Goal: Task Accomplishment & Management: Manage account settings

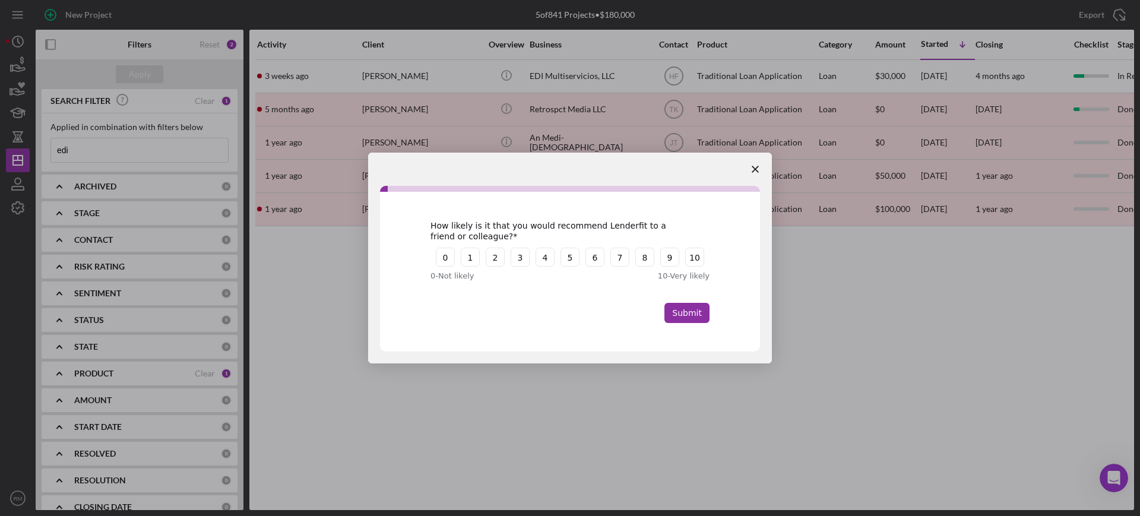
click at [754, 170] on polygon "Close survey" at bounding box center [755, 169] width 7 height 7
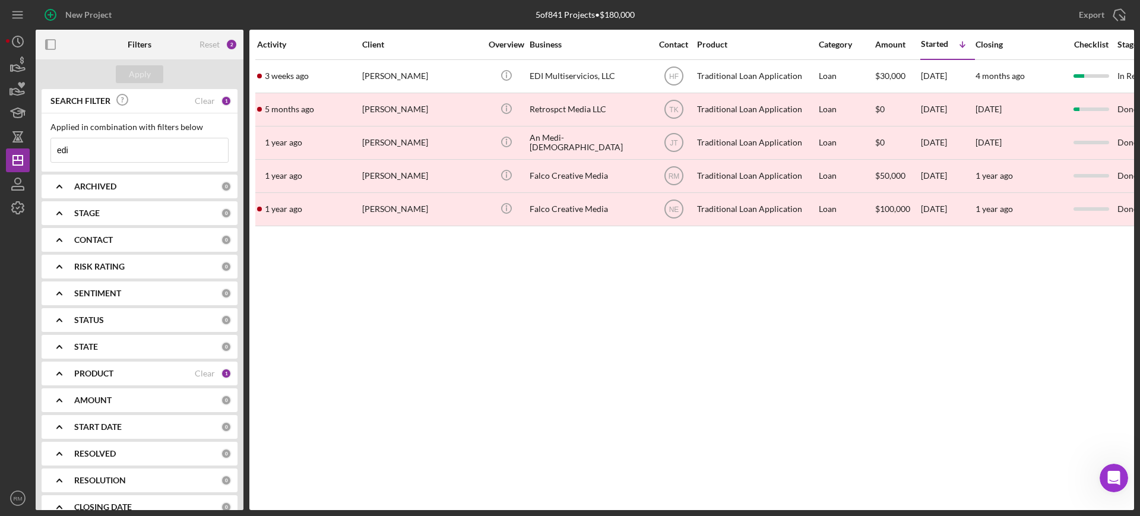
click at [179, 145] on input "edi" at bounding box center [139, 150] width 177 height 24
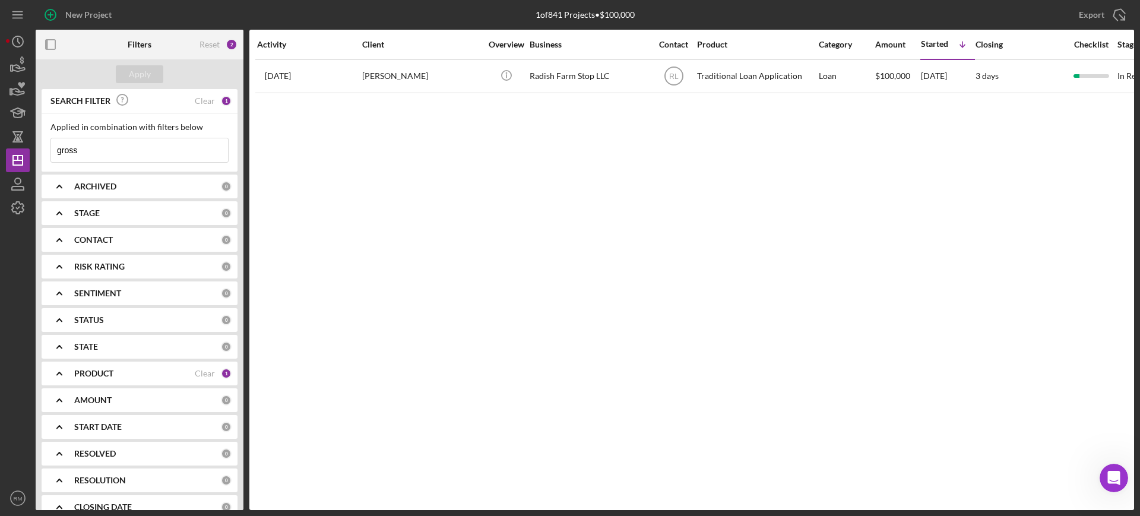
click at [171, 148] on input "gross" at bounding box center [139, 150] width 177 height 24
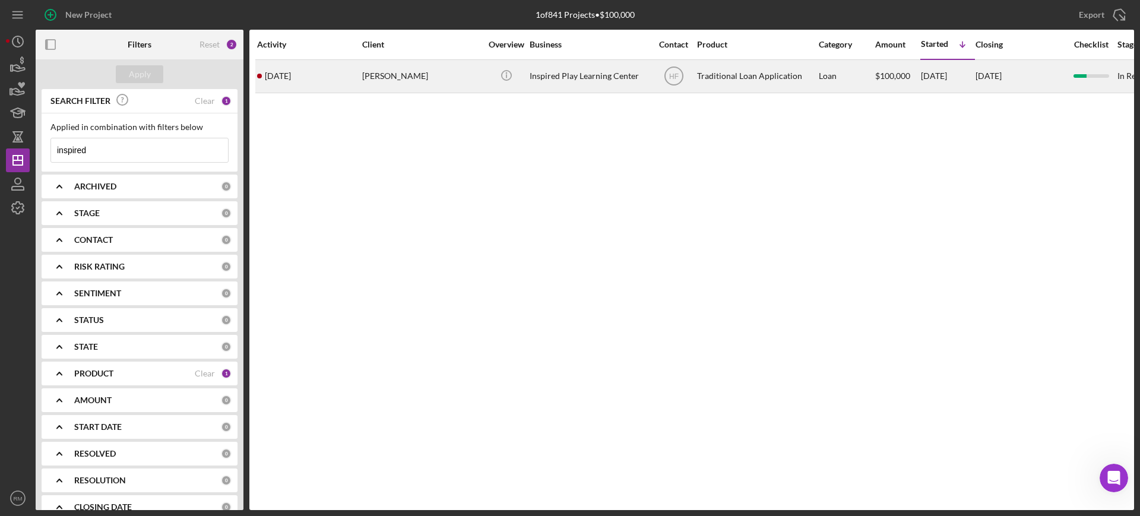
type input "inspired"
click at [428, 86] on div "[PERSON_NAME]" at bounding box center [421, 76] width 119 height 31
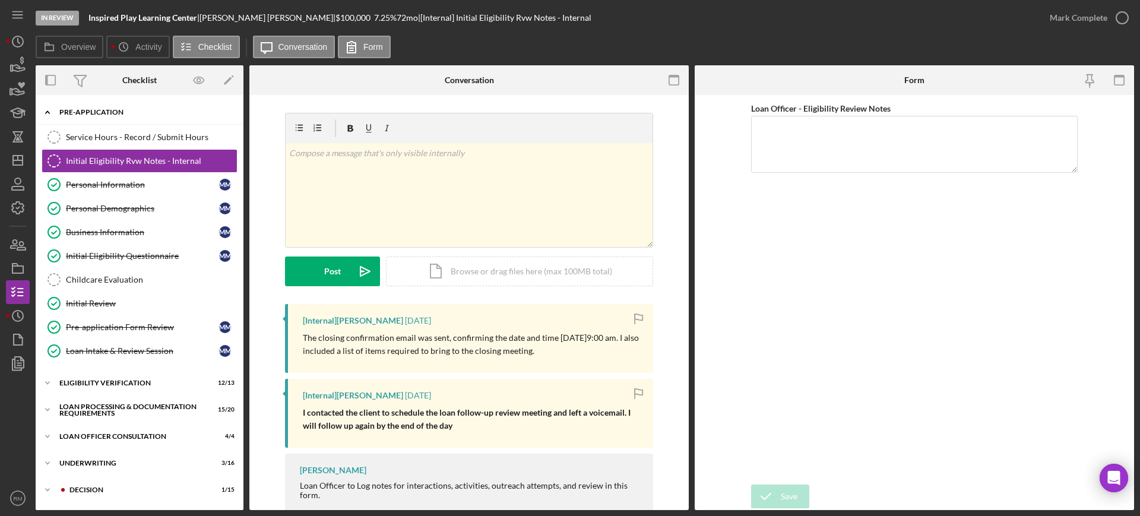
scroll to position [159, 0]
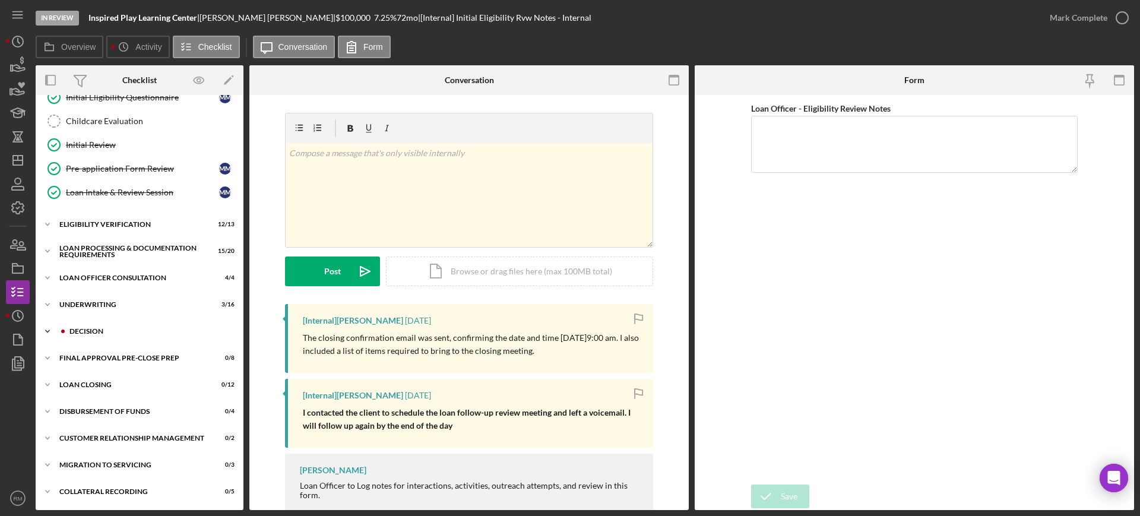
click at [92, 324] on div "Icon/Expander Decision 1 / 15" at bounding box center [140, 332] width 208 height 24
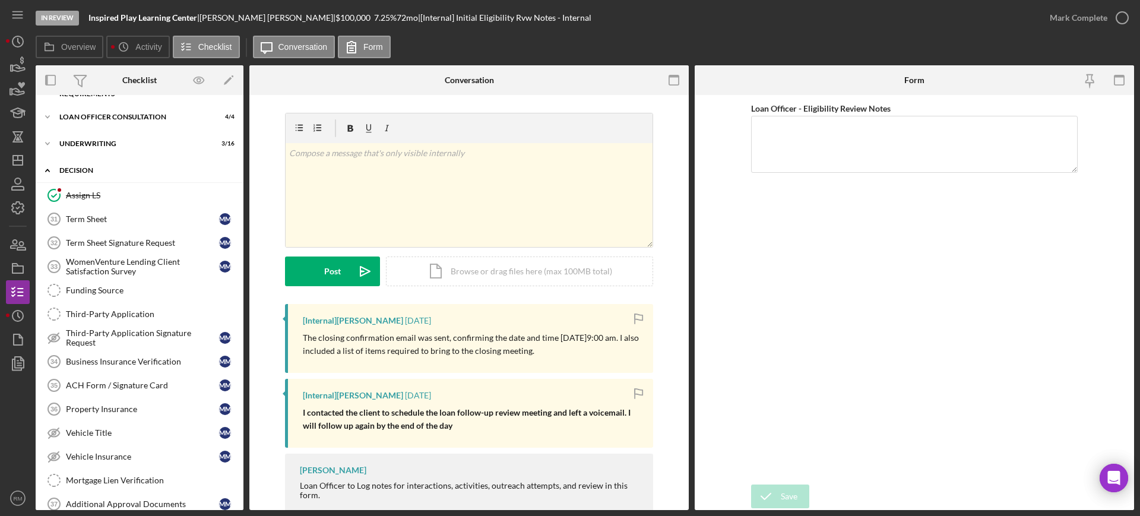
scroll to position [386, 0]
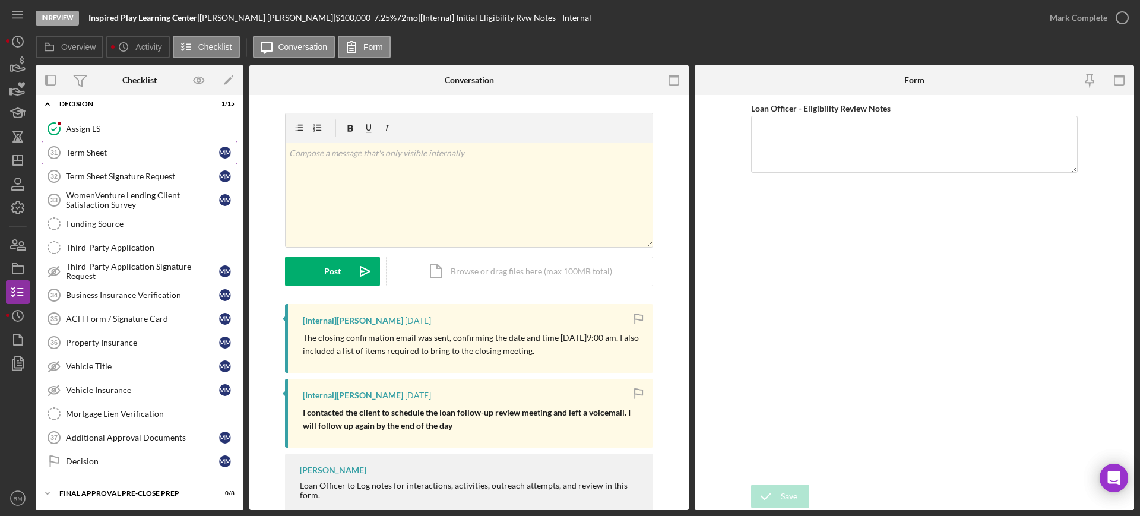
click at [144, 154] on div "Term Sheet" at bounding box center [142, 153] width 153 height 10
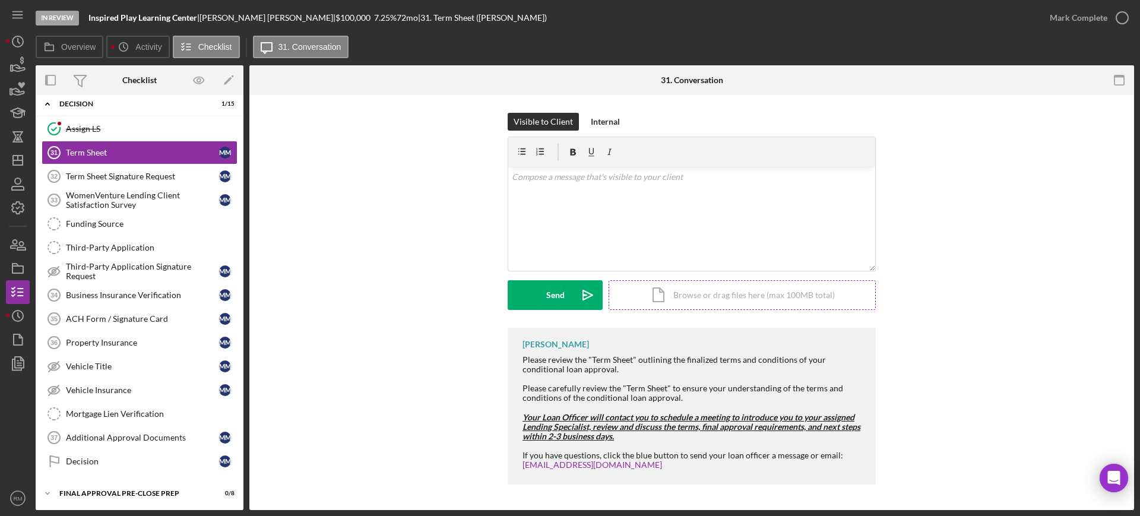
click at [685, 304] on div "Icon/Document Browse or drag files here (max 100MB total) Tap to choose files o…" at bounding box center [742, 295] width 267 height 30
click at [533, 295] on button "Upload Icon/Upload" at bounding box center [555, 295] width 95 height 30
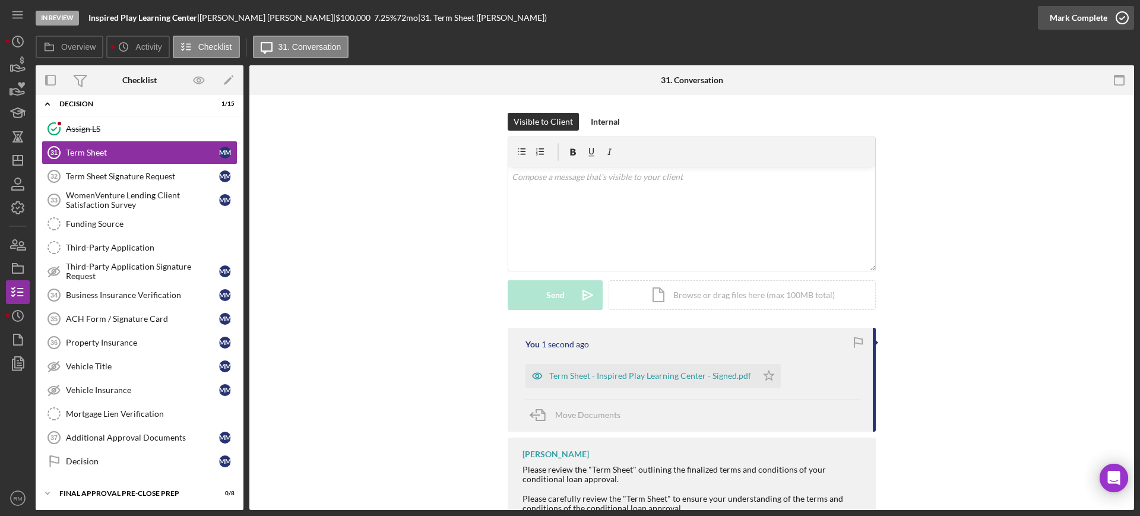
click at [1095, 18] on div "Mark Complete" at bounding box center [1079, 18] width 58 height 24
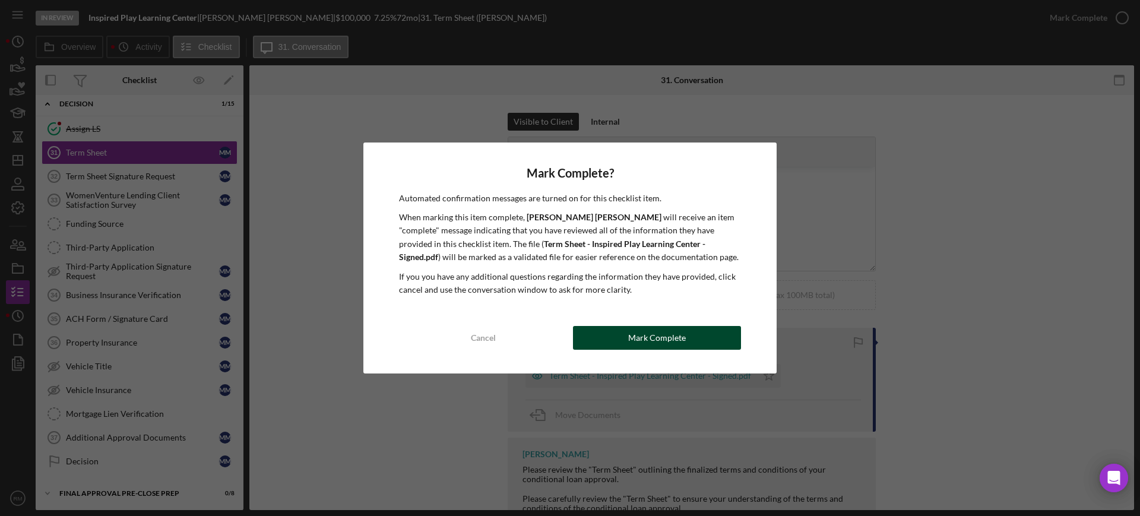
click at [632, 334] on div "Mark Complete" at bounding box center [657, 338] width 58 height 24
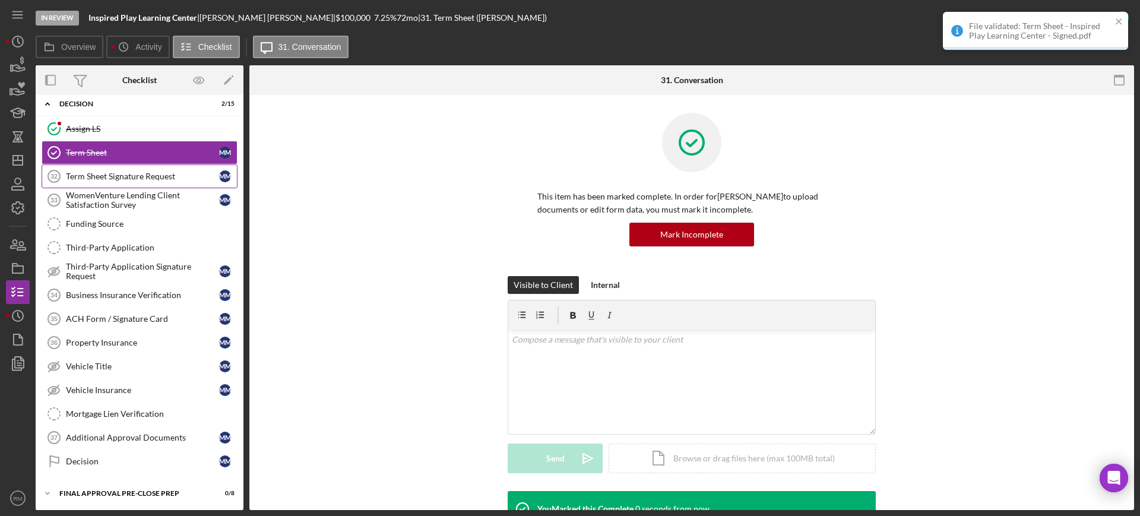
click at [91, 175] on div "Term Sheet Signature Request" at bounding box center [142, 177] width 153 height 10
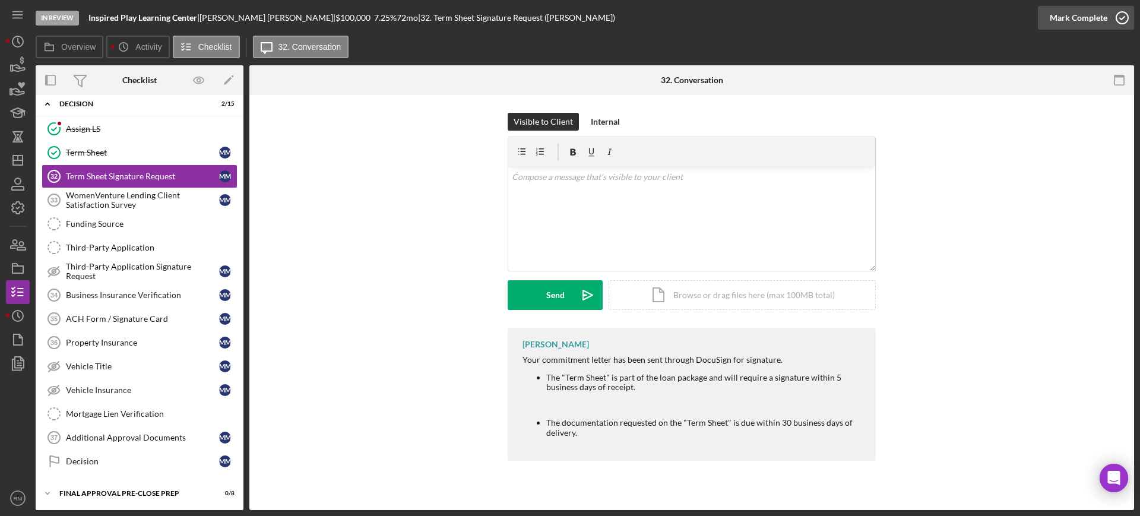
click at [1105, 13] on div "Mark Complete" at bounding box center [1079, 18] width 58 height 24
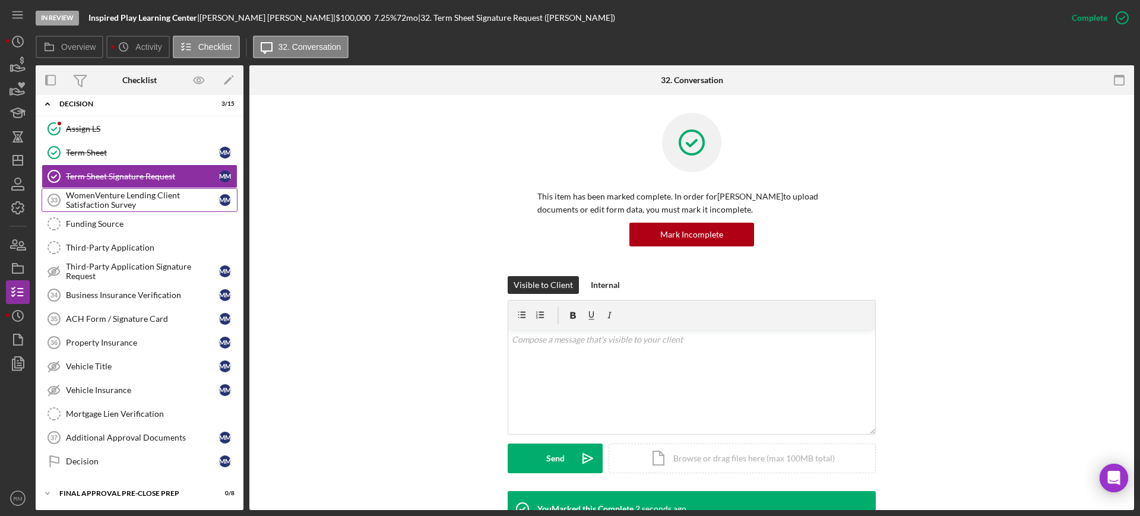
click at [137, 200] on div "WomenVenture Lending Client Satisfaction Survey" at bounding box center [142, 200] width 153 height 19
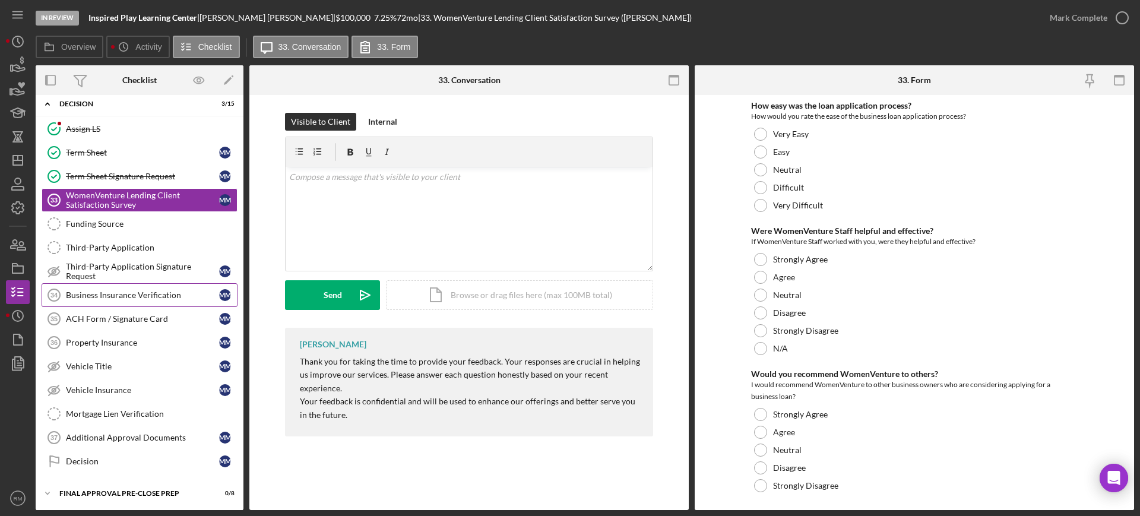
click at [125, 289] on link "Business Insurance Verification 34 Business Insurance Verification M M" at bounding box center [140, 295] width 196 height 24
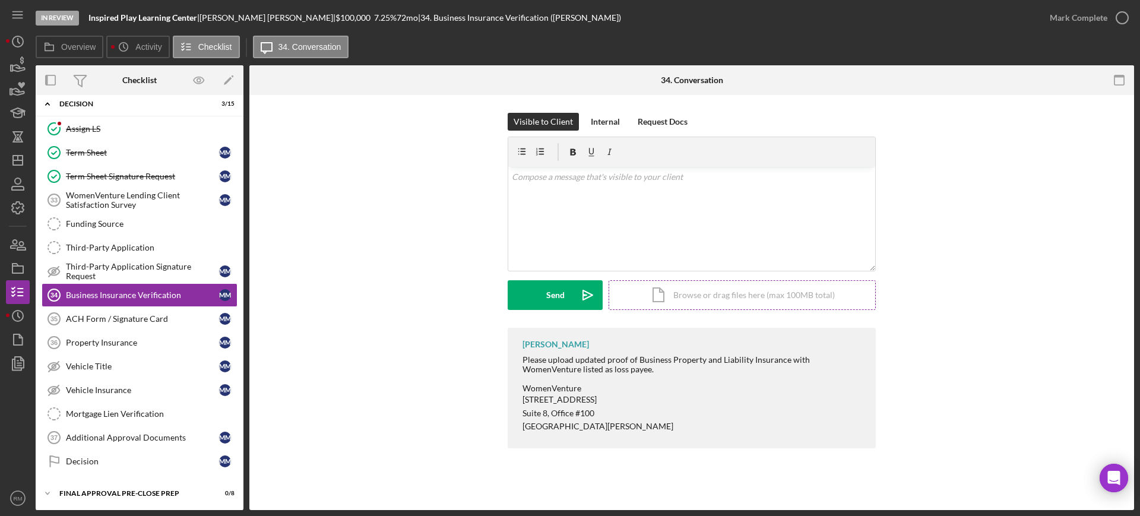
click at [676, 303] on div "Icon/Document Browse or drag files here (max 100MB total) Tap to choose files o…" at bounding box center [742, 295] width 267 height 30
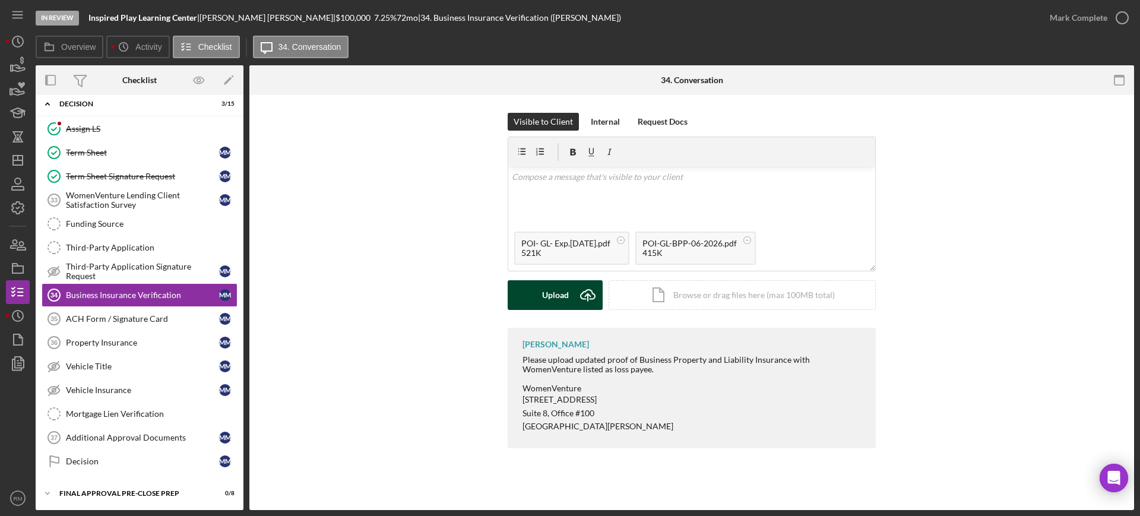
click at [532, 280] on div "Upload Icon/Upload Icon/Document Browse or drag files here (max 100MB total) Ta…" at bounding box center [692, 295] width 368 height 30
click at [541, 289] on button "Upload Icon/Upload" at bounding box center [555, 295] width 95 height 30
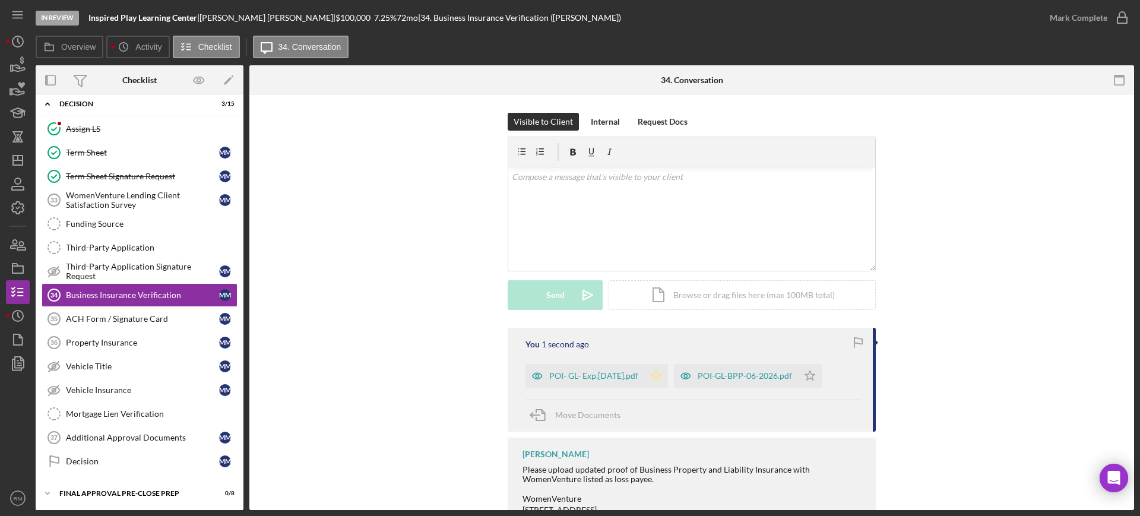
click at [662, 377] on polygon "button" at bounding box center [656, 376] width 10 height 10
click at [815, 374] on polygon "button" at bounding box center [810, 376] width 10 height 10
click at [1074, 9] on div "Mark Complete" at bounding box center [1079, 18] width 58 height 24
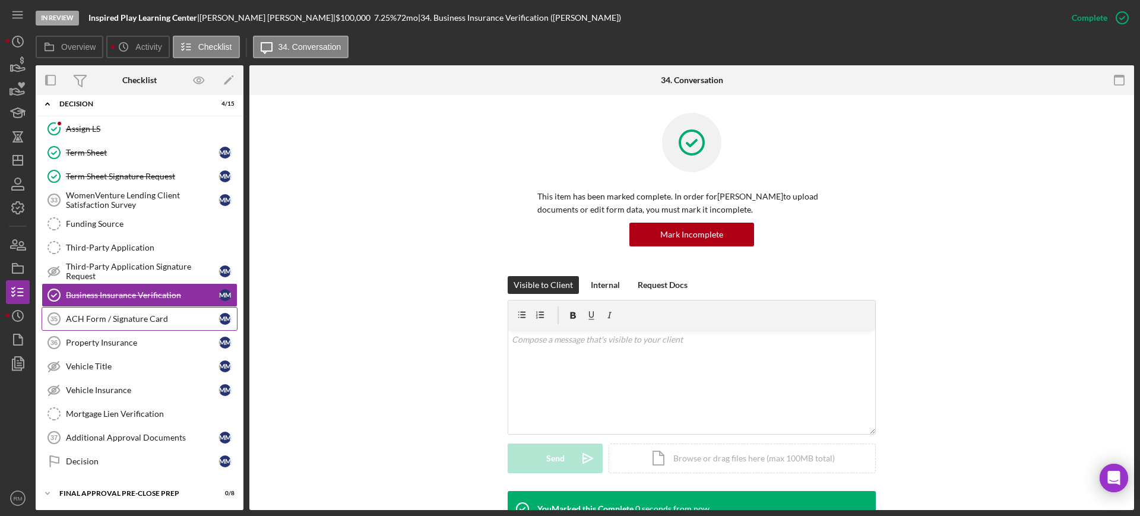
click at [83, 308] on link "ACH Form / Signature Card 35 ACH Form / Signature Card M M" at bounding box center [140, 319] width 196 height 24
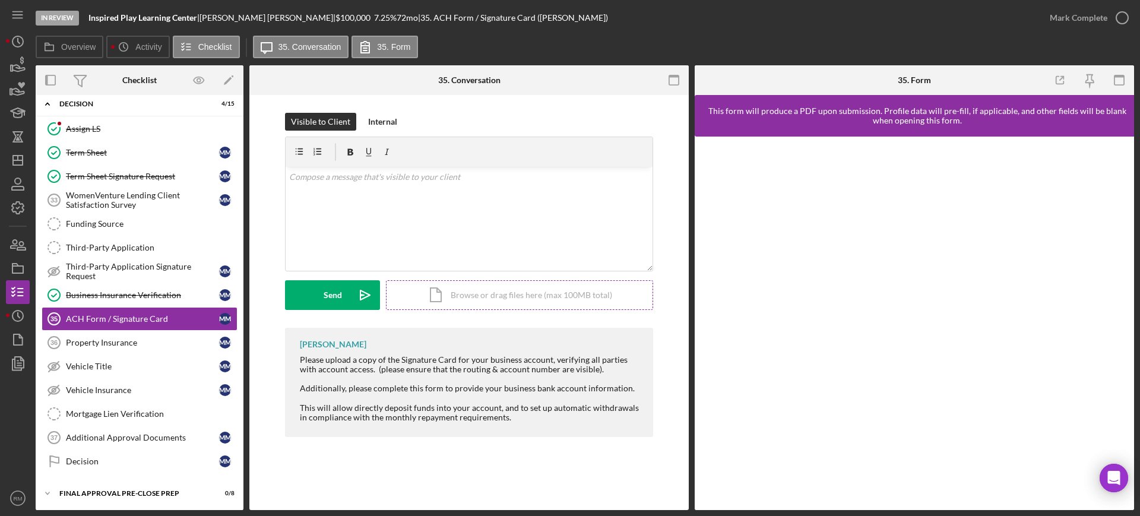
click at [478, 302] on div "Icon/Document Browse or drag files here (max 100MB total) Tap to choose files o…" at bounding box center [519, 295] width 267 height 30
click at [319, 286] on button "Upload Icon/Upload" at bounding box center [332, 295] width 95 height 30
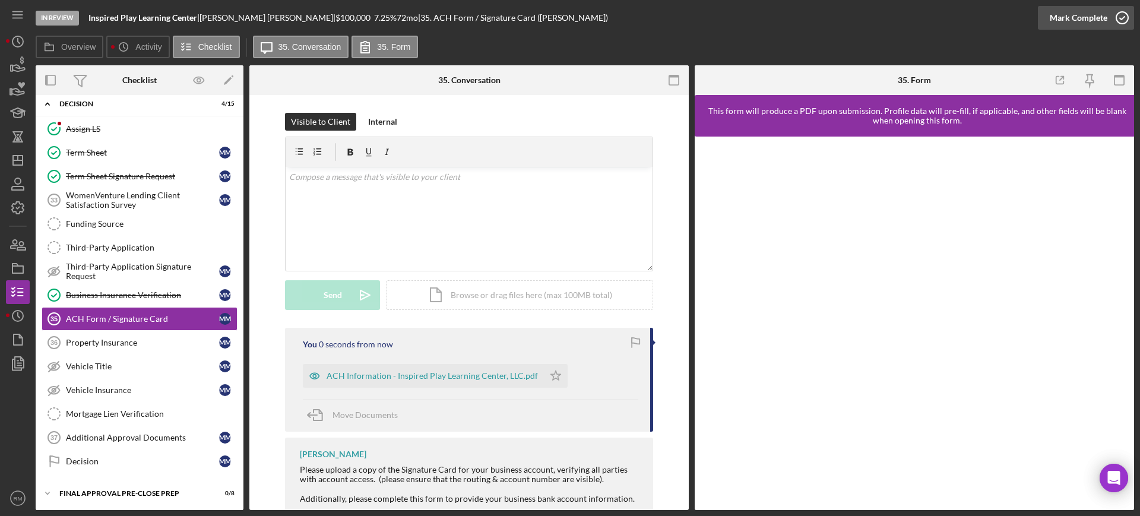
click at [1073, 14] on div "Mark Complete" at bounding box center [1079, 18] width 58 height 24
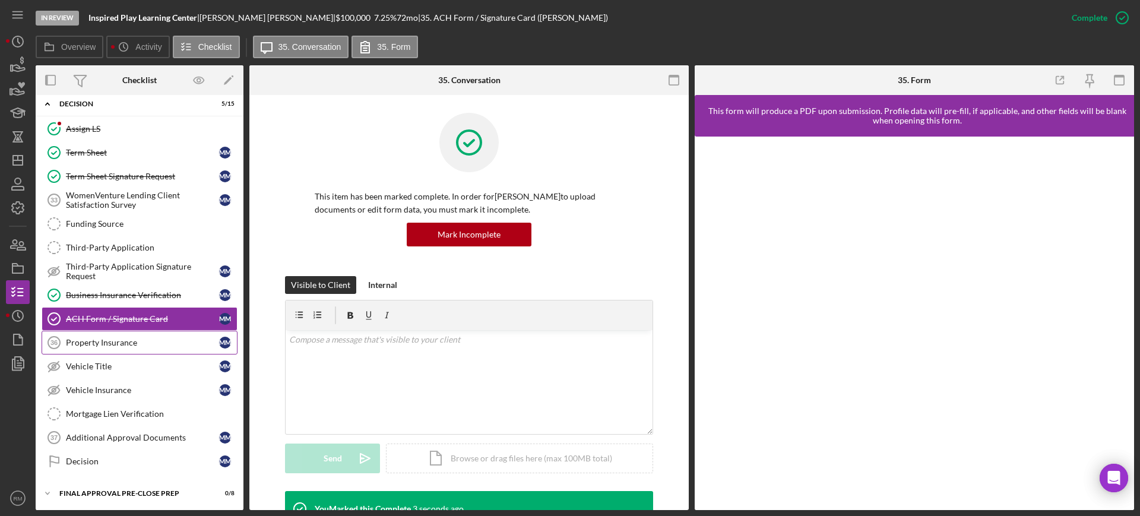
click at [174, 340] on div "Property Insurance" at bounding box center [142, 343] width 153 height 10
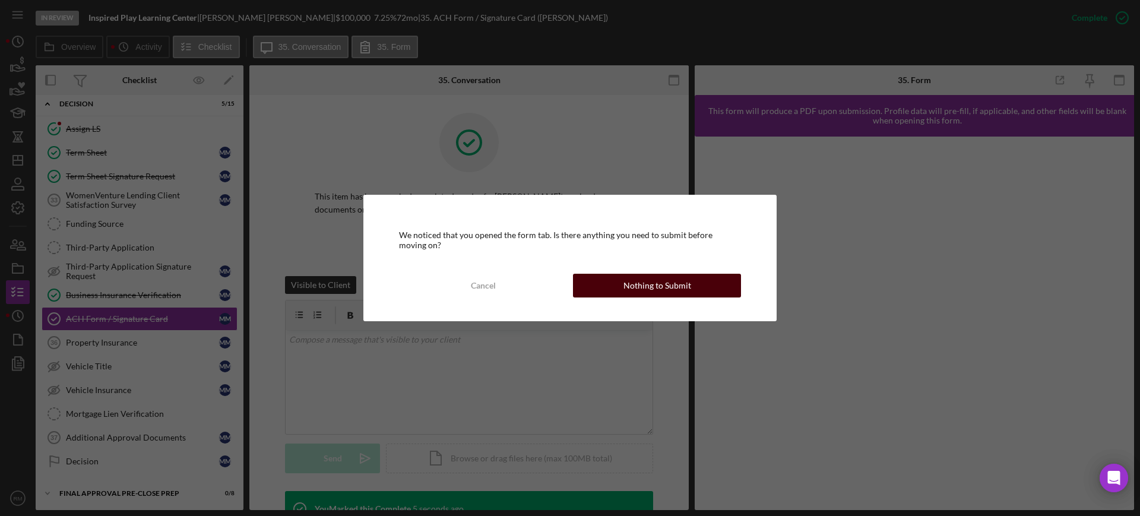
click at [597, 291] on button "Nothing to Submit" at bounding box center [657, 286] width 168 height 24
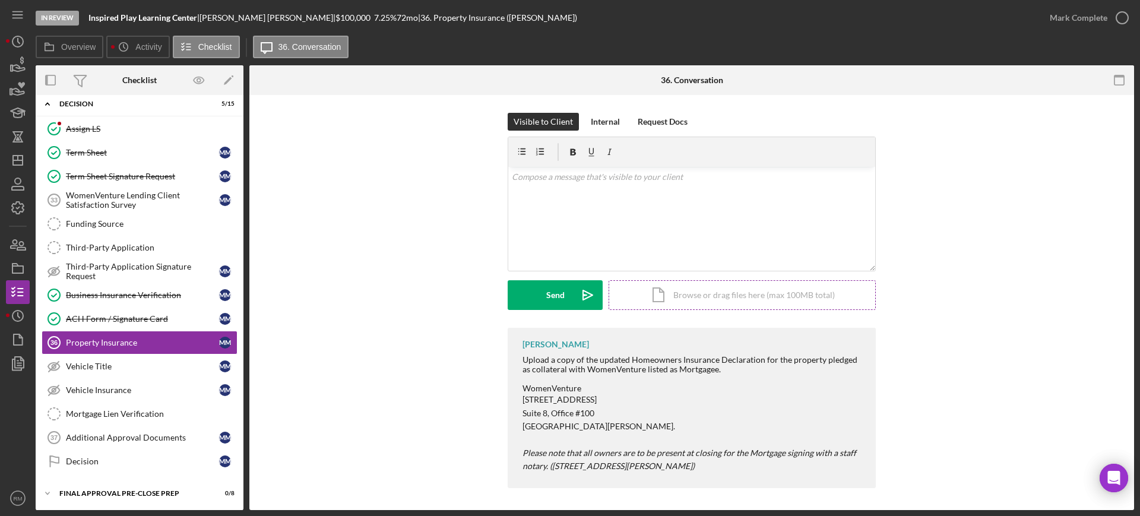
click at [660, 299] on div "Icon/Document Browse or drag files here (max 100MB total) Tap to choose files o…" at bounding box center [742, 295] width 267 height 30
click at [451, 290] on div "Visible to Client Internal Request Docs v Color teal Color pink Remove color Ad…" at bounding box center [691, 220] width 849 height 215
click at [531, 289] on button "Upload Icon/Upload" at bounding box center [555, 295] width 95 height 30
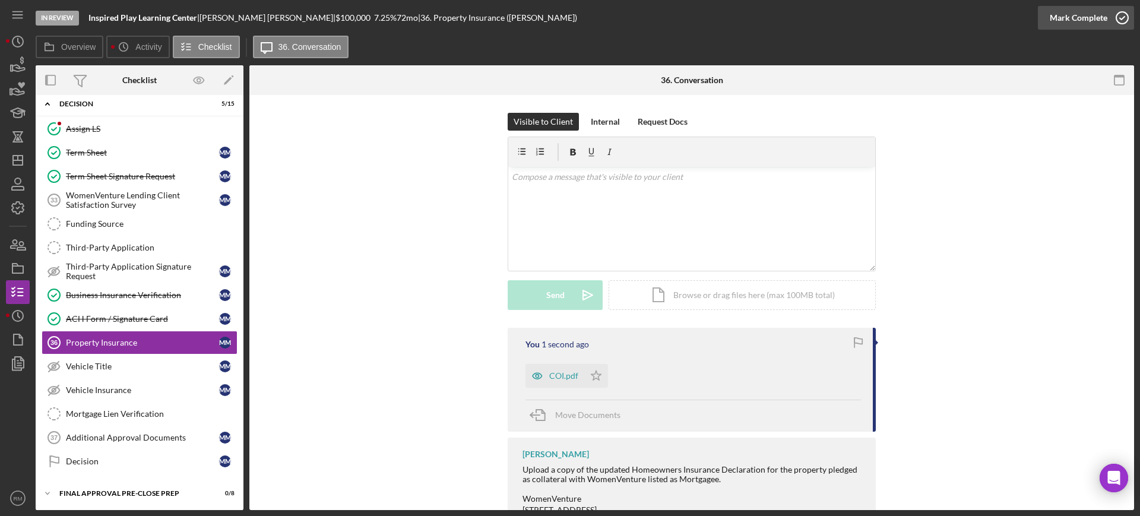
click at [1109, 17] on icon "button" at bounding box center [1123, 18] width 30 height 30
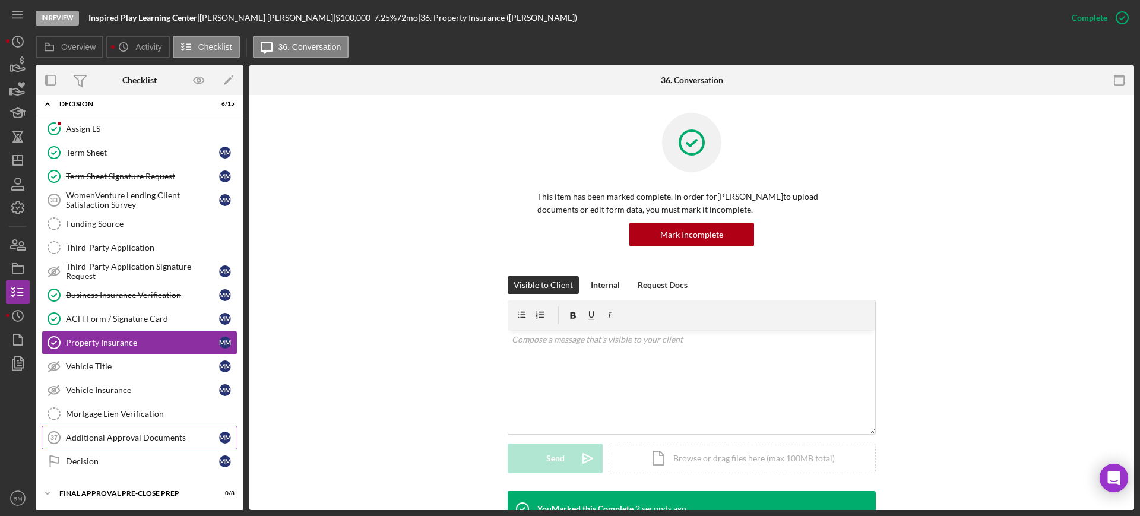
click at [127, 437] on div "Additional Approval Documents" at bounding box center [142, 438] width 153 height 10
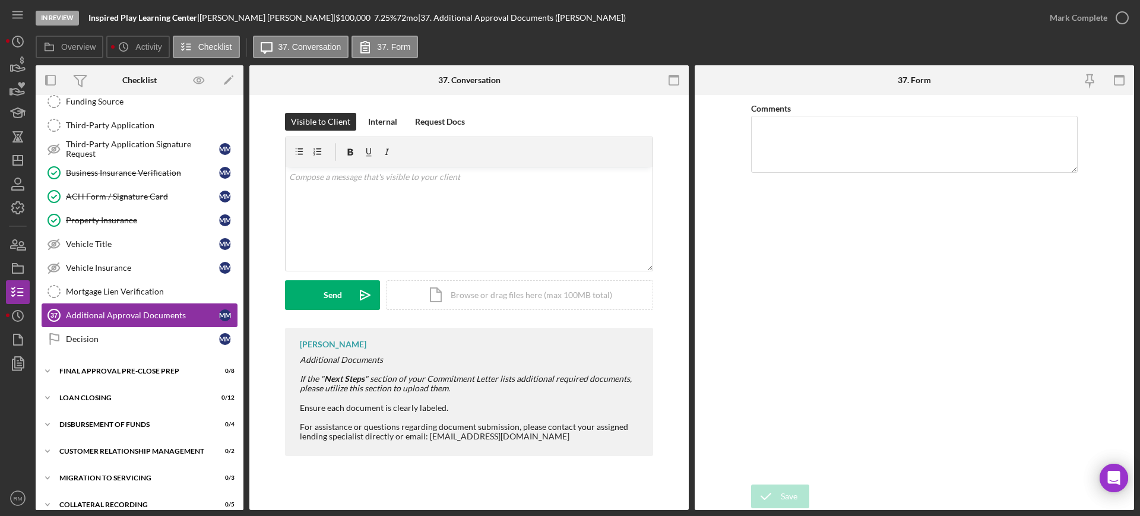
scroll to position [521, 0]
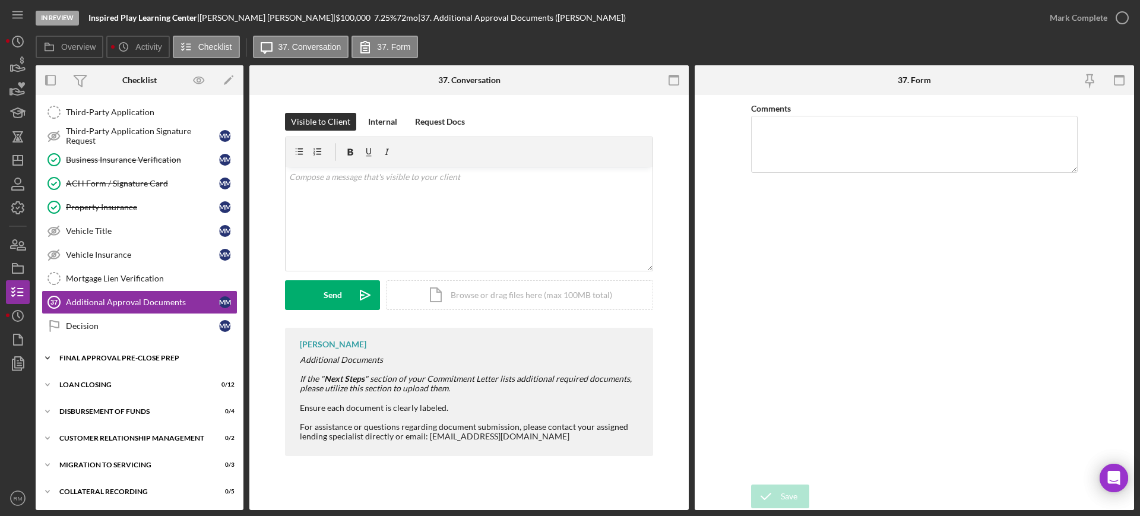
click at [125, 350] on div "Icon/Expander Final Approval Pre-Close Prep 0 / 8" at bounding box center [140, 358] width 208 height 24
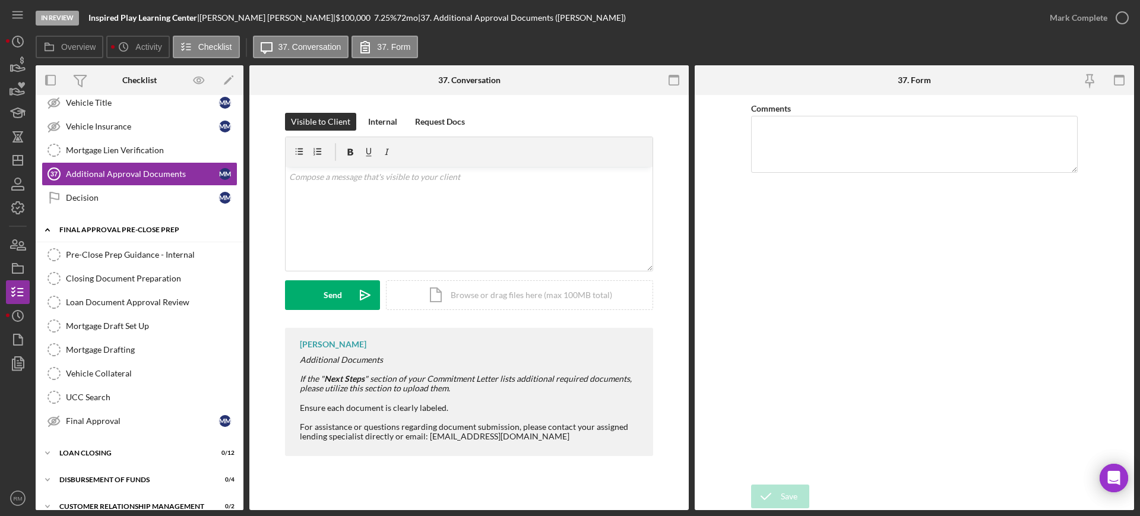
scroll to position [714, 0]
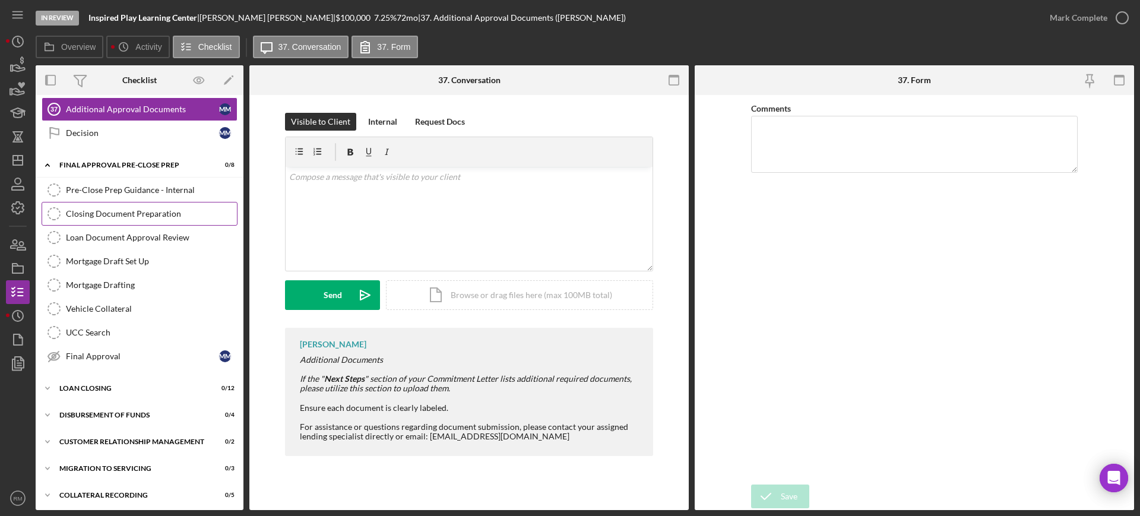
click at [152, 205] on link "Closing Document Preparation Closing Document Preparation" at bounding box center [140, 214] width 196 height 24
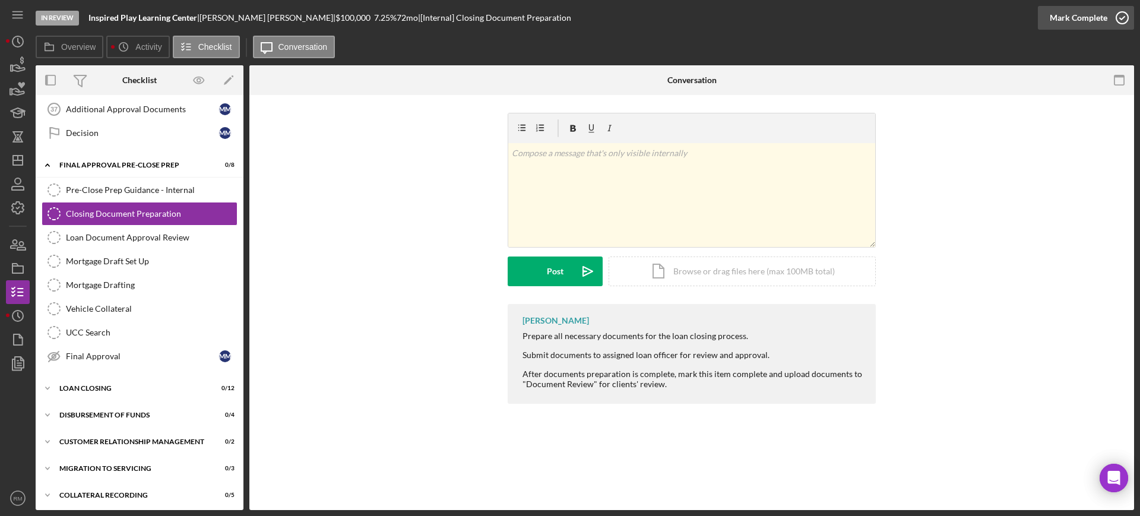
click at [1069, 11] on div "Mark Complete" at bounding box center [1079, 18] width 58 height 24
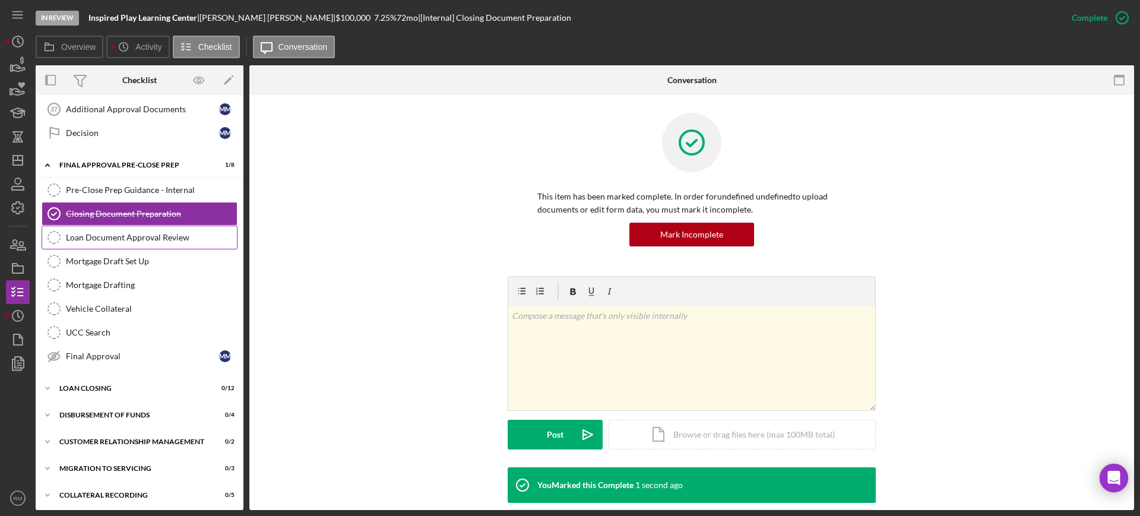
click at [156, 238] on div "Loan Document Approval Review" at bounding box center [151, 238] width 171 height 10
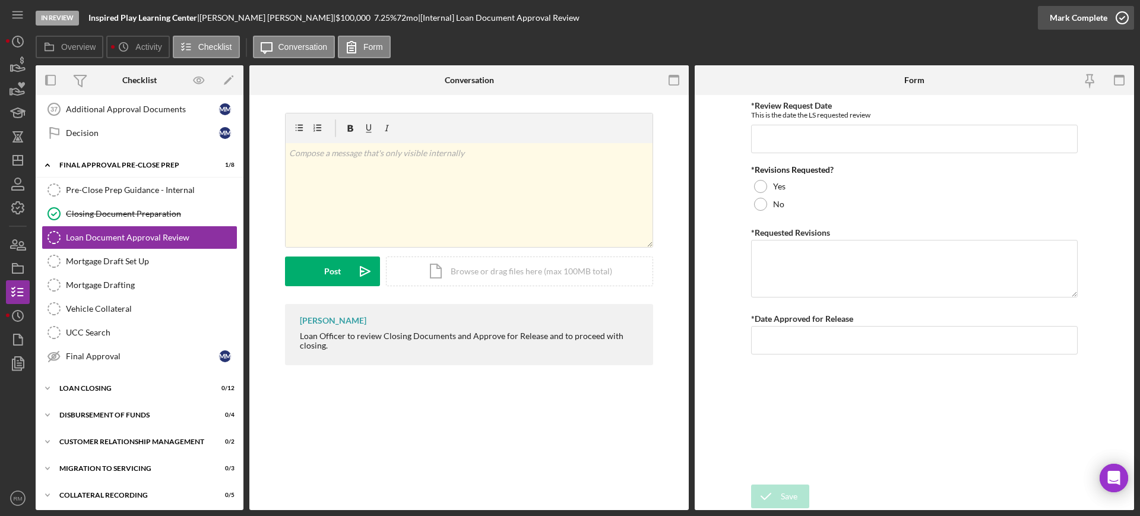
click at [1068, 15] on div "Mark Complete" at bounding box center [1079, 18] width 58 height 24
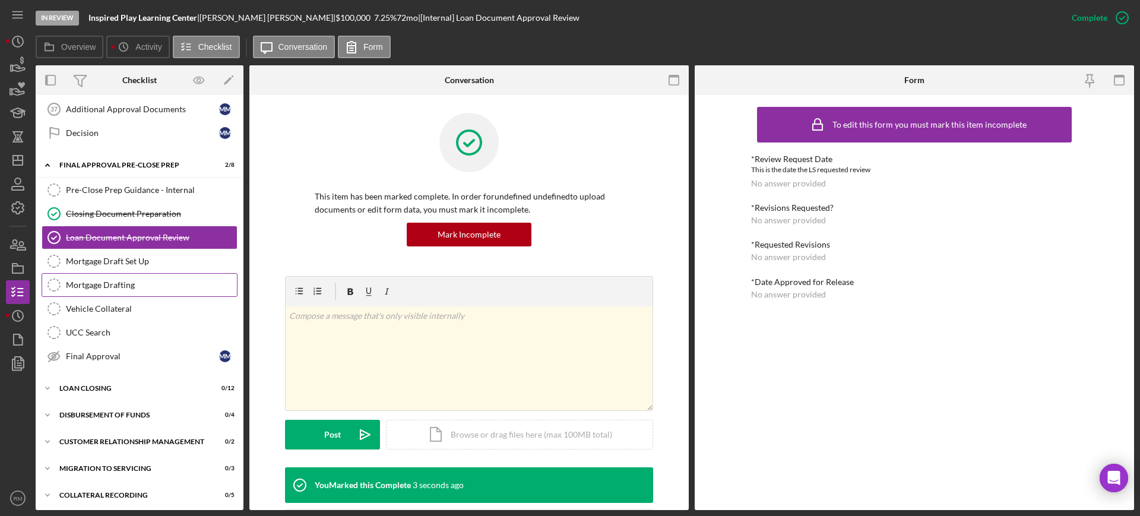
click at [159, 273] on link "Mortgage Drafting Mortgage Drafting" at bounding box center [140, 285] width 196 height 24
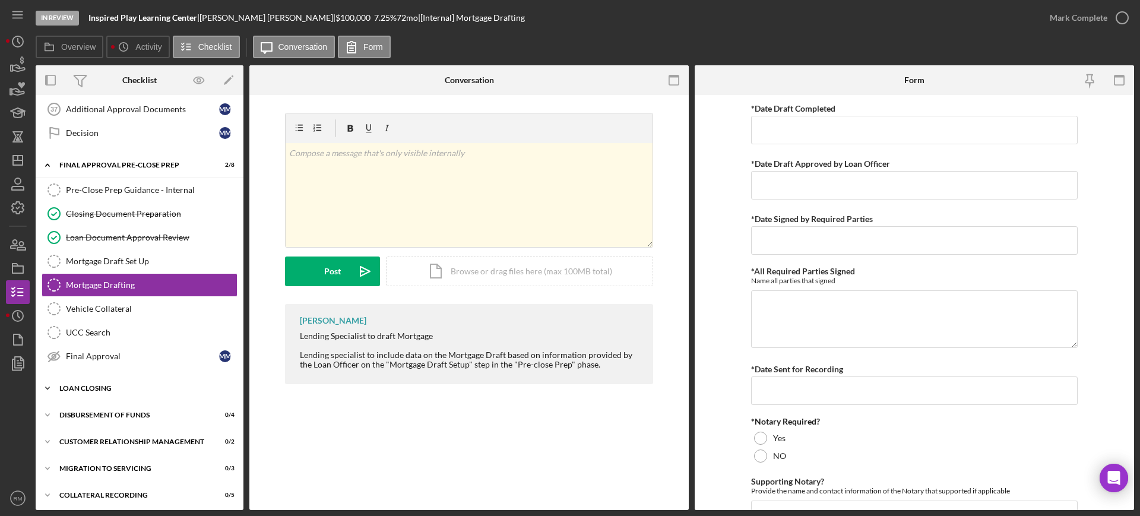
click at [147, 379] on div "Icon/Expander Loan Closing 0 / 12" at bounding box center [140, 389] width 208 height 24
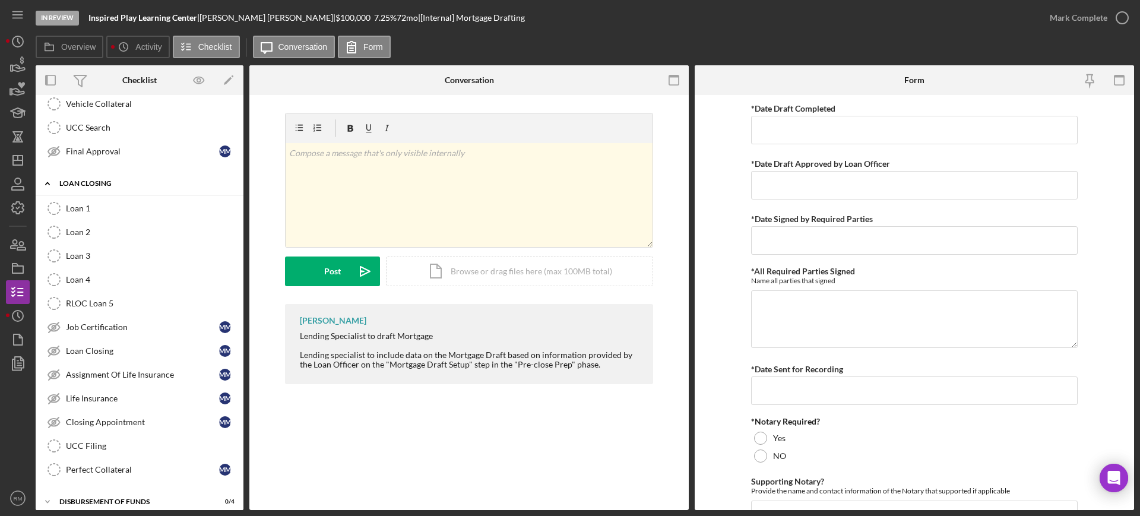
scroll to position [940, 0]
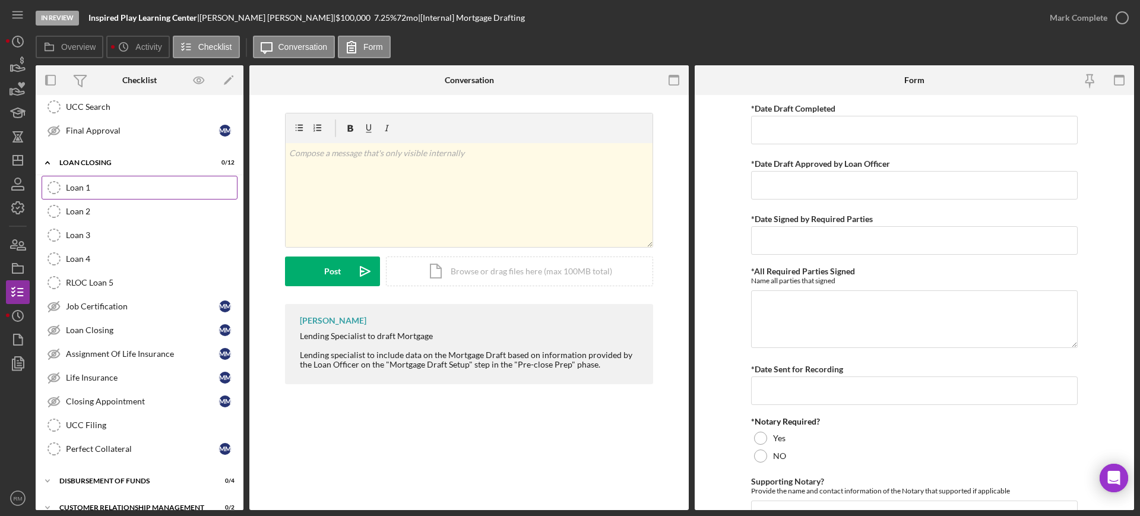
click at [97, 184] on div "Loan 1" at bounding box center [151, 188] width 171 height 10
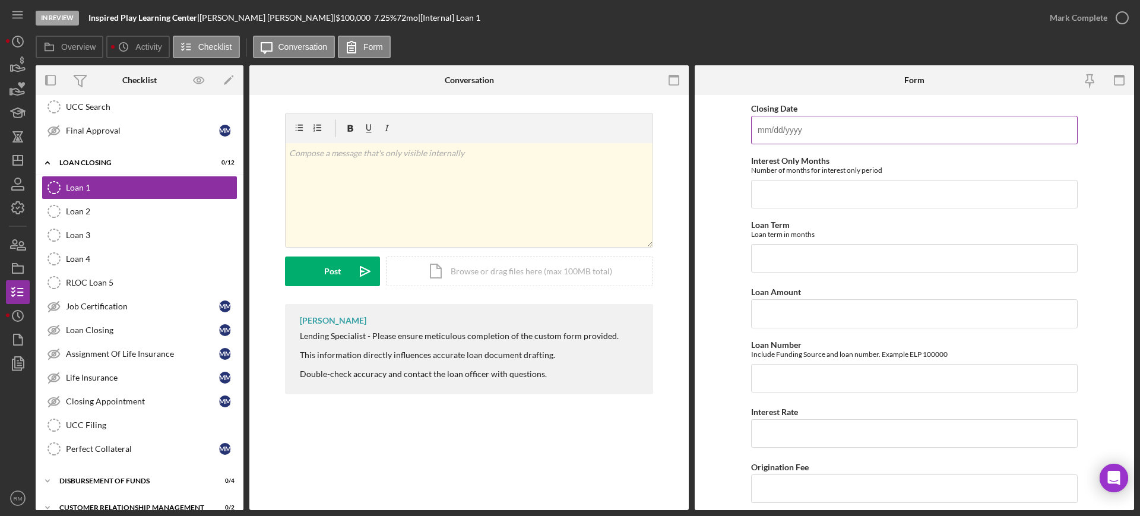
click at [809, 123] on input "Closing Date" at bounding box center [914, 130] width 327 height 29
type input "[DATE]"
type input "3"
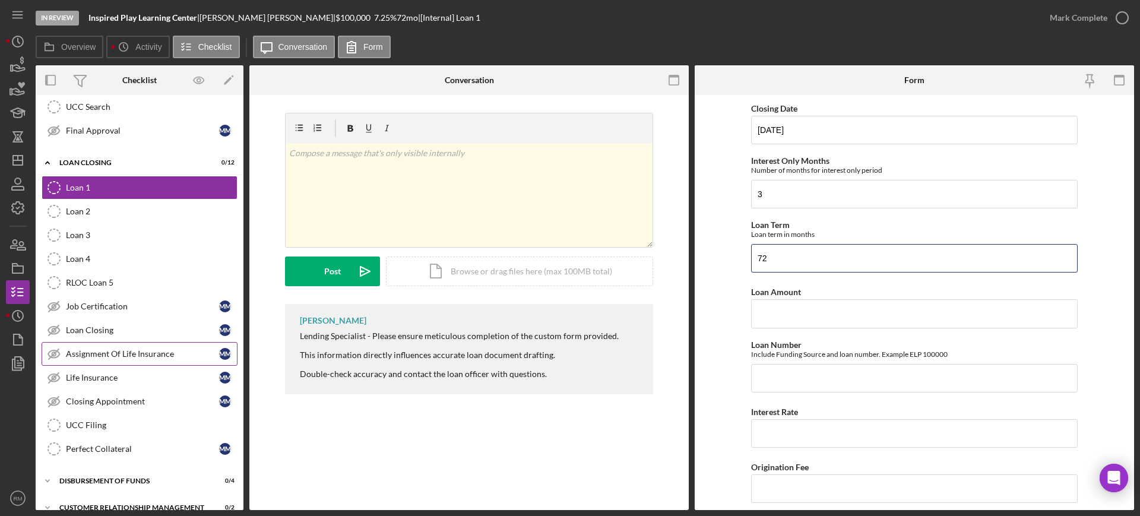
type input "72"
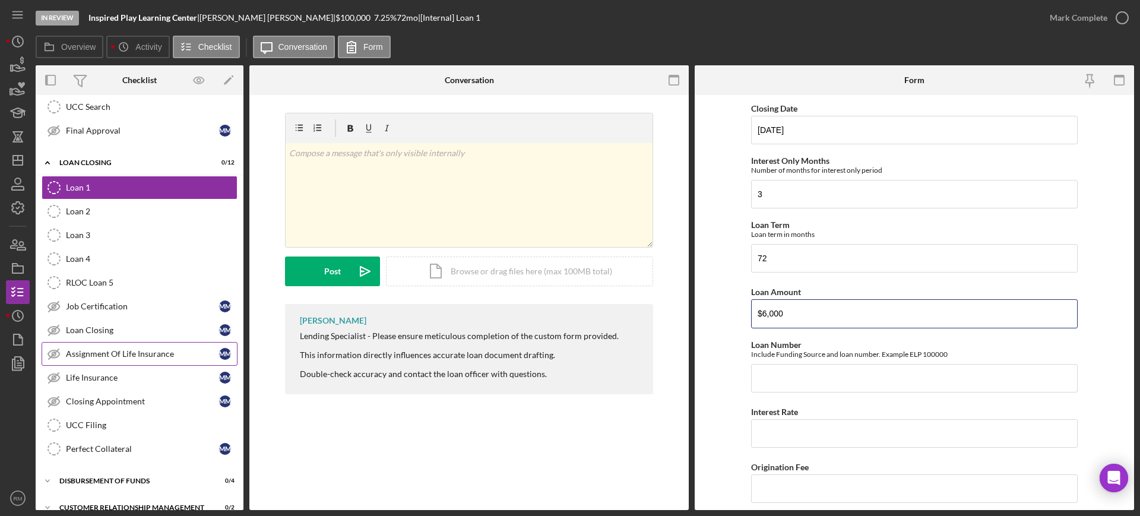
type input "$6,000"
type input "DEED A2 11244"
type input "7.25000%"
type input "120"
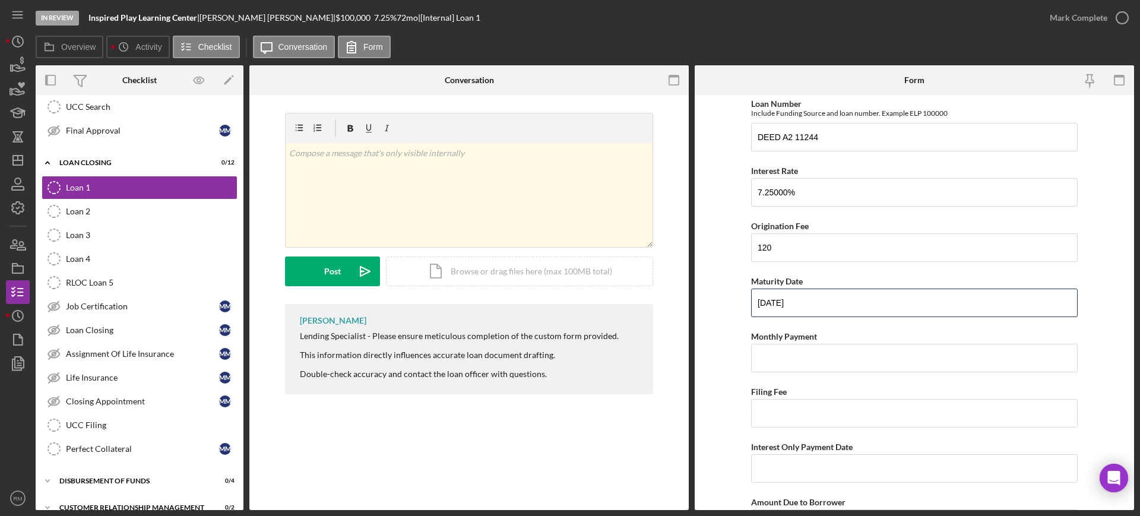
type input "[DATE]"
type input "$112.35"
type input "$658.50"
type input "[DATE]"
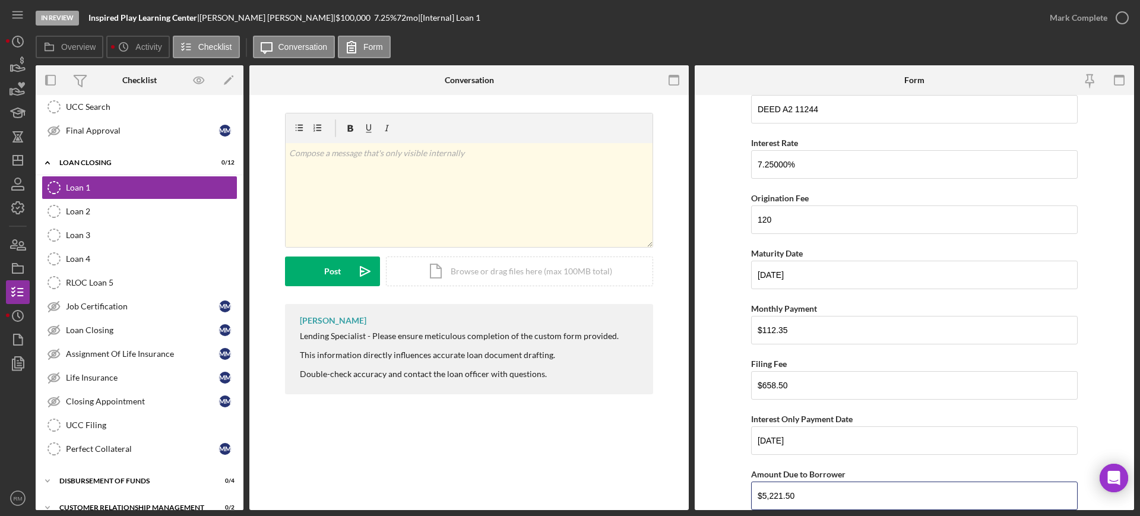
type input "$5,221.50"
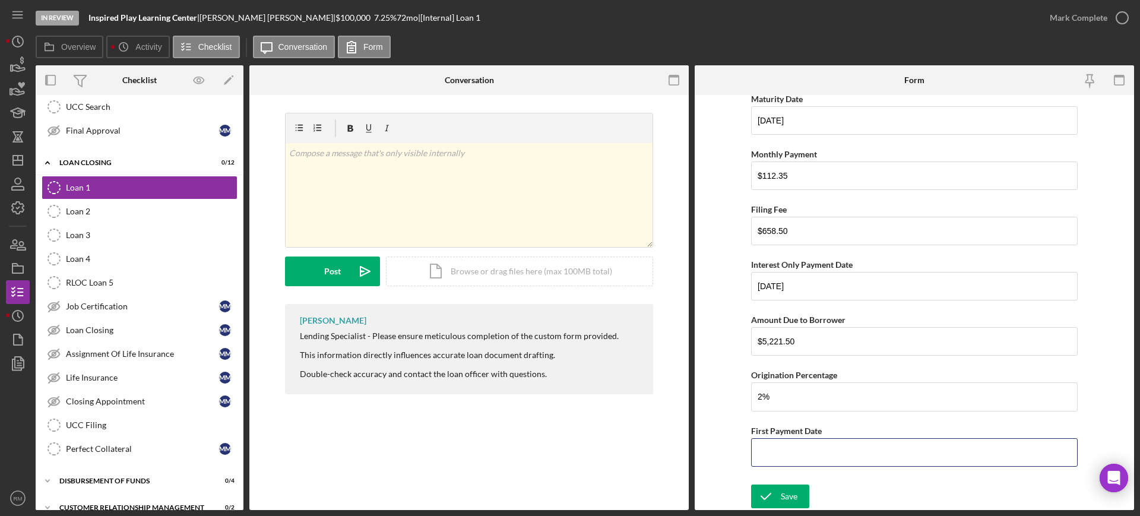
type input "2.00000%"
type input "[DATE]"
click at [783, 502] on div "Save" at bounding box center [789, 497] width 17 height 24
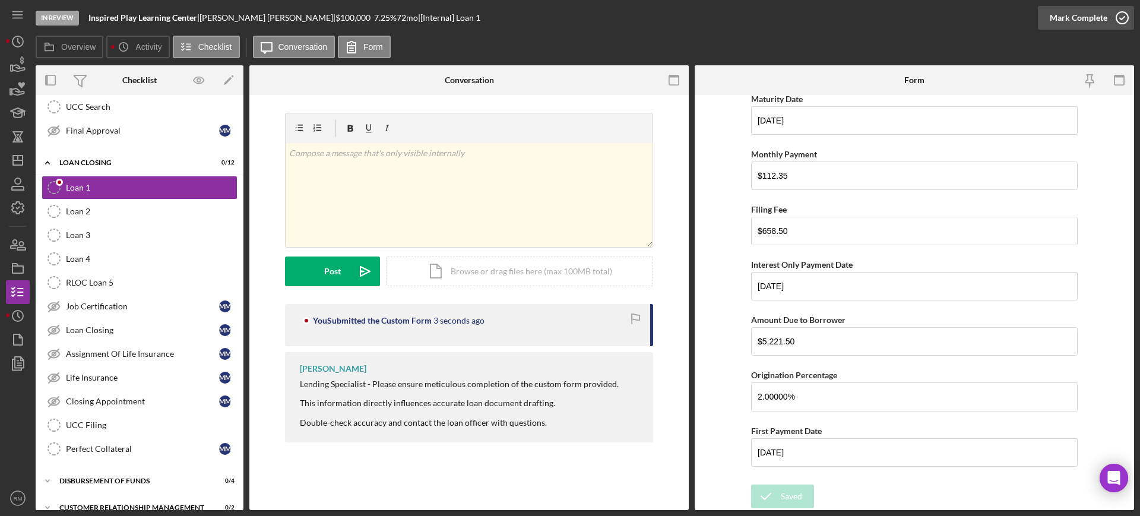
click at [1089, 27] on div "Mark Complete" at bounding box center [1079, 18] width 58 height 24
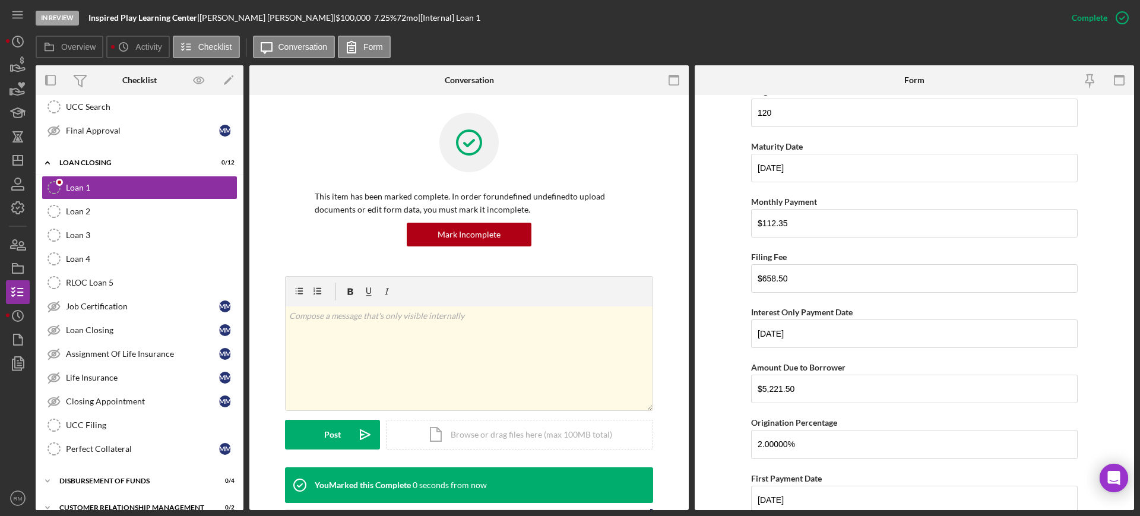
scroll to position [471, 0]
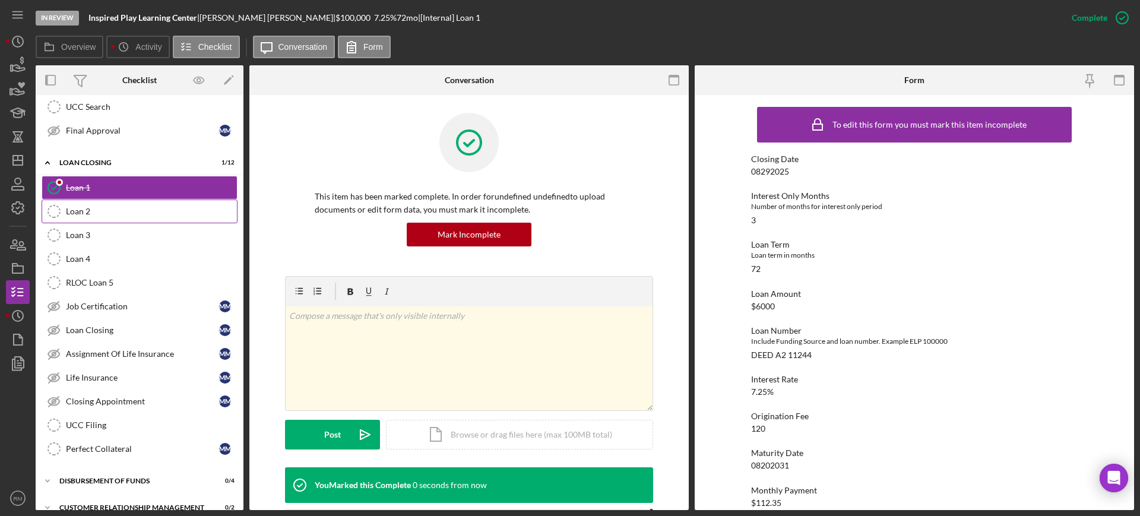
click at [131, 208] on div "Loan 2" at bounding box center [151, 212] width 171 height 10
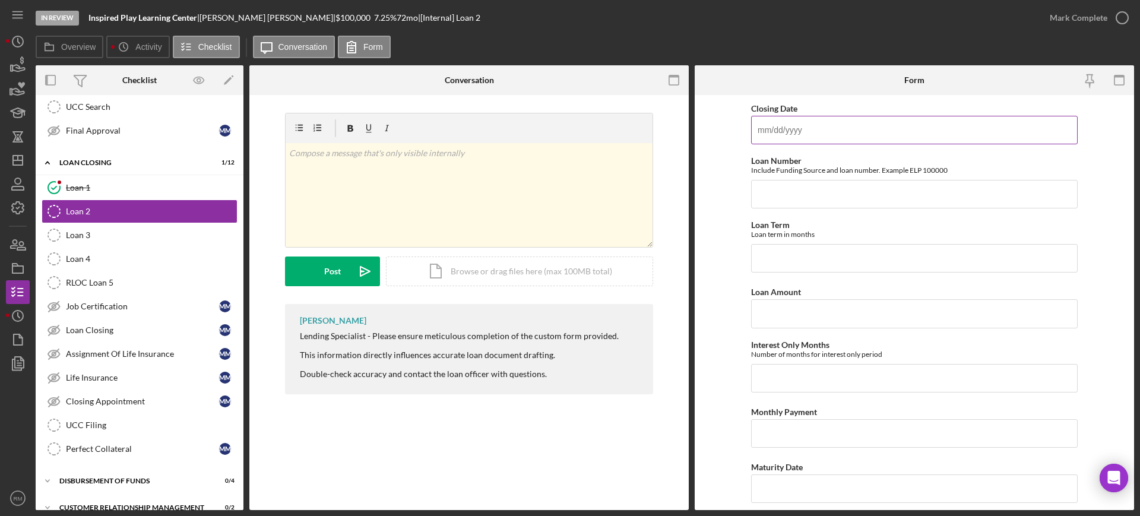
click at [811, 122] on input "Closing Date" at bounding box center [914, 130] width 327 height 29
type input "[DATE]"
type input "DOF 11258"
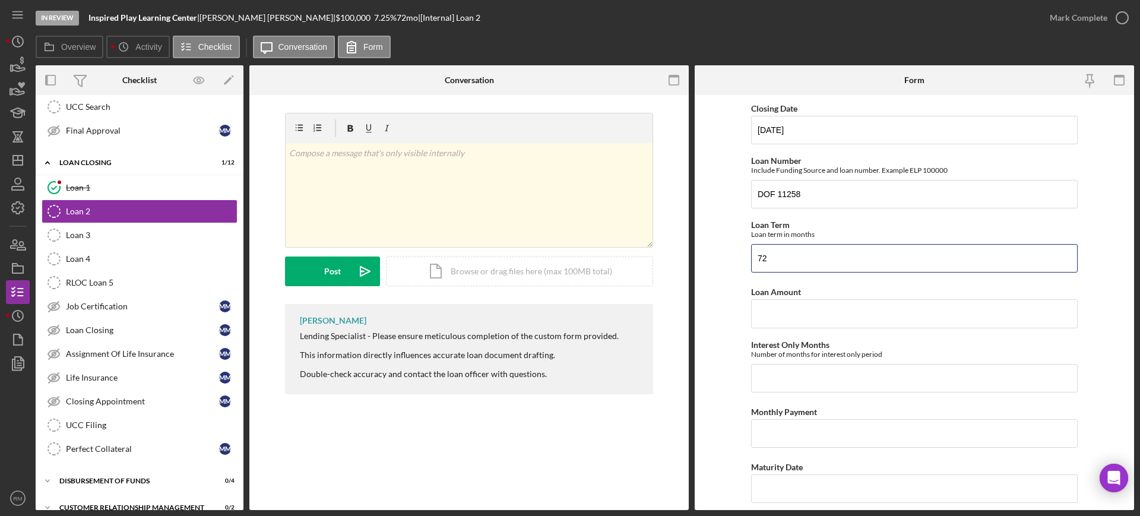
type input "72"
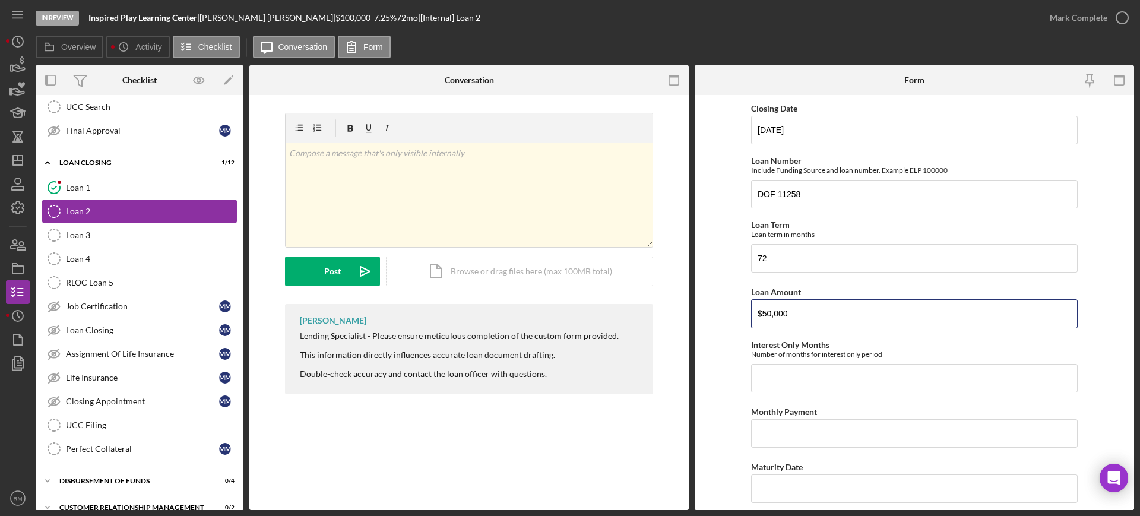
type input "$50,000"
type input "3"
type input "$9"
type input "$936.21"
type input "[DATE]"
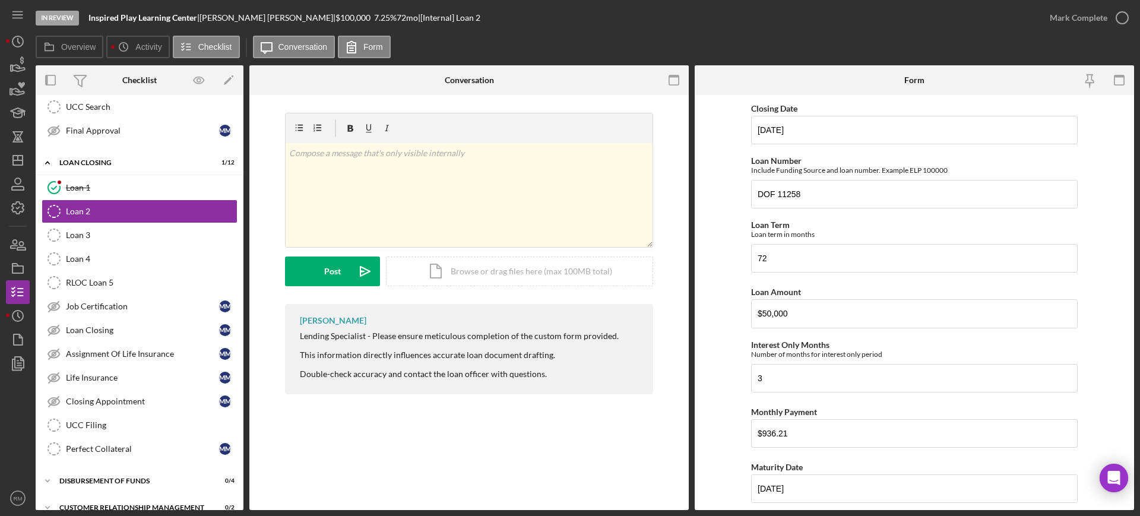
scroll to position [241, 0]
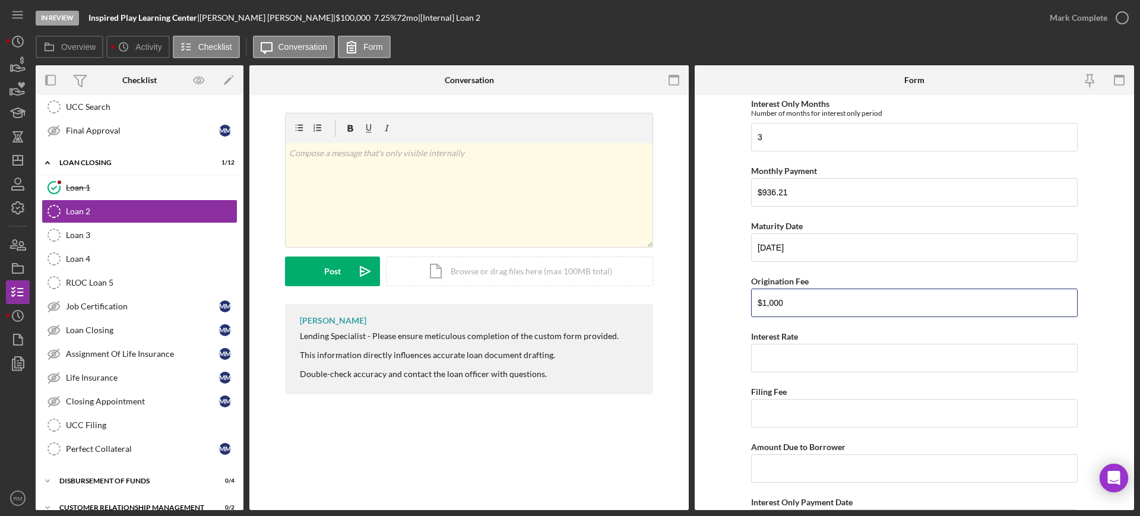
type input "$1,000"
type input "7.25000%"
type input "$0"
type input "$49,000"
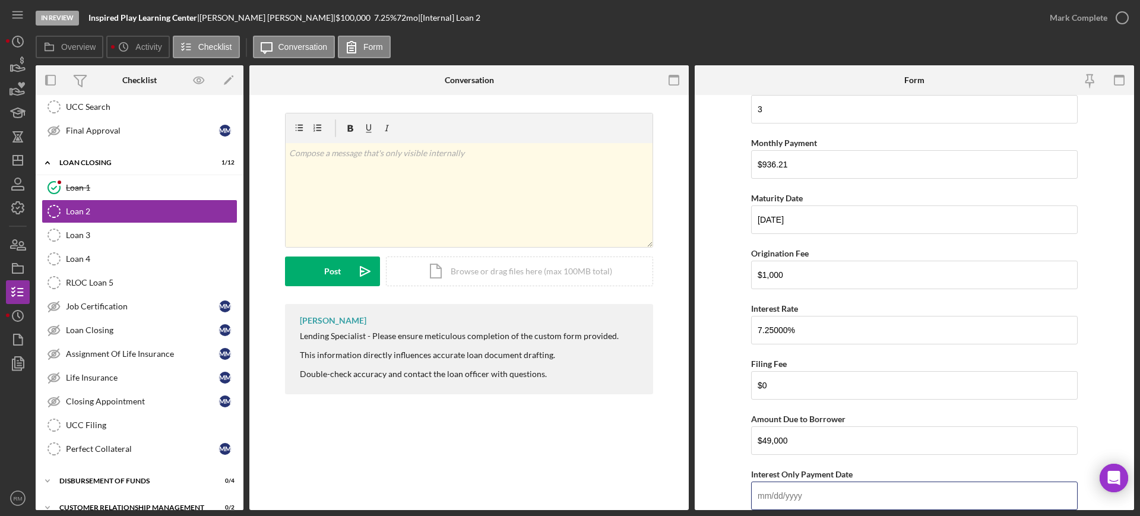
type input "0m/dd/yyyy"
type input "[DATE]"
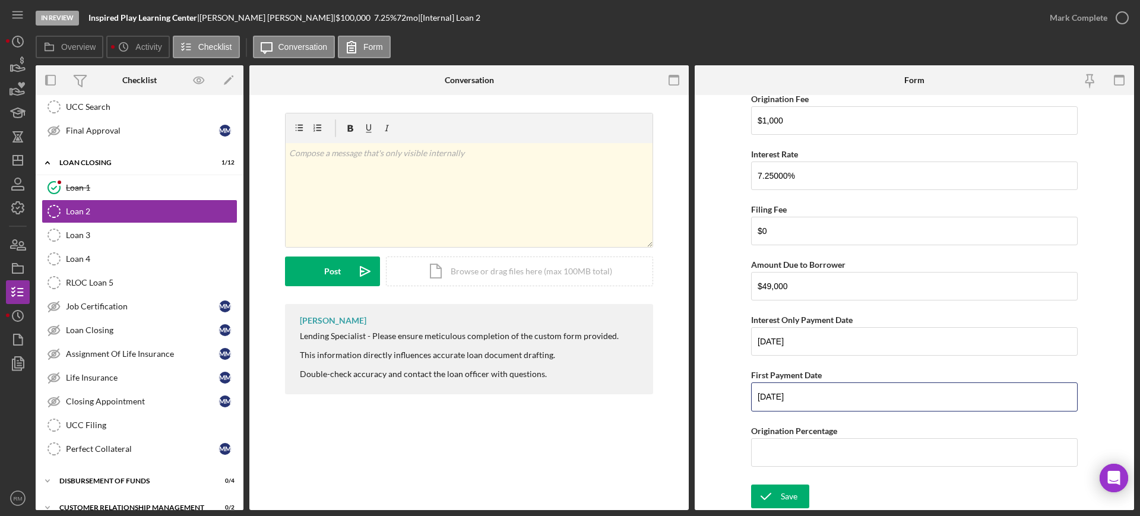
type input "[DATE]"
type input "2.00000%"
click at [765, 488] on icon "submit" at bounding box center [766, 497] width 30 height 30
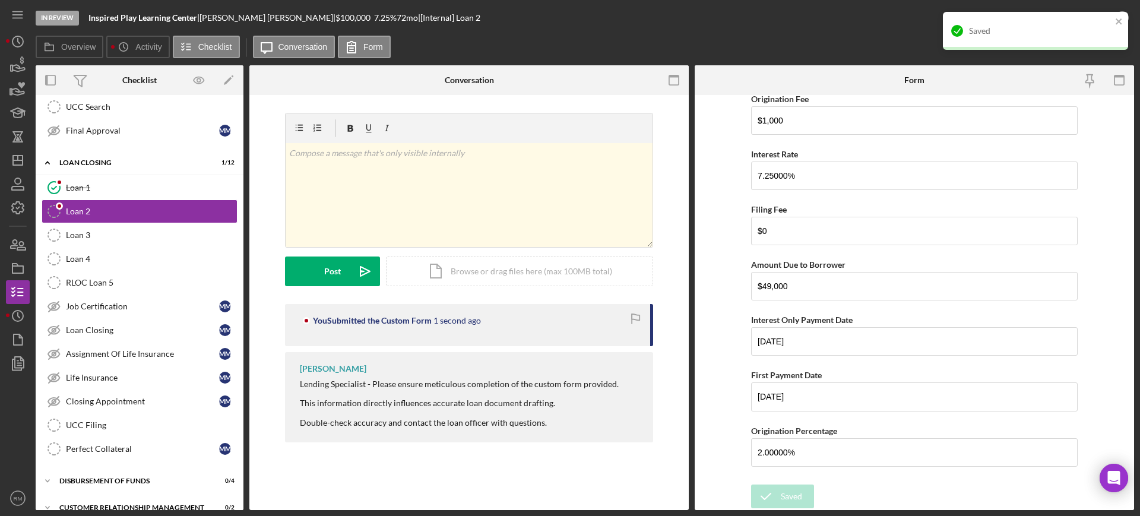
click at [1094, 15] on div "Saved" at bounding box center [1035, 31] width 185 height 38
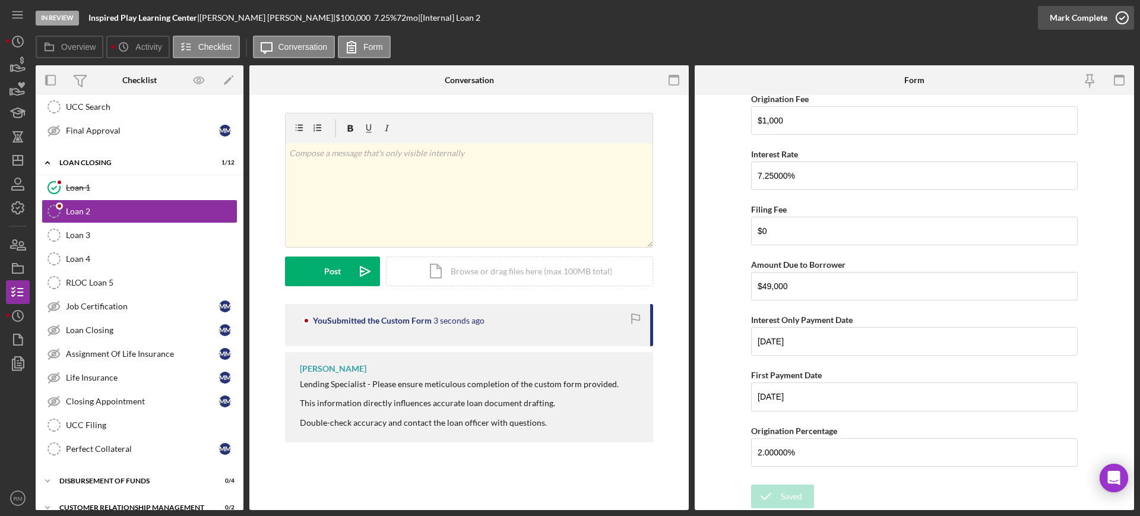
click at [1097, 26] on div "Mark Complete" at bounding box center [1079, 18] width 58 height 24
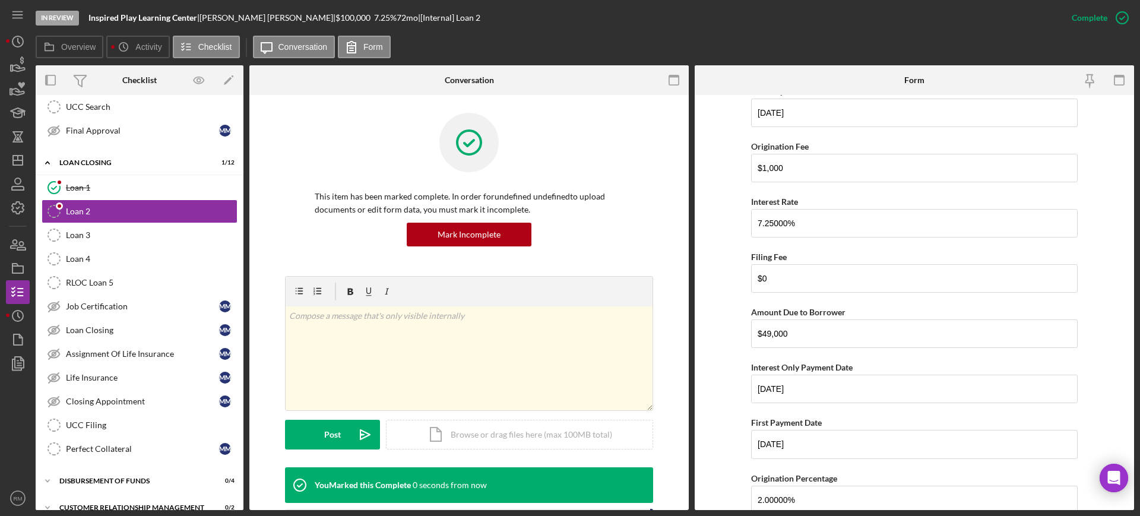
scroll to position [471, 0]
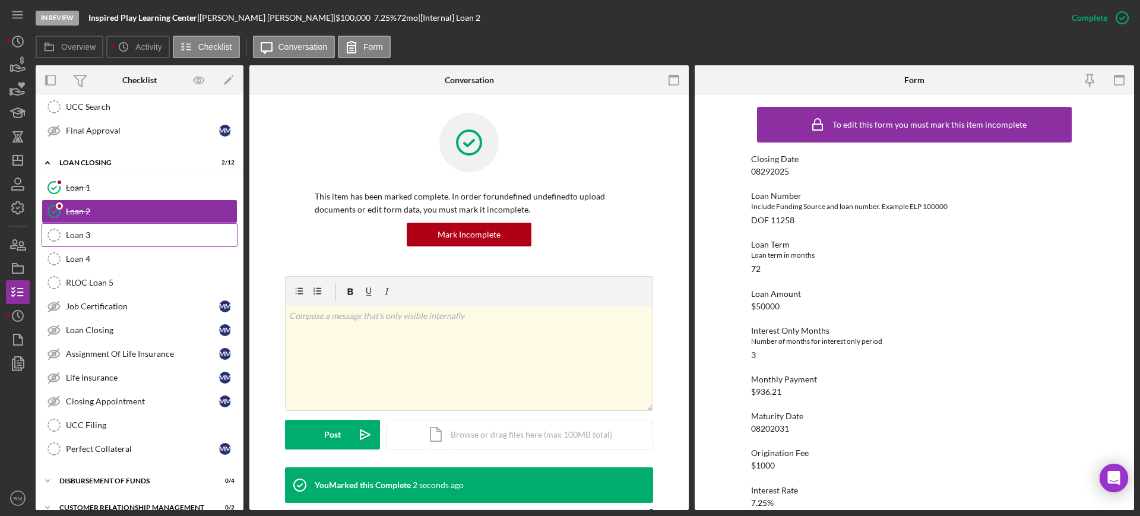
click at [181, 239] on div "Loan 3" at bounding box center [151, 235] width 171 height 10
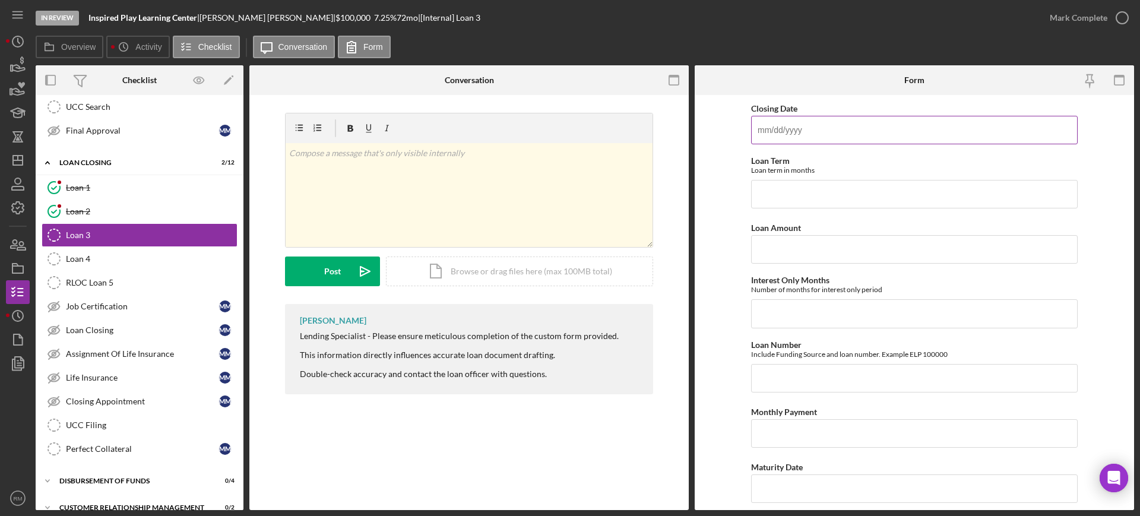
click at [814, 135] on input "Closing Date" at bounding box center [914, 130] width 327 height 29
type input "[DATE]"
type input "72"
type input "$44,000"
type input "3"
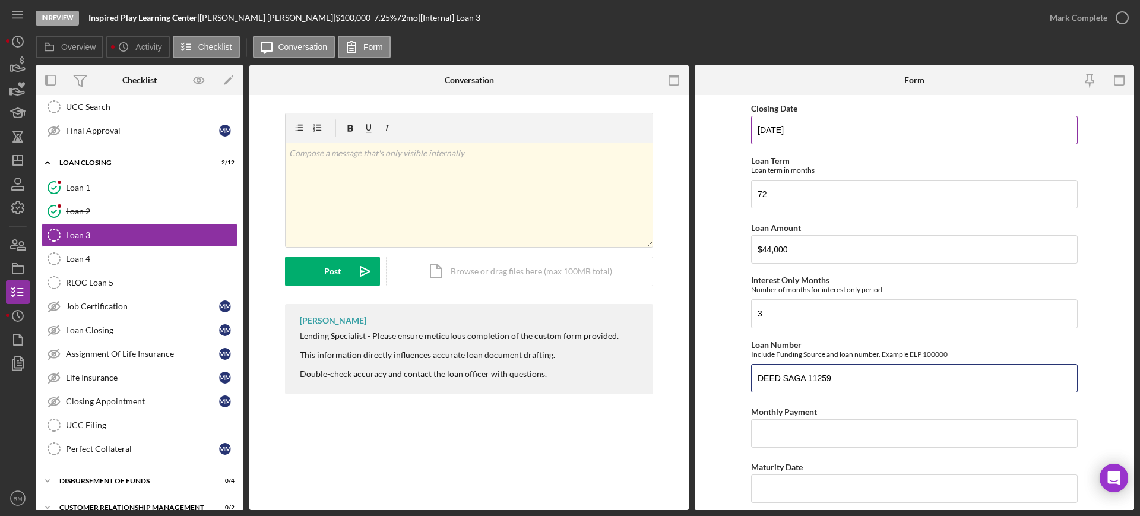
type input "DEED SAGA 11259"
type input "$823.87"
type input "1m/dd/yyyy"
type input "[DATE]"
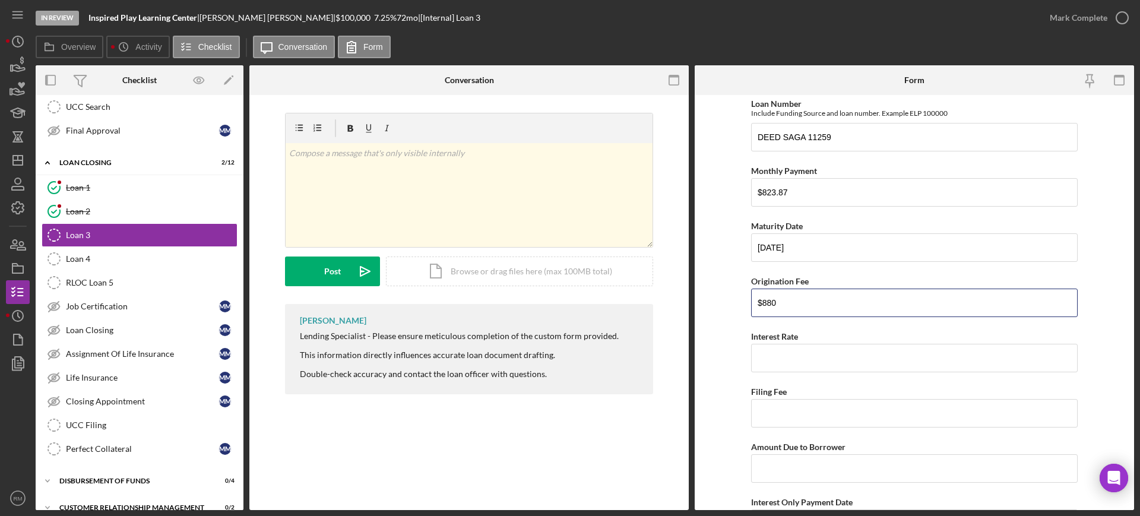
type input "$880"
type input "7.25000%"
type input "$0"
type input "$43,120"
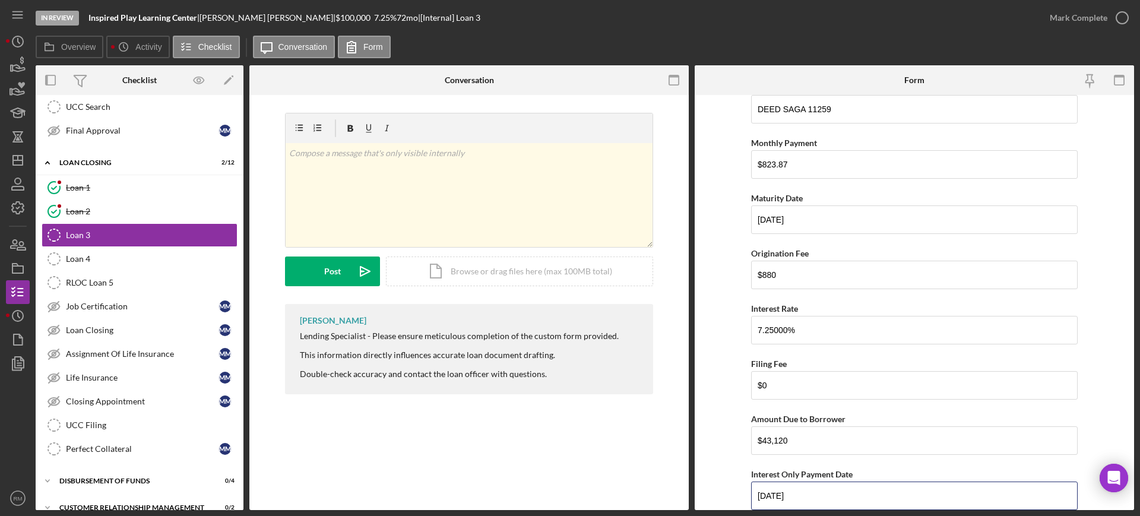
type input "[DATE]"
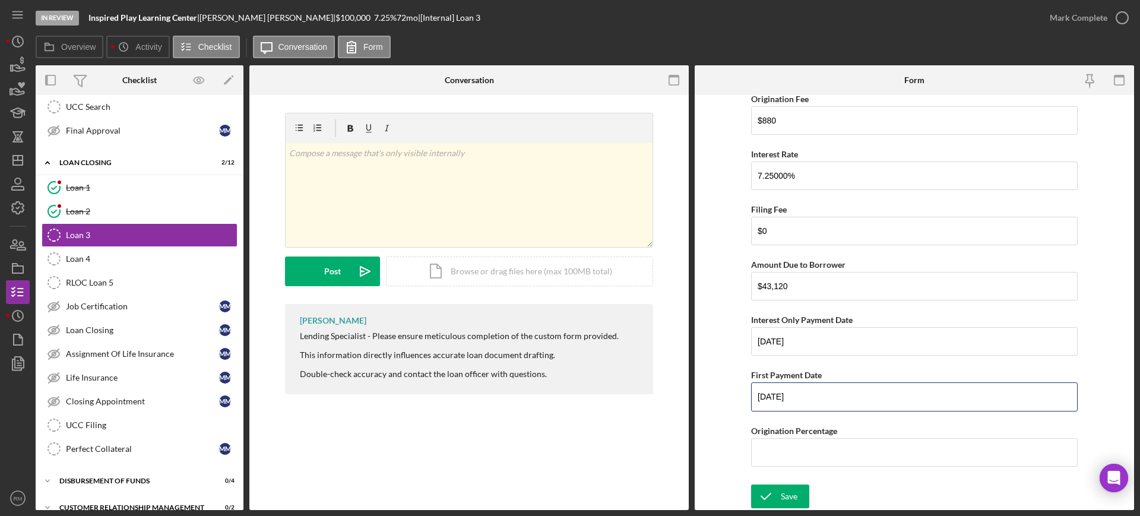
type input "[DATE]"
type input "2.00000%"
click at [766, 486] on icon "submit" at bounding box center [766, 497] width 30 height 30
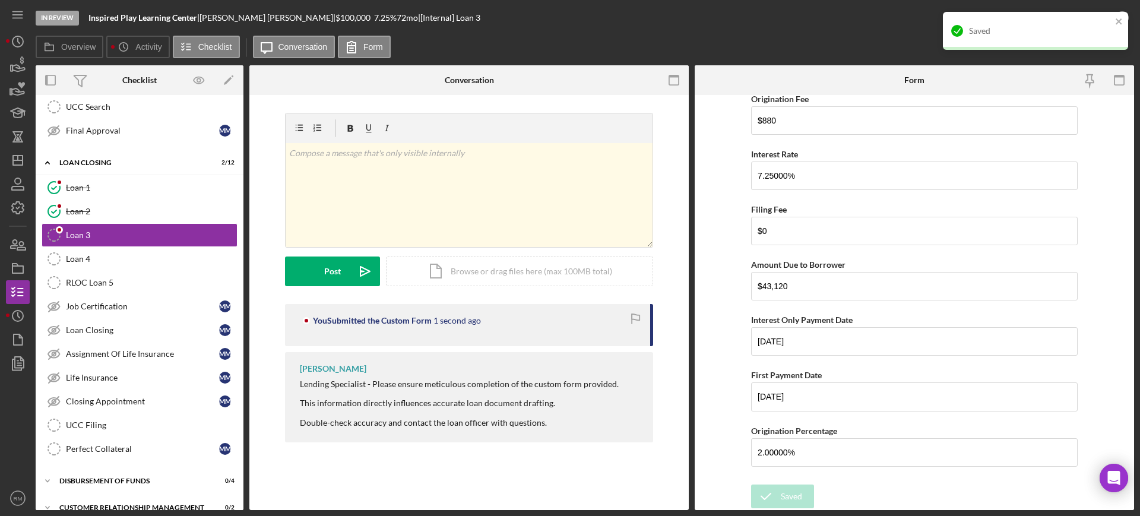
click at [1048, 26] on div "Saved" at bounding box center [1040, 31] width 143 height 10
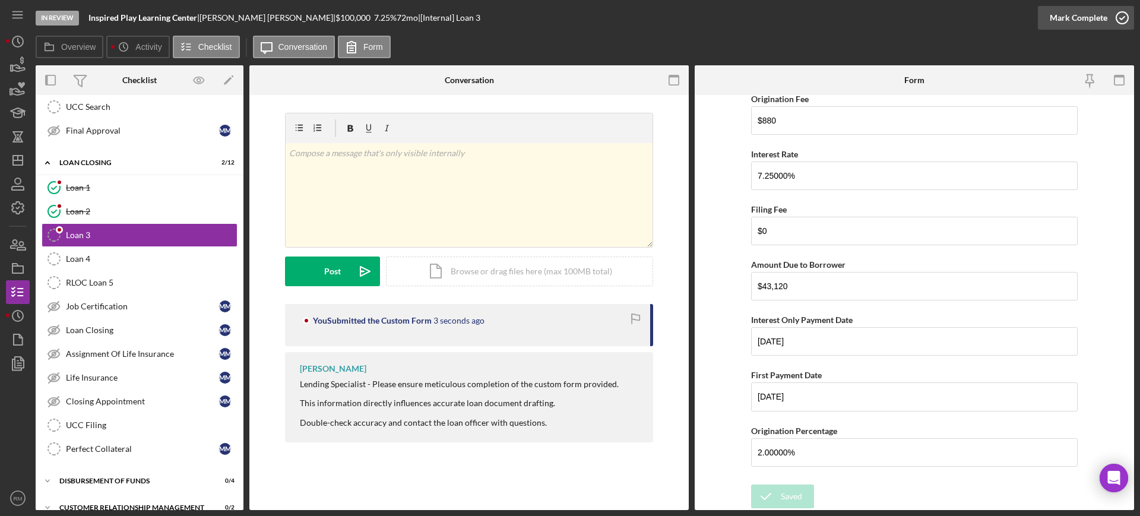
click at [1094, 17] on div "Mark Complete" at bounding box center [1079, 18] width 58 height 24
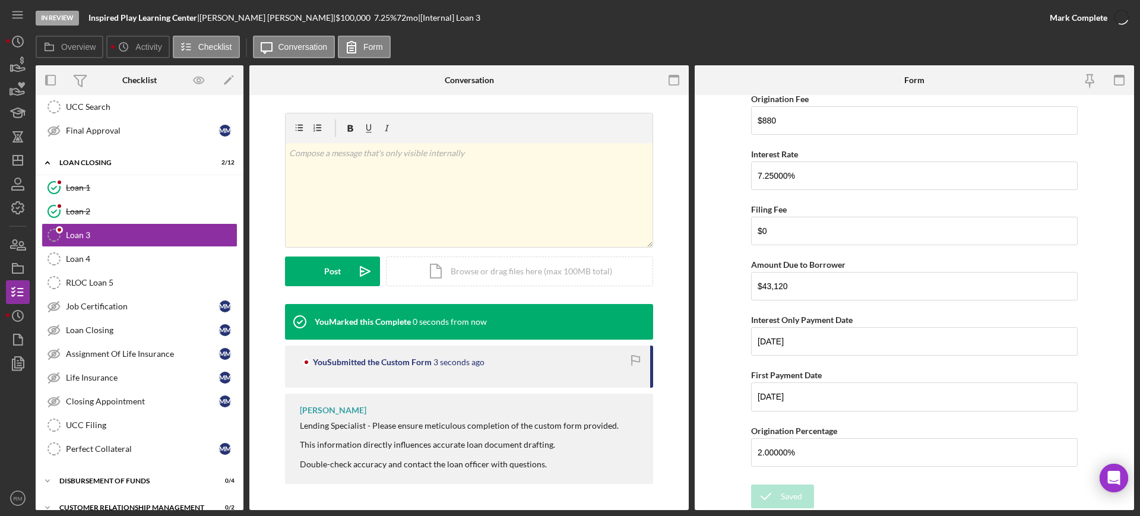
scroll to position [471, 0]
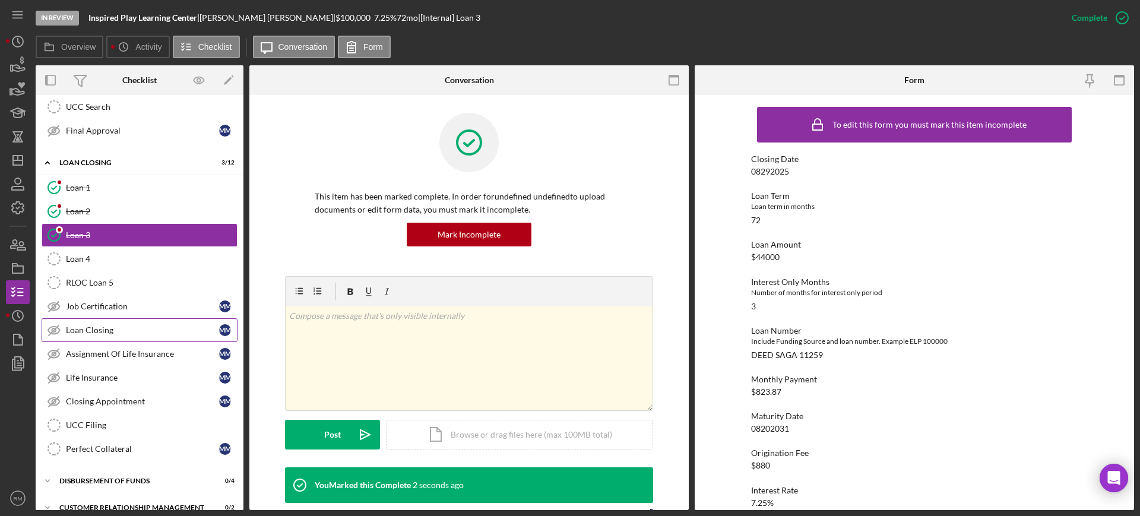
click at [137, 323] on link "Loan Closing Loan Closing M M" at bounding box center [140, 330] width 196 height 24
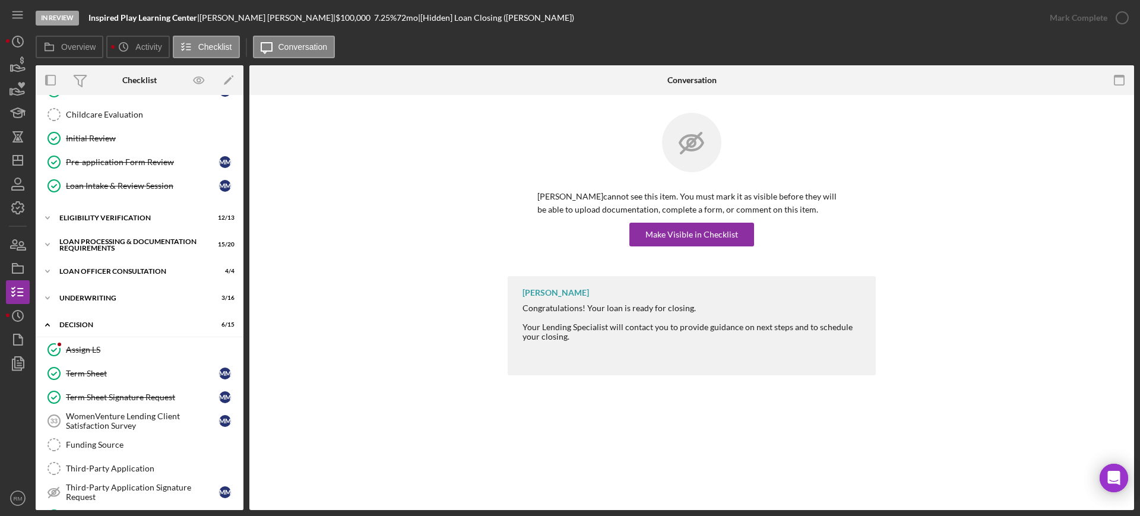
scroll to position [166, 0]
click at [121, 220] on div "Icon/Expander Eligibility Verification 12 / 13" at bounding box center [140, 217] width 208 height 24
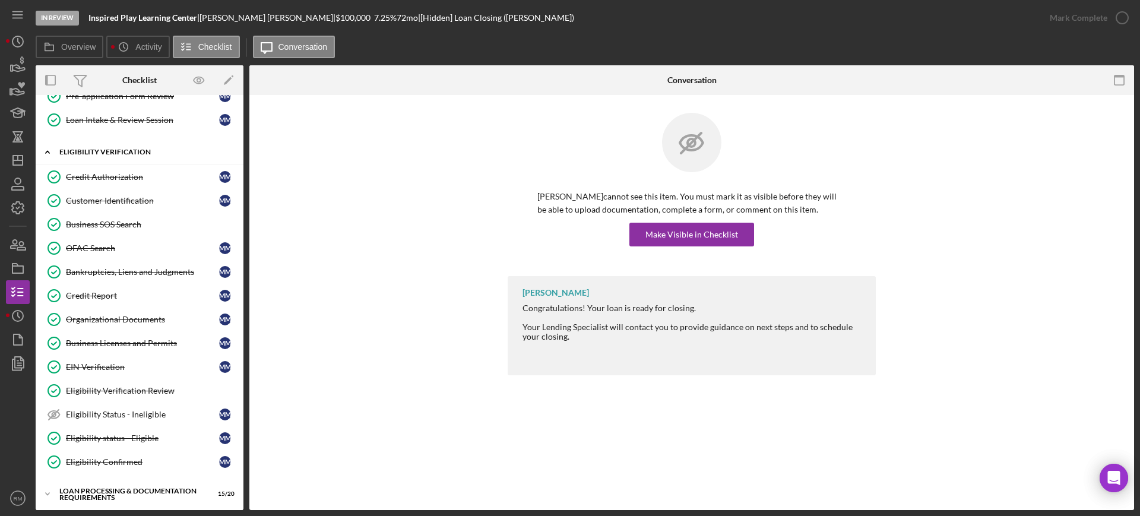
scroll to position [231, 0]
click at [121, 220] on div "Business SOS Search" at bounding box center [151, 225] width 171 height 10
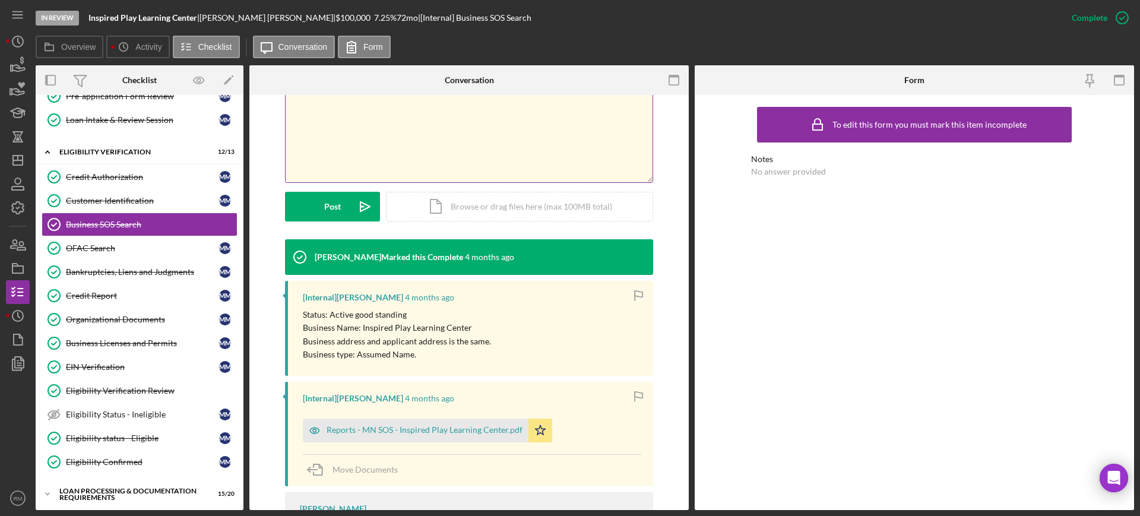
scroll to position [229, 0]
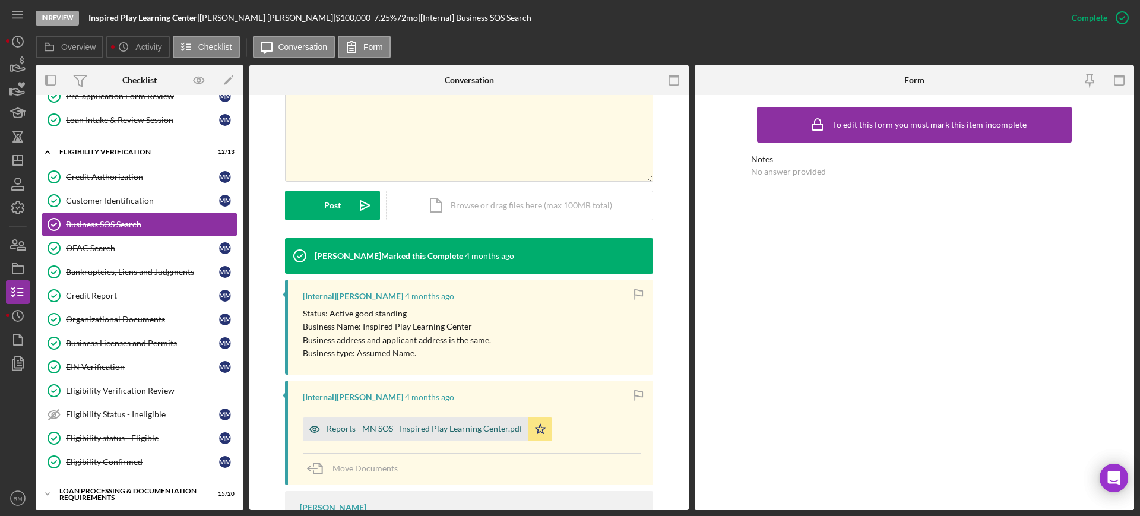
click at [403, 431] on div "Reports - MN SOS - Inspired Play Learning Center.pdf" at bounding box center [425, 429] width 196 height 10
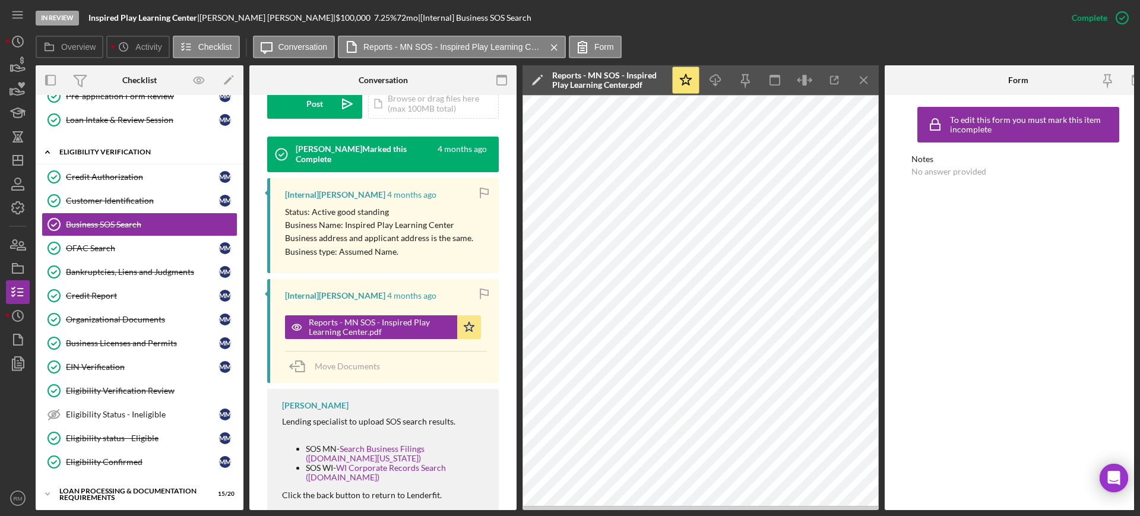
scroll to position [0, 0]
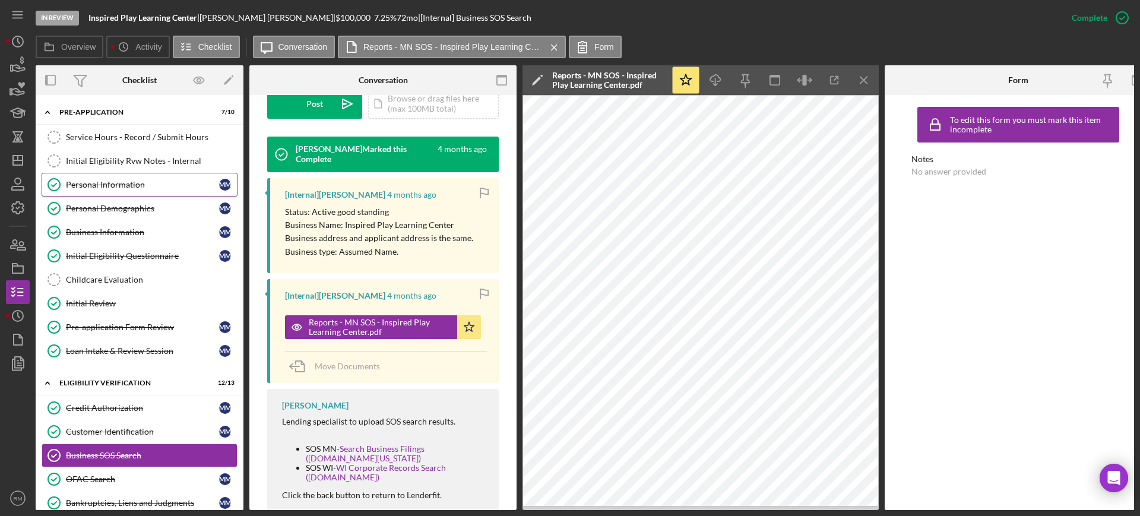
click at [140, 191] on link "Personal Information Personal Information M M" at bounding box center [140, 185] width 196 height 24
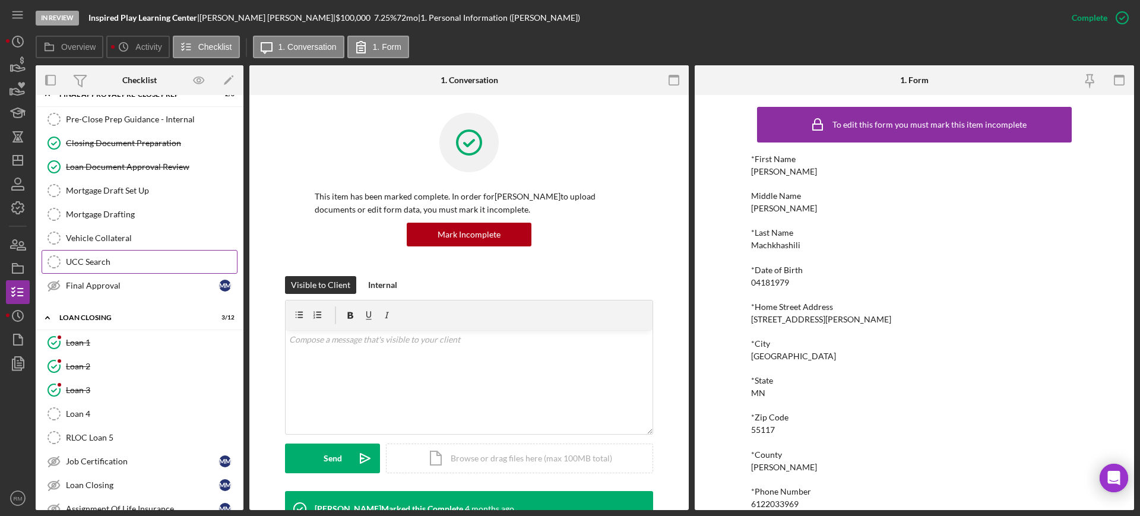
scroll to position [1102, 0]
click at [141, 260] on div "UCC Search" at bounding box center [151, 261] width 171 height 10
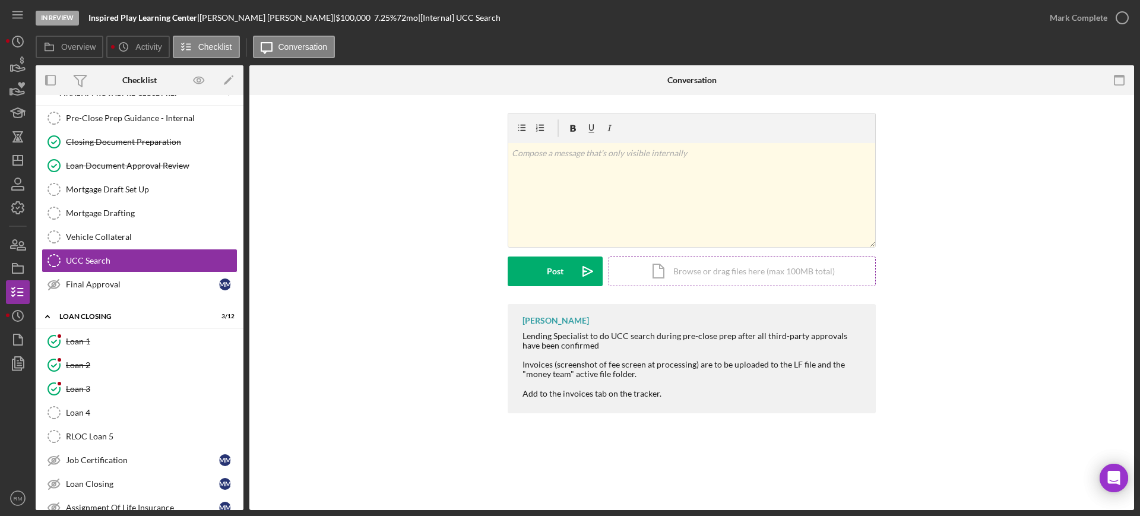
click at [705, 274] on div "Icon/Document Browse or drag files here (max 100MB total) Tap to choose files o…" at bounding box center [742, 272] width 267 height 30
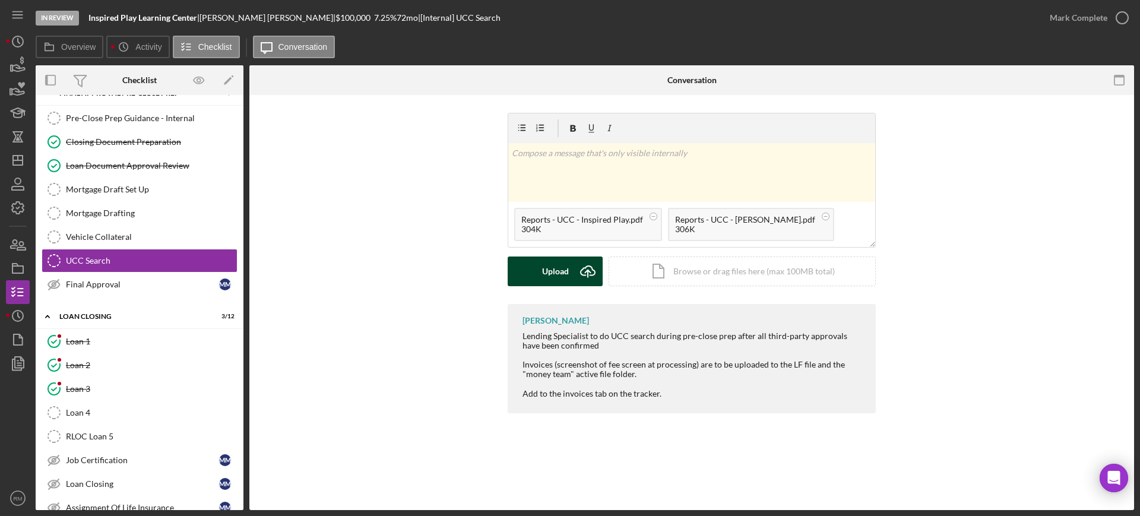
click at [560, 268] on div "Upload" at bounding box center [555, 272] width 27 height 30
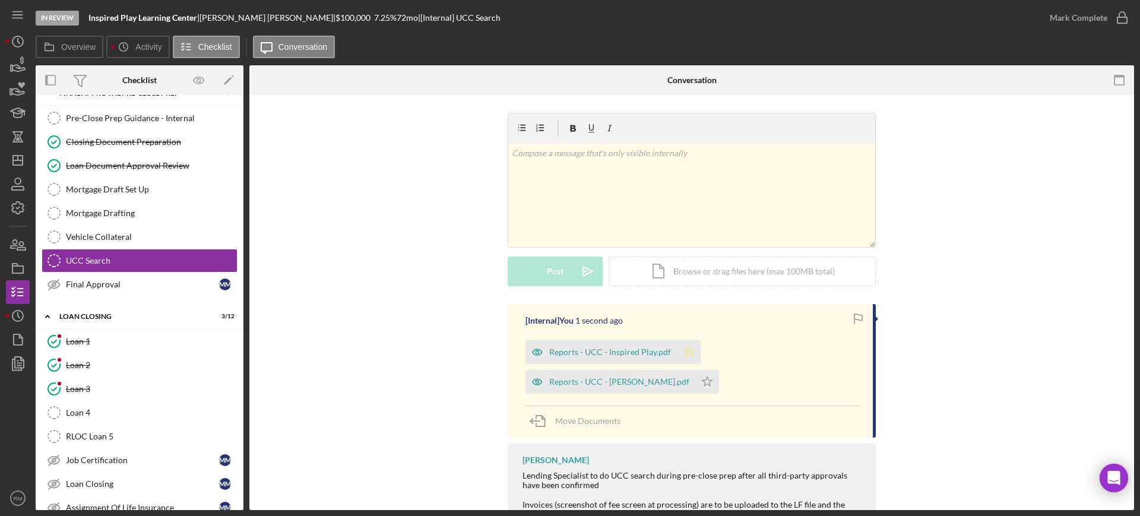
click at [684, 350] on polygon "button" at bounding box center [689, 352] width 10 height 10
click at [702, 379] on icon "Icon/Star" at bounding box center [707, 382] width 24 height 24
click at [1098, 24] on div "Mark Complete" at bounding box center [1079, 18] width 58 height 24
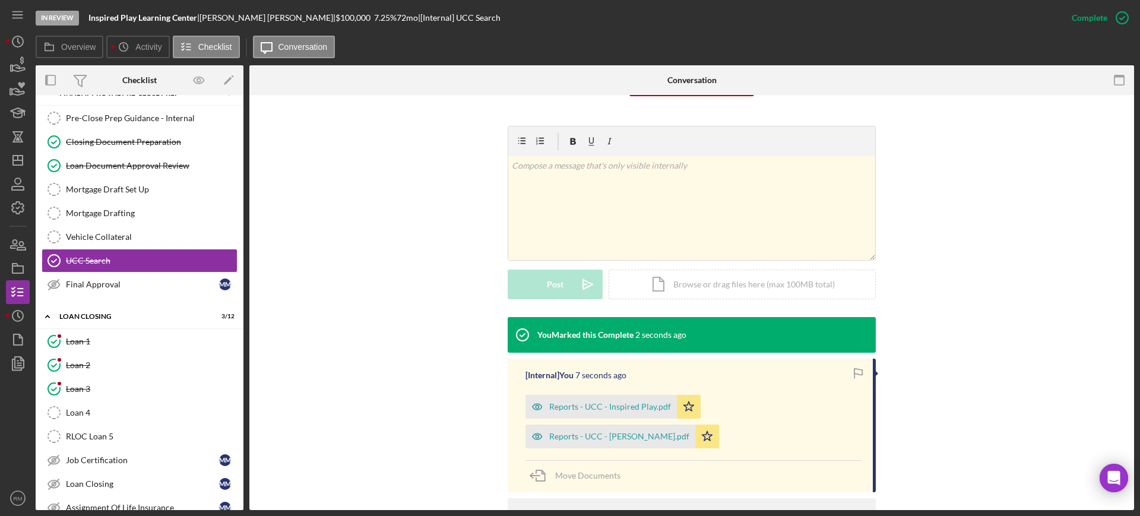
scroll to position [156, 0]
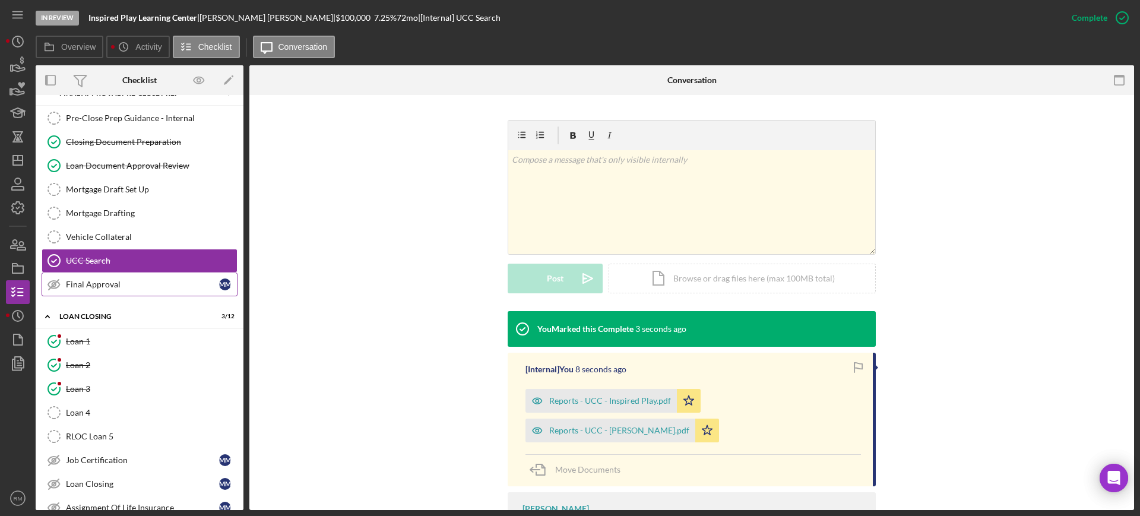
click at [164, 286] on div "Final Approval" at bounding box center [142, 285] width 153 height 10
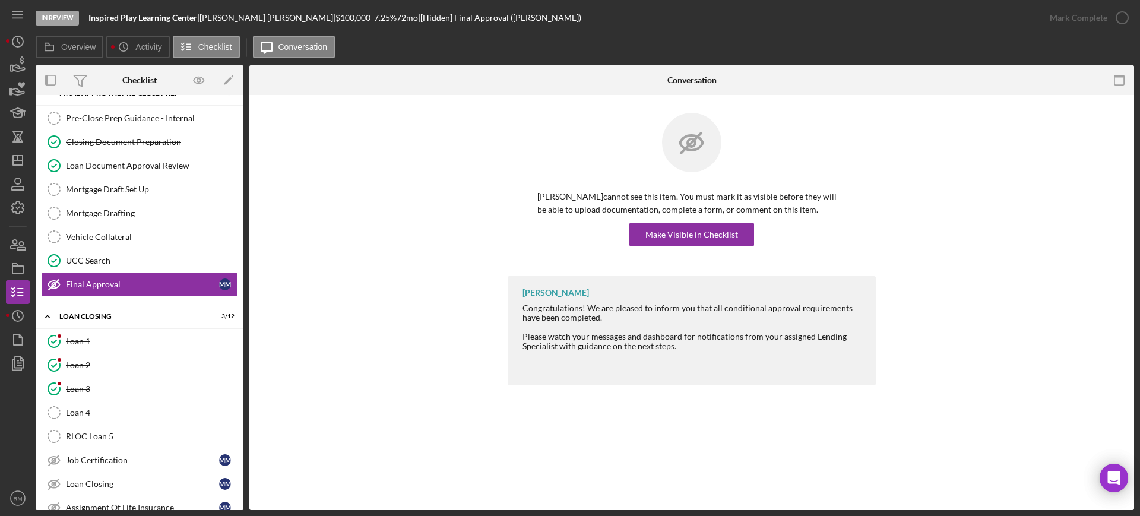
scroll to position [1325, 0]
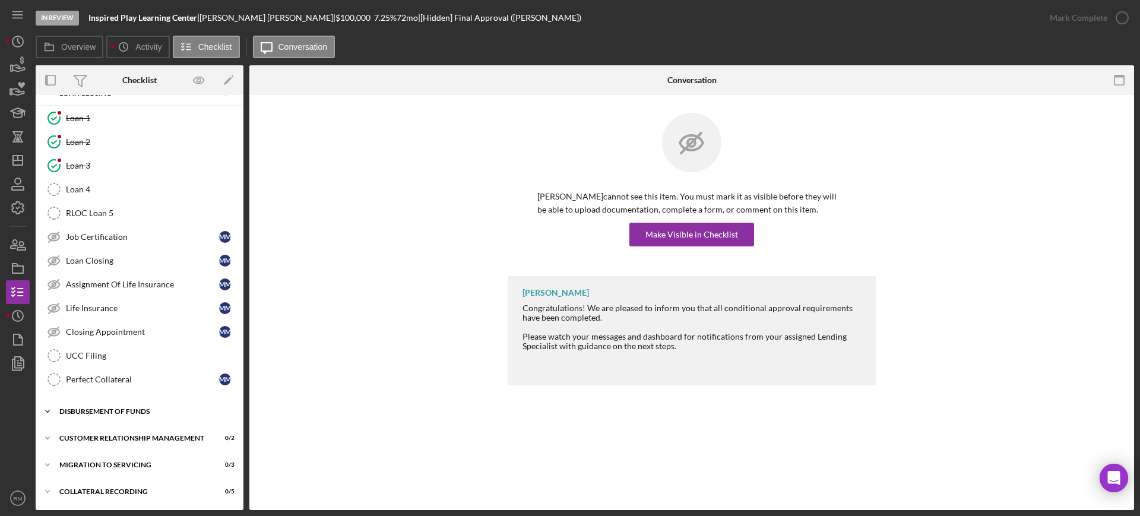
click at [135, 410] on div "Disbursement of Funds" at bounding box center [143, 411] width 169 height 7
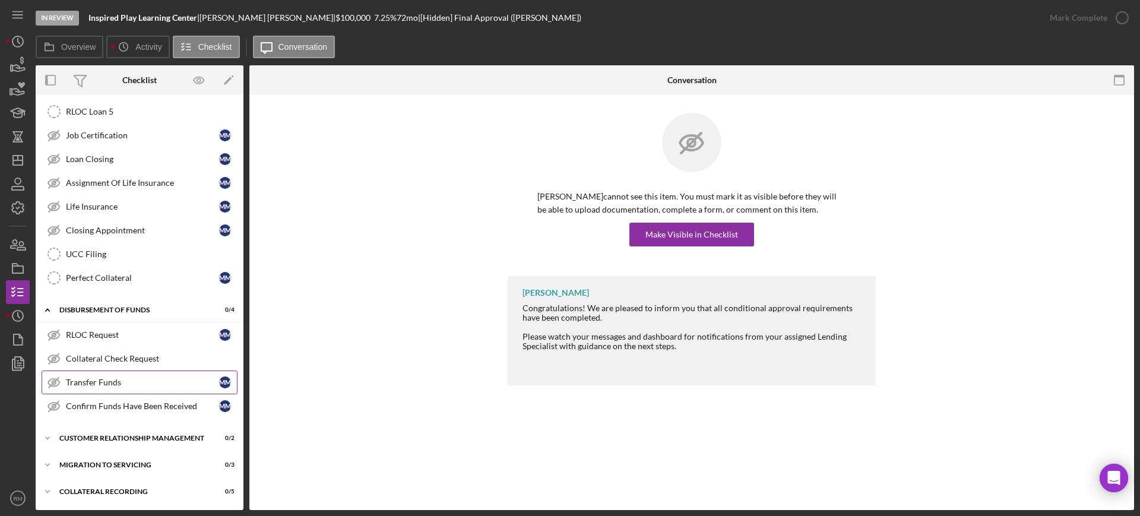
click at [134, 387] on div "Transfer Funds" at bounding box center [142, 383] width 153 height 10
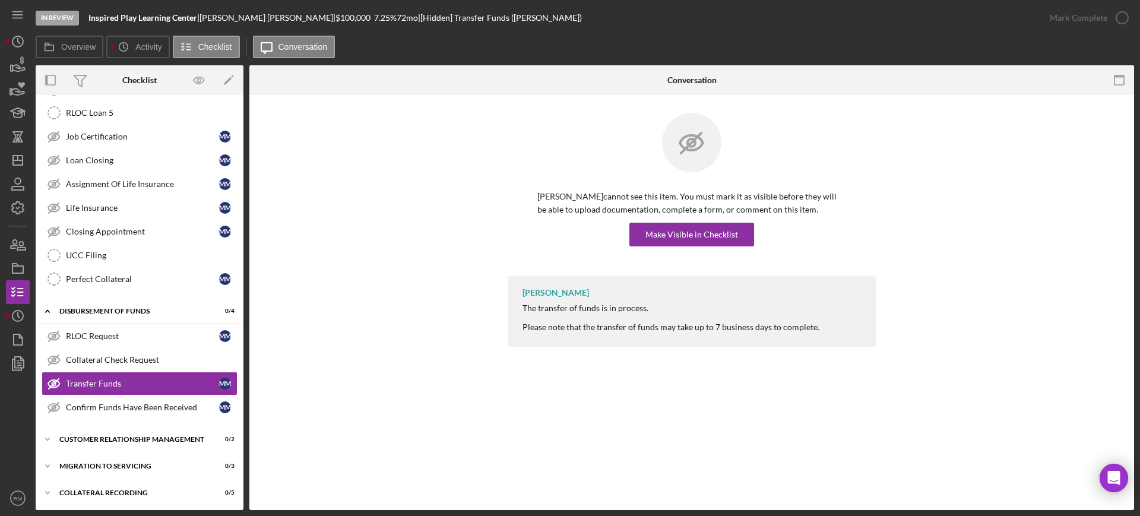
scroll to position [1427, 0]
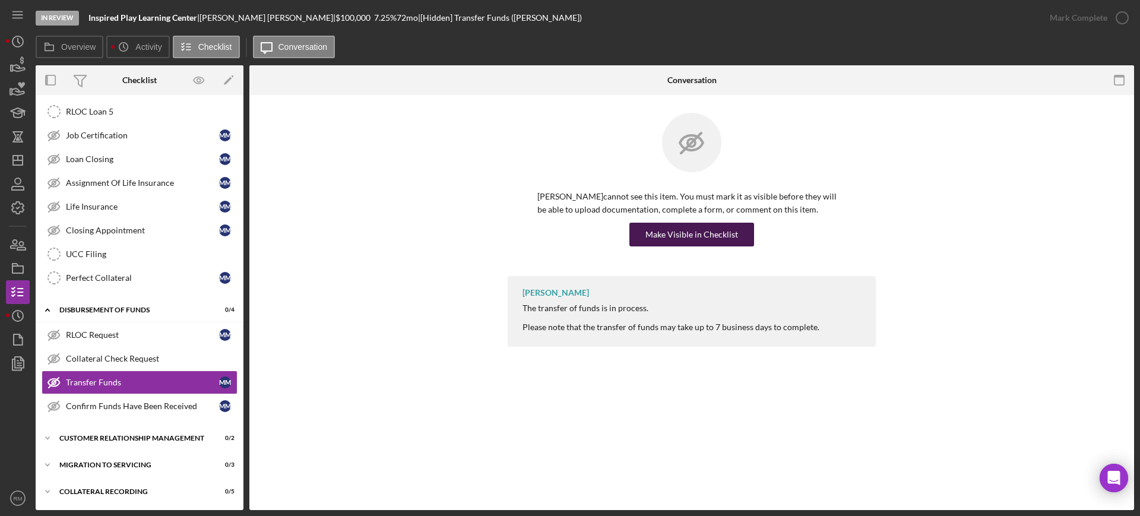
click at [678, 227] on div "Make Visible in Checklist" at bounding box center [692, 235] width 93 height 24
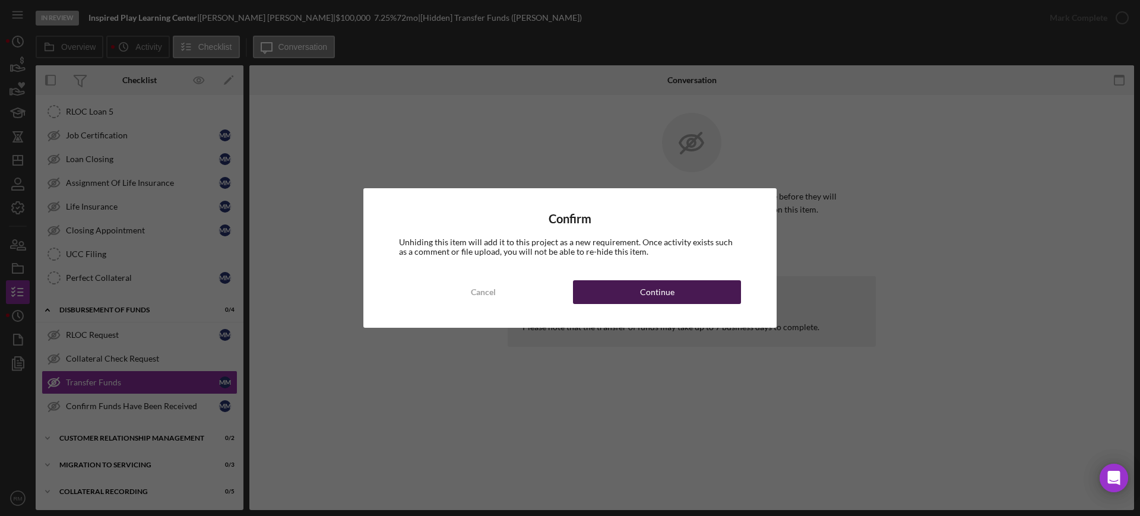
click at [659, 289] on div "Continue" at bounding box center [657, 292] width 34 height 24
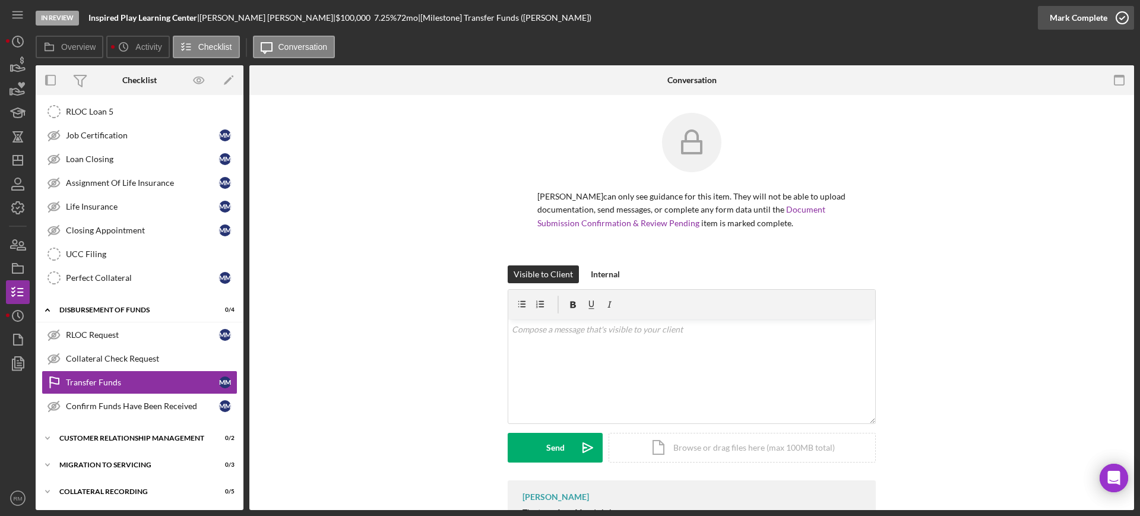
click at [1084, 15] on div "Mark Complete" at bounding box center [1079, 18] width 58 height 24
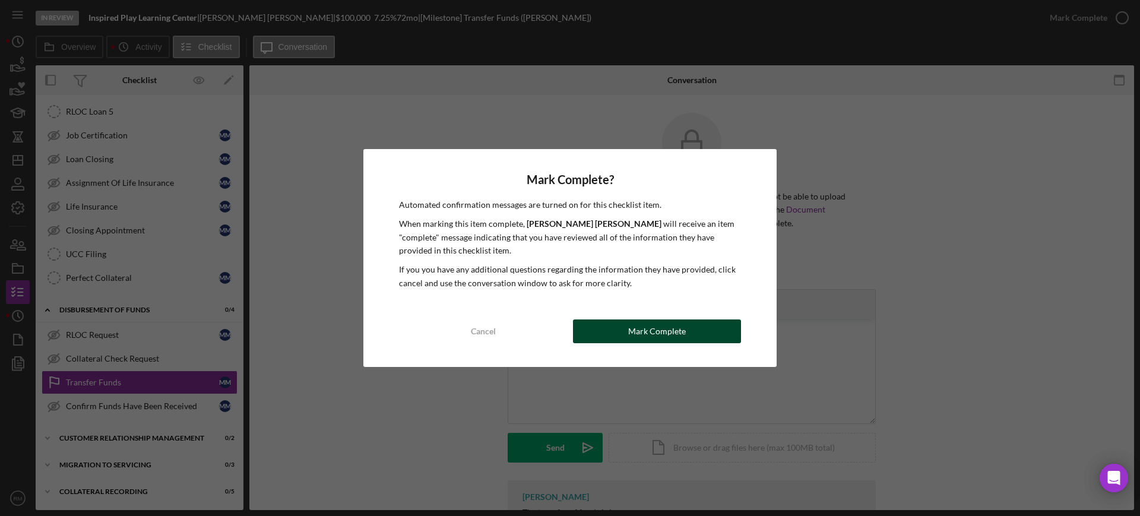
click at [598, 333] on button "Mark Complete" at bounding box center [657, 332] width 168 height 24
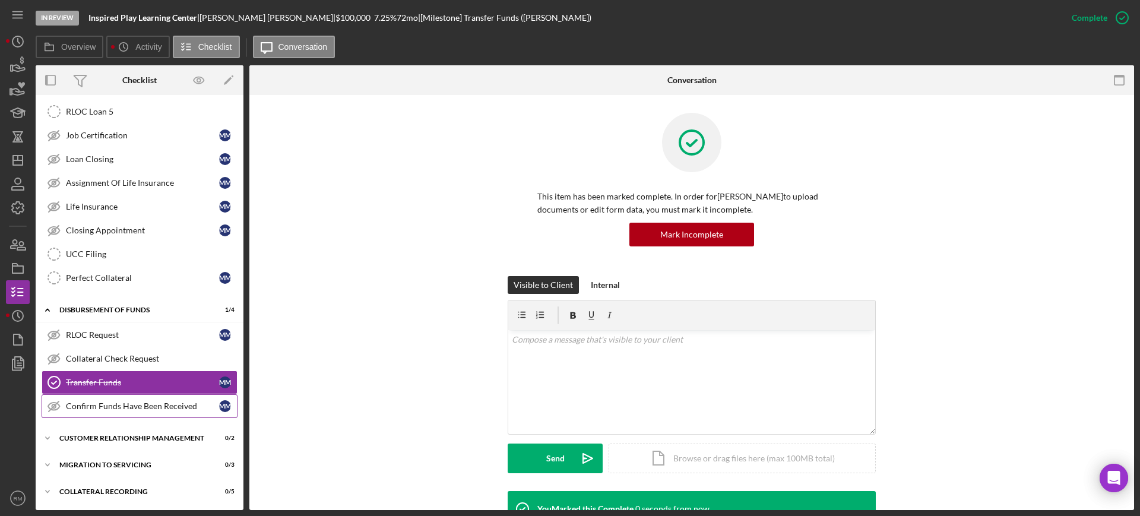
click at [163, 407] on div "Confirm Funds Have Been Received" at bounding box center [142, 406] width 153 height 10
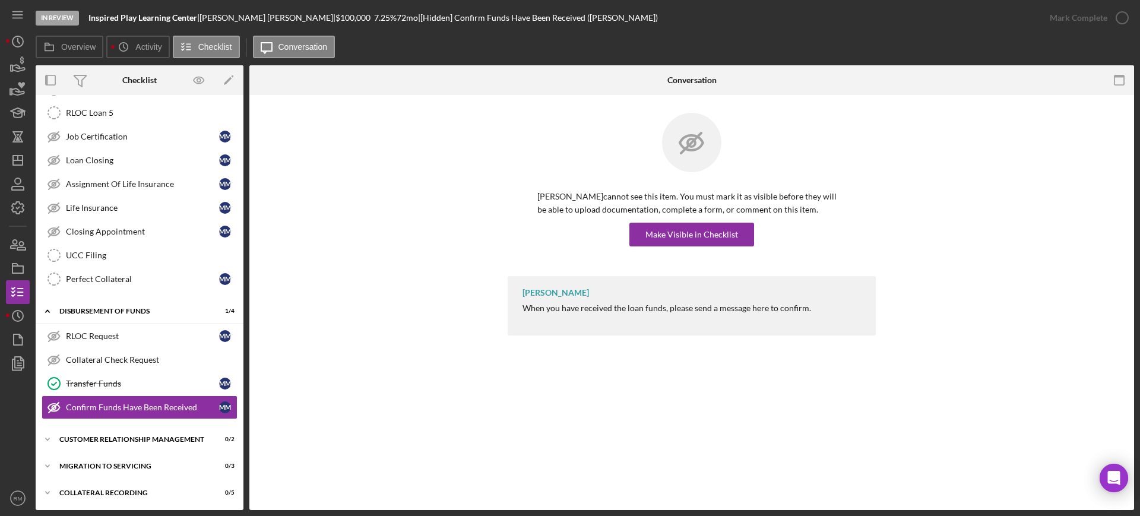
scroll to position [1427, 0]
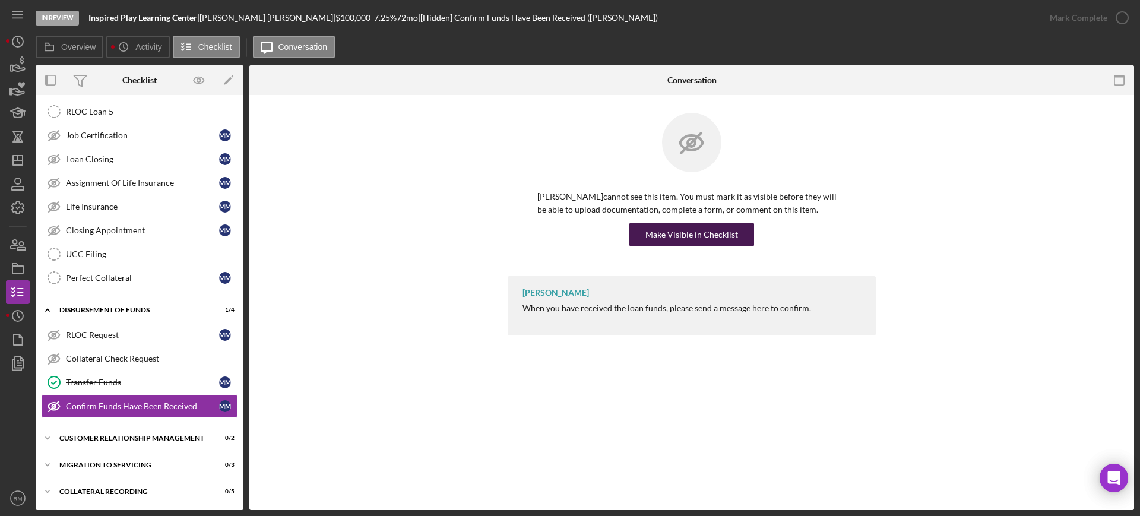
click at [685, 229] on div "Make Visible in Checklist" at bounding box center [692, 235] width 93 height 24
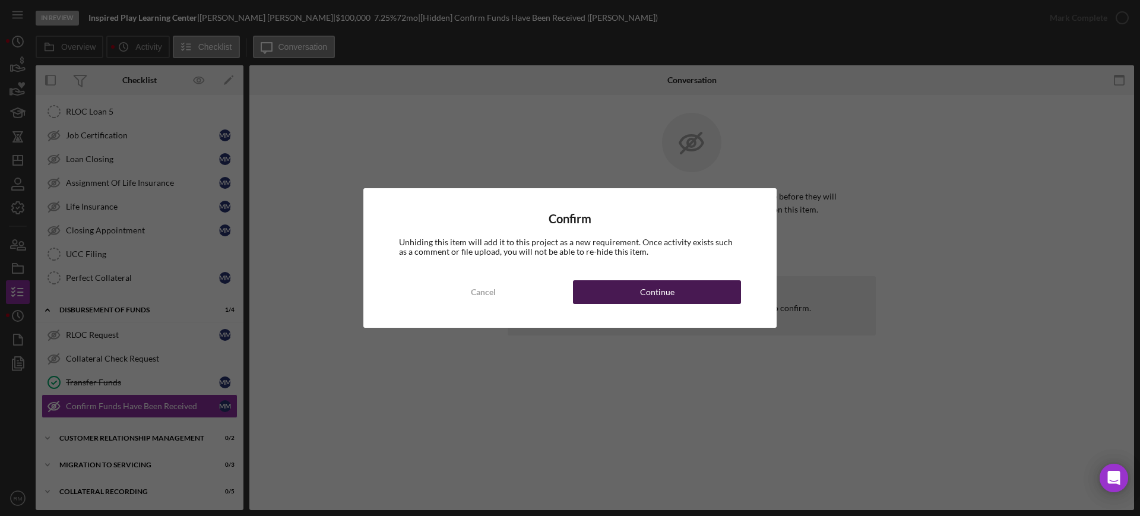
click at [669, 283] on div "Continue" at bounding box center [657, 292] width 34 height 24
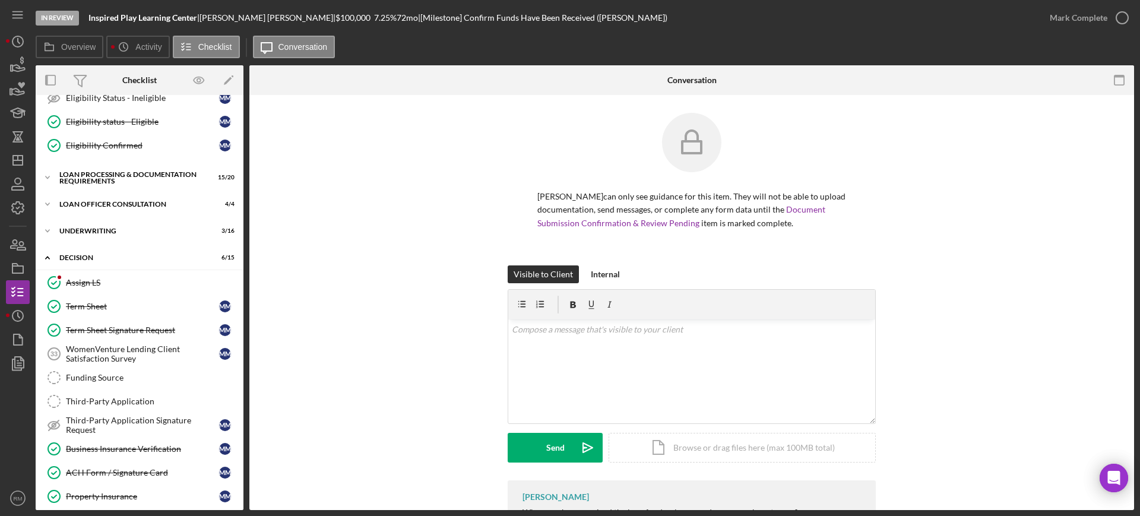
scroll to position [545, 0]
click at [112, 236] on div "Icon/Expander Underwriting 3 / 16" at bounding box center [140, 234] width 208 height 24
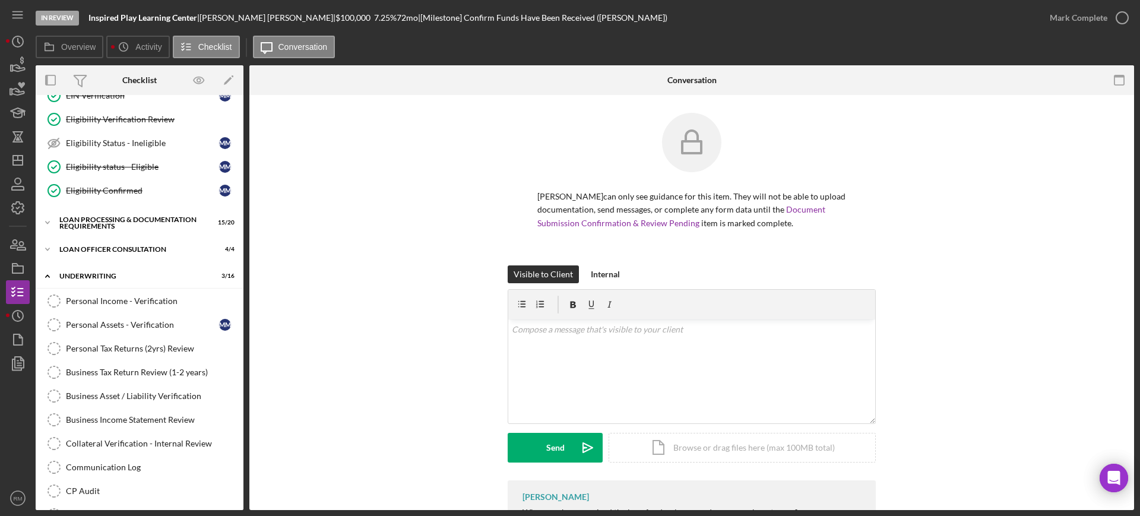
scroll to position [500, 0]
click at [94, 227] on div "Loan Processing & Documentation Requirements" at bounding box center [143, 226] width 169 height 14
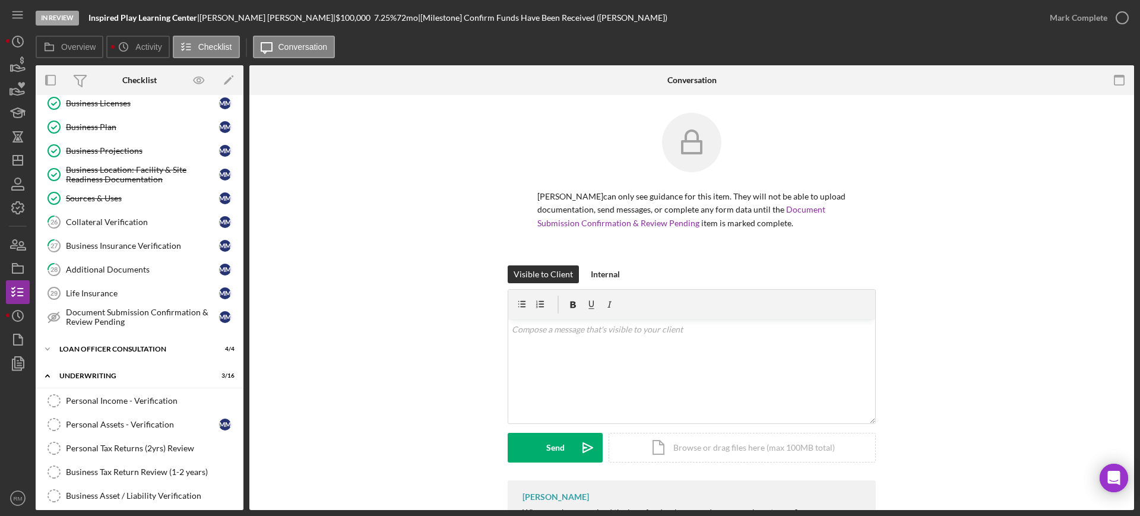
scroll to position [887, 0]
click at [95, 314] on div "Document Submission Confirmation & Review Pending" at bounding box center [142, 314] width 153 height 19
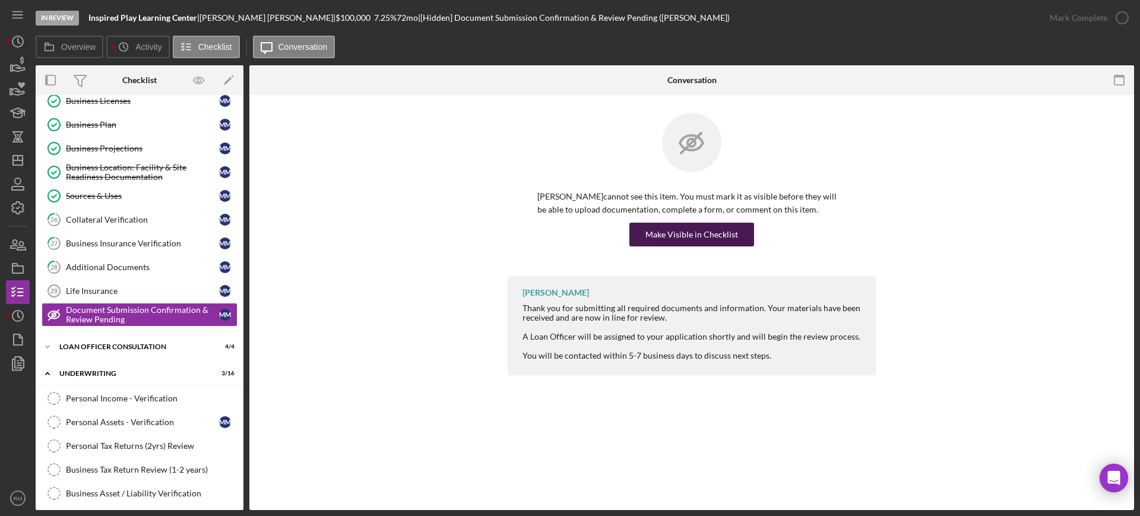
click at [684, 238] on div "Make Visible in Checklist" at bounding box center [692, 235] width 93 height 24
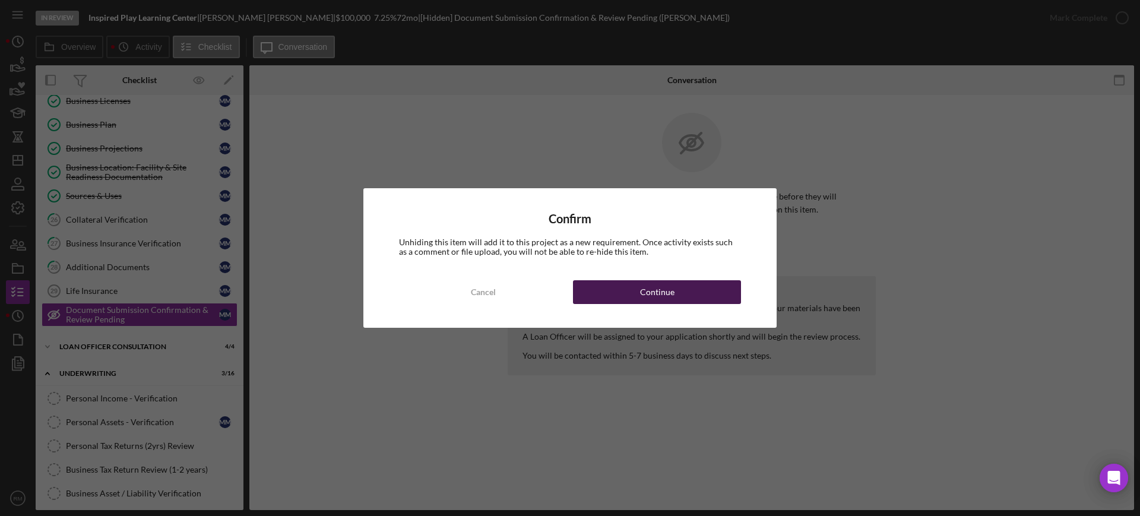
click at [682, 282] on button "Continue" at bounding box center [657, 292] width 168 height 24
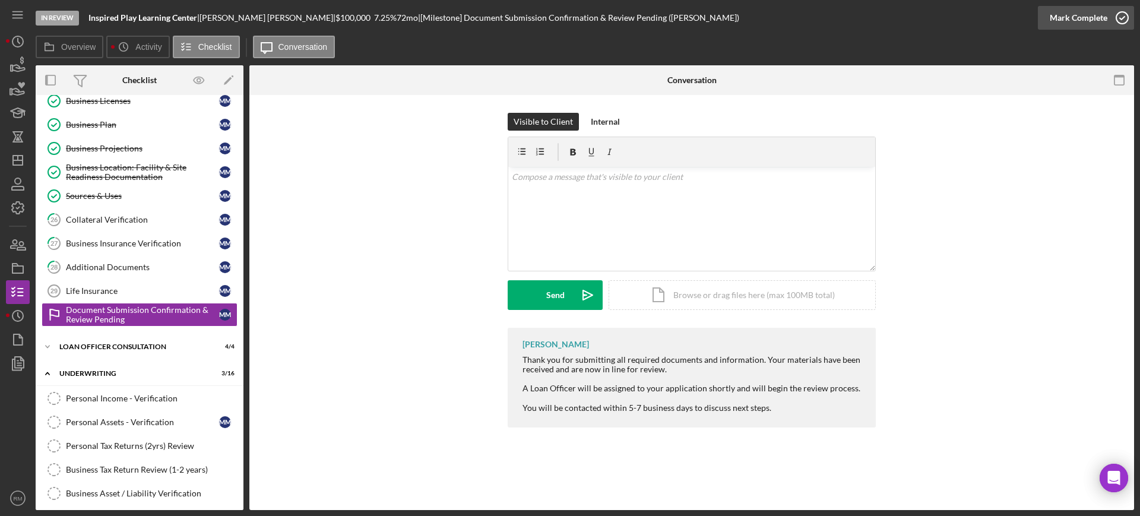
click at [1086, 24] on div "Mark Complete" at bounding box center [1079, 18] width 58 height 24
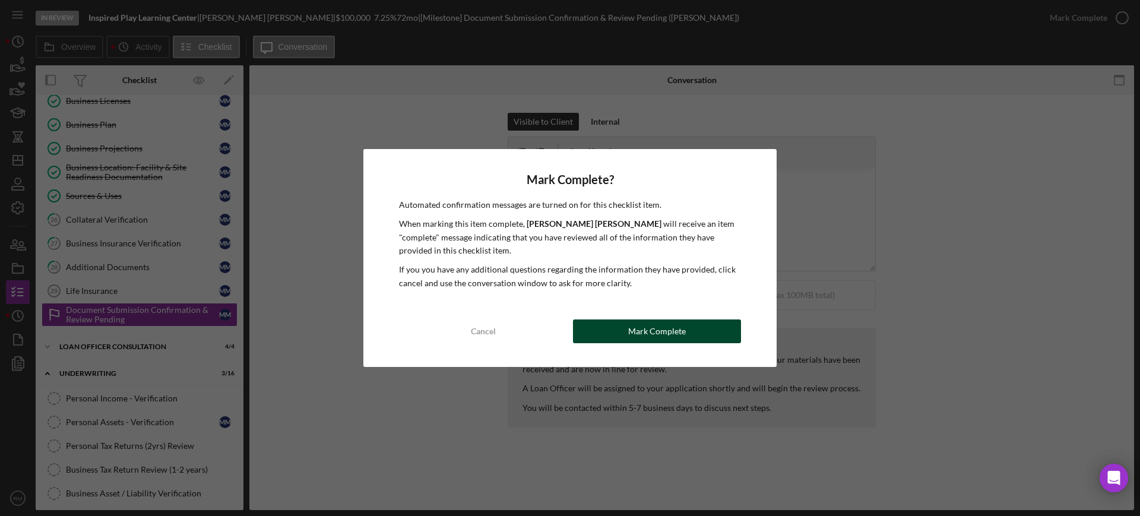
click at [691, 334] on button "Mark Complete" at bounding box center [657, 332] width 168 height 24
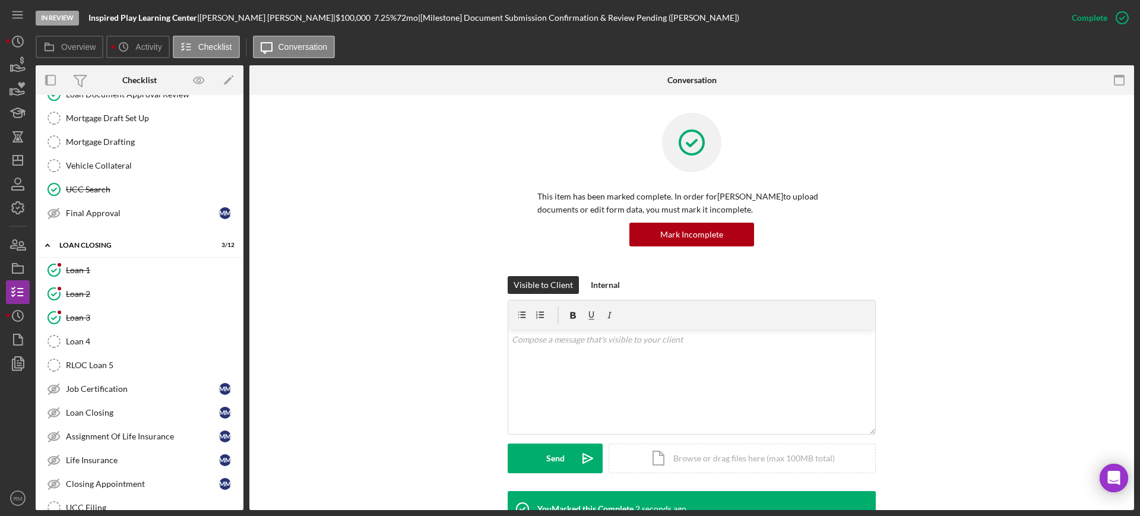
scroll to position [2295, 0]
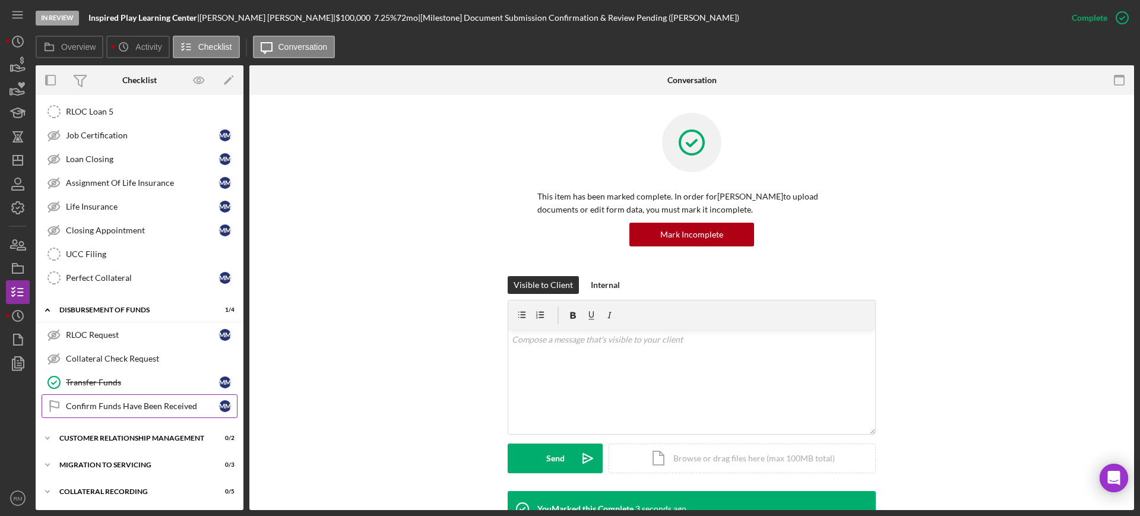
click at [138, 401] on div "Confirm Funds Have Been Received" at bounding box center [142, 406] width 153 height 10
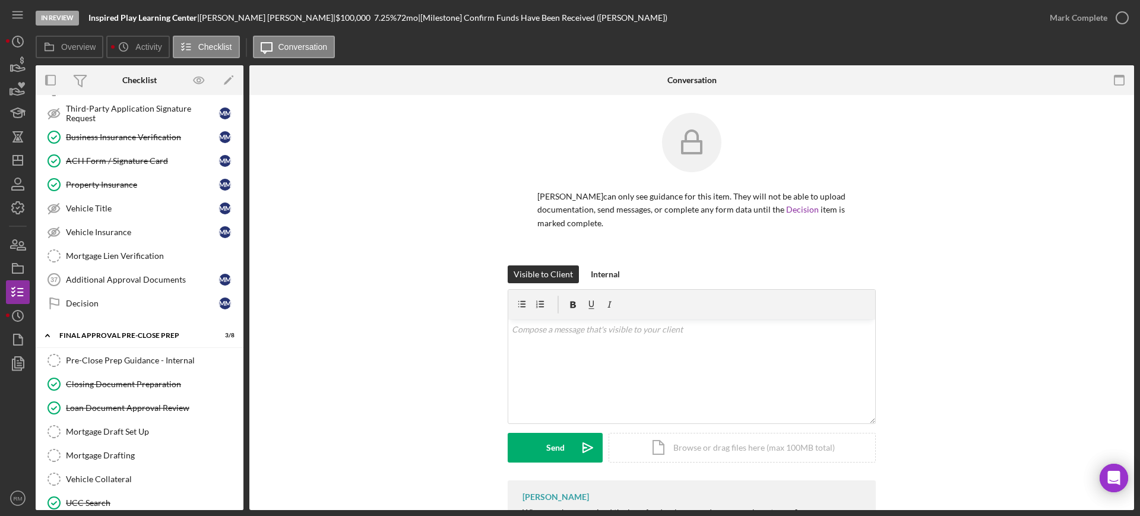
scroll to position [1712, 0]
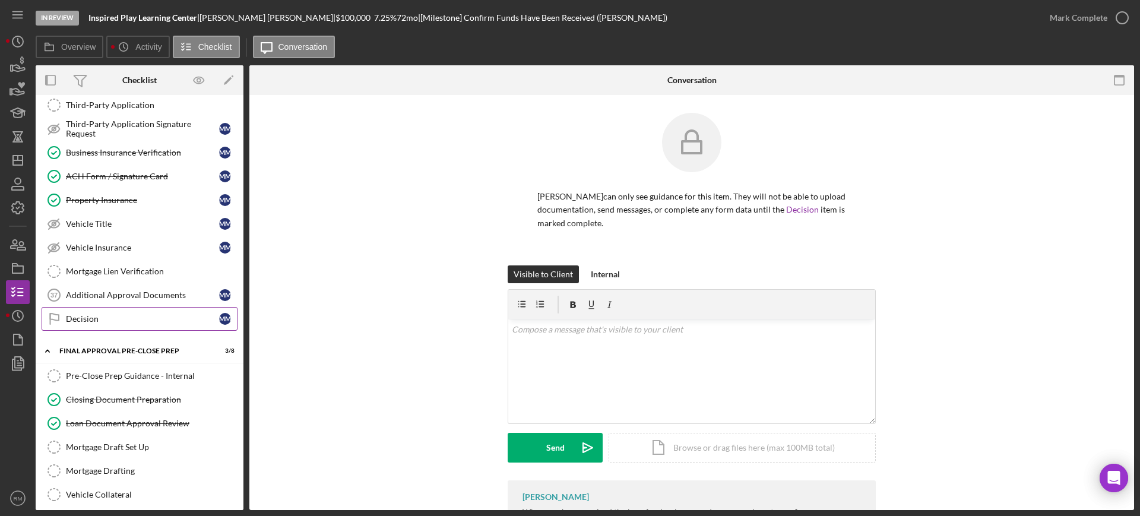
click at [127, 311] on link "Decision Decision M M" at bounding box center [140, 319] width 196 height 24
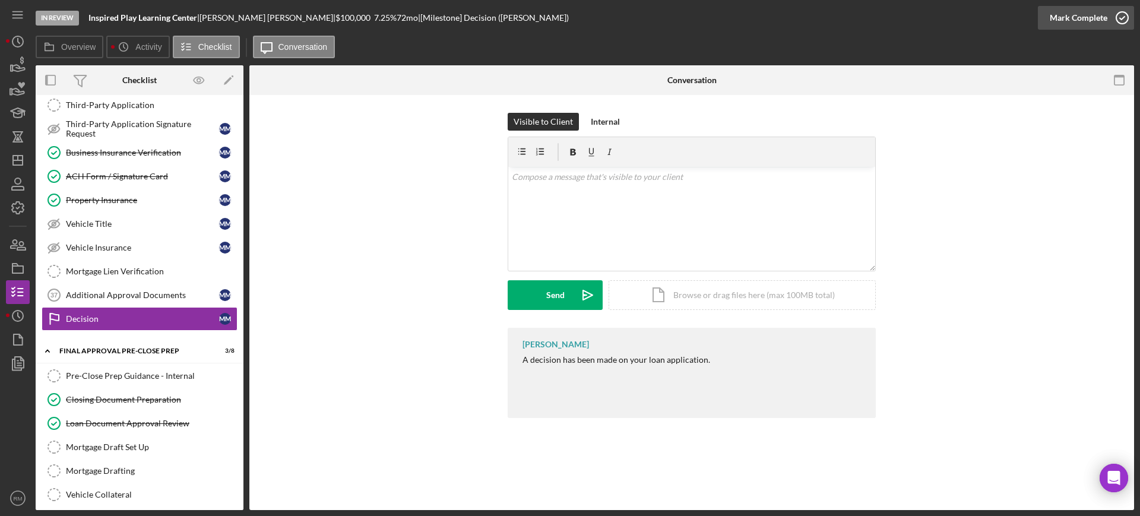
click at [1093, 20] on div "Mark Complete" at bounding box center [1079, 18] width 58 height 24
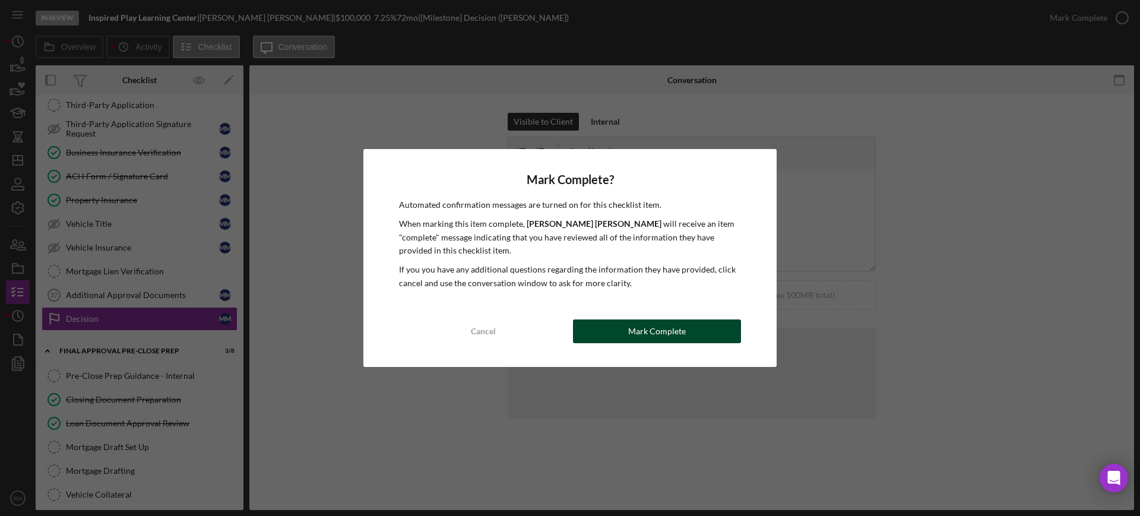
click at [657, 328] on div "Mark Complete" at bounding box center [657, 332] width 58 height 24
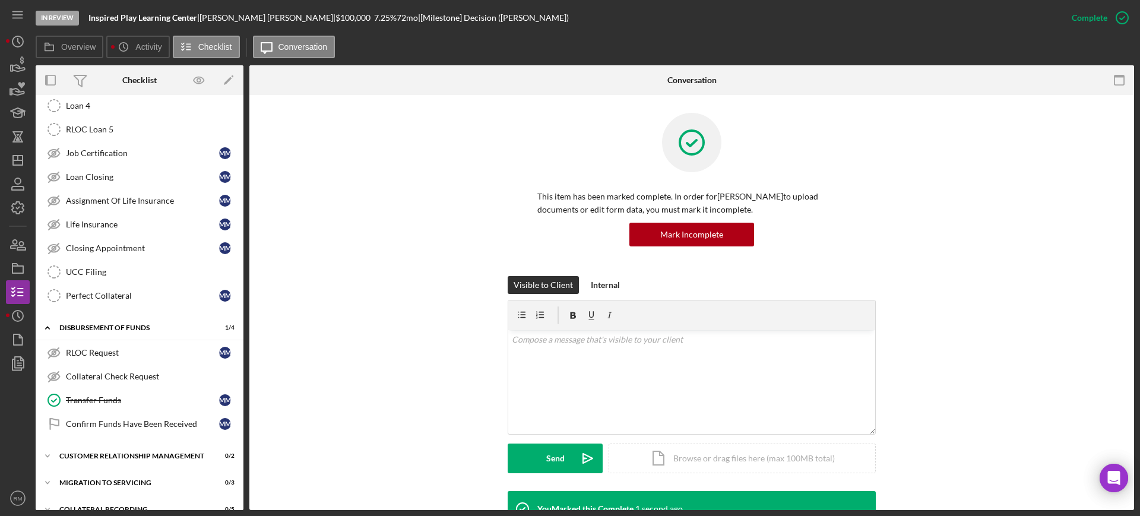
scroll to position [2295, 0]
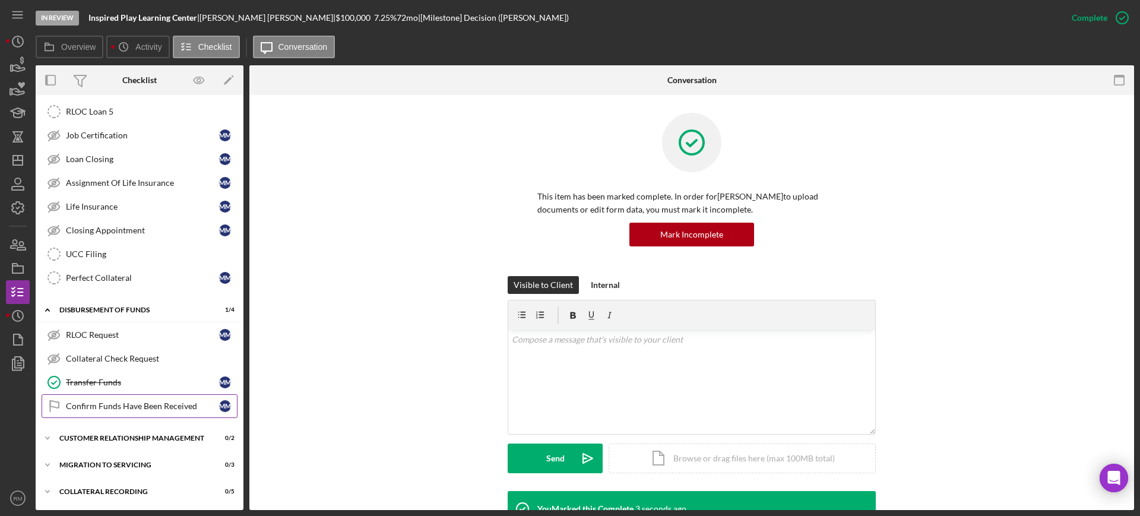
click at [116, 403] on div "Confirm Funds Have Been Received" at bounding box center [142, 406] width 153 height 10
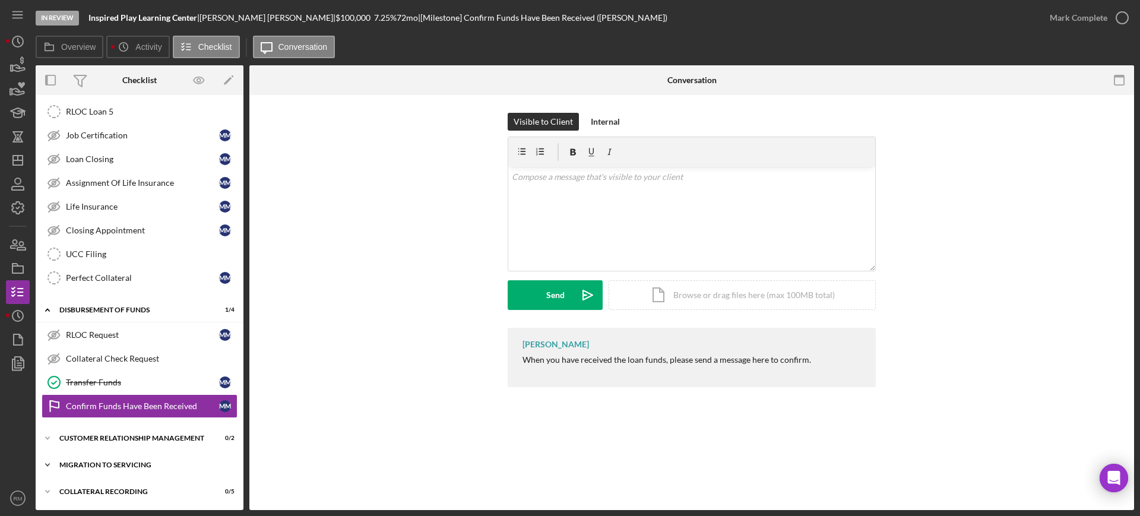
click at [119, 458] on div "Icon/Expander Migration to Servicing 0 / 3" at bounding box center [140, 465] width 208 height 24
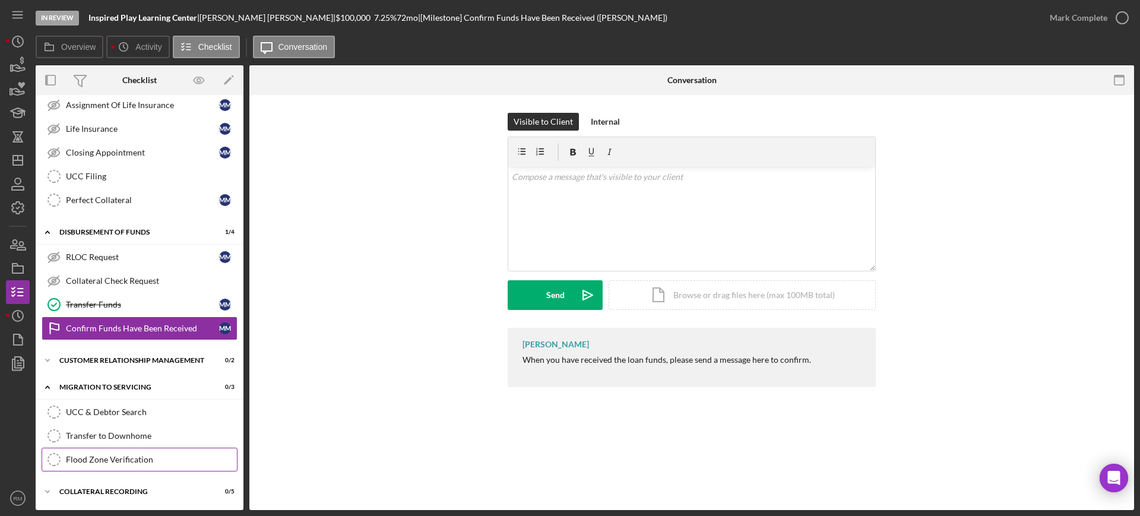
click at [121, 454] on link "Flood Zone Verification Flood Zone Verification" at bounding box center [140, 460] width 196 height 24
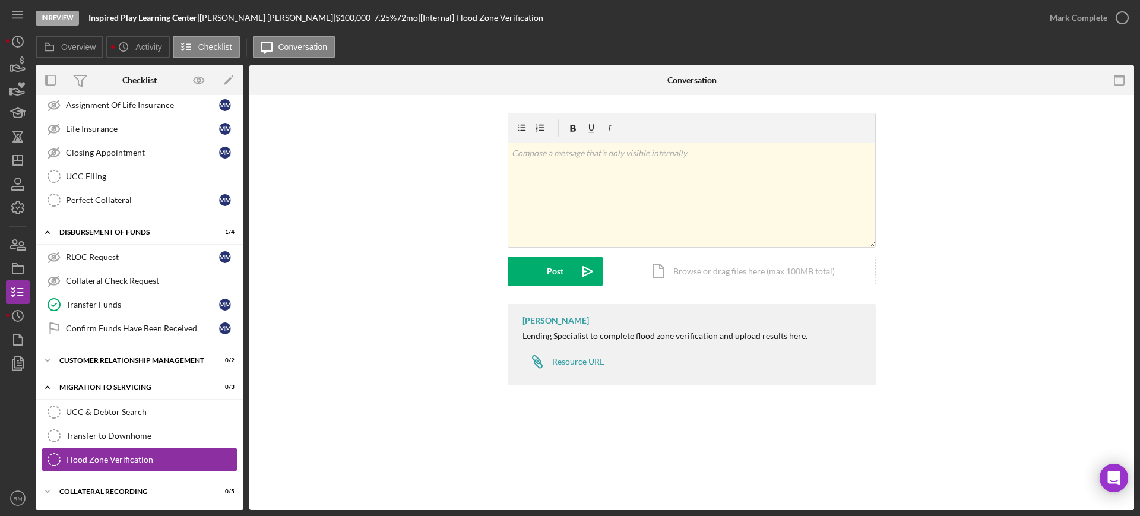
scroll to position [2373, 0]
click at [663, 270] on div "Icon/Document Browse or drag files here (max 100MB total) Tap to choose files o…" at bounding box center [742, 272] width 267 height 30
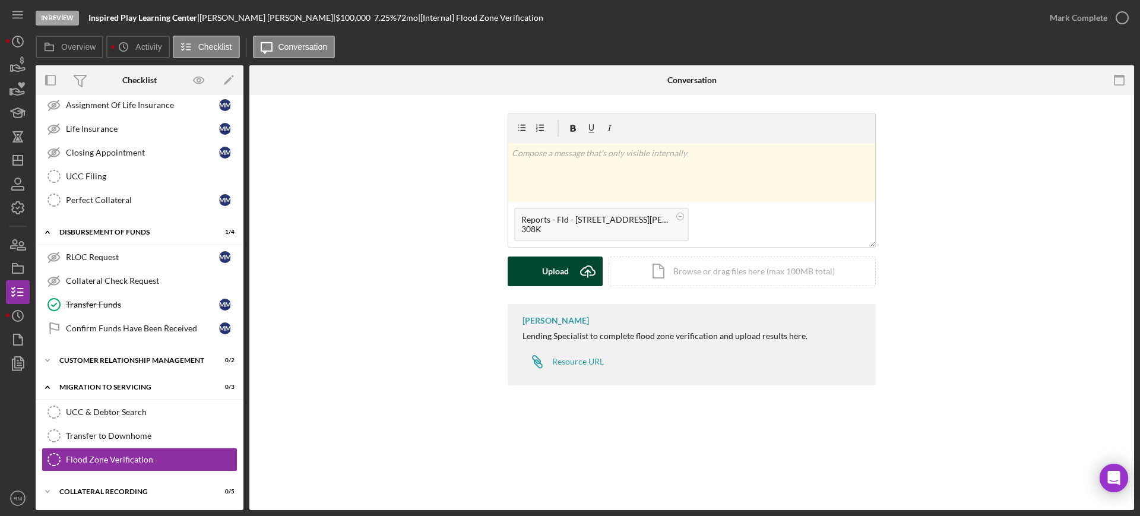
click at [530, 264] on button "Upload Icon/Upload" at bounding box center [555, 272] width 95 height 30
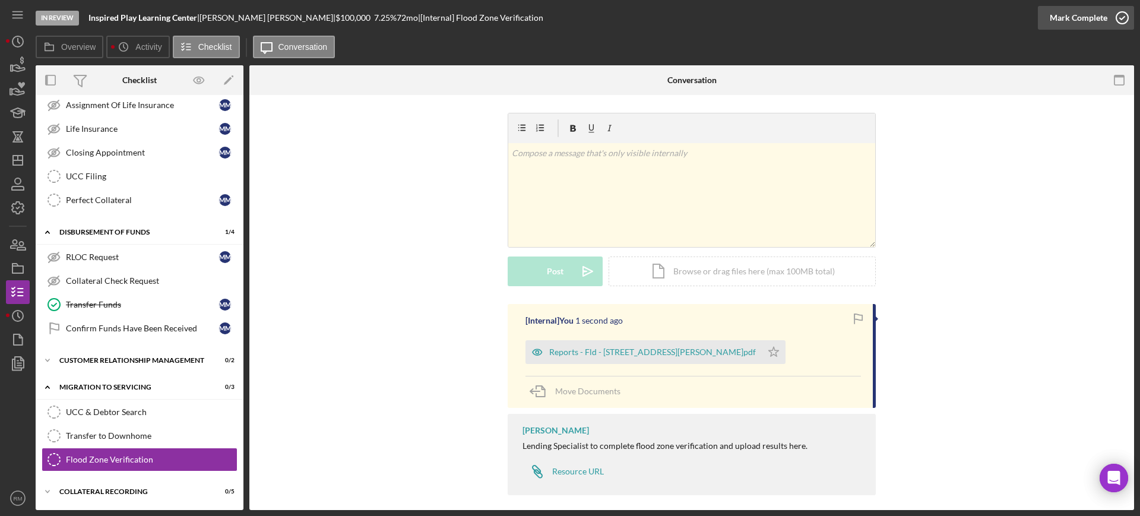
click at [1094, 17] on div "Mark Complete" at bounding box center [1079, 18] width 58 height 24
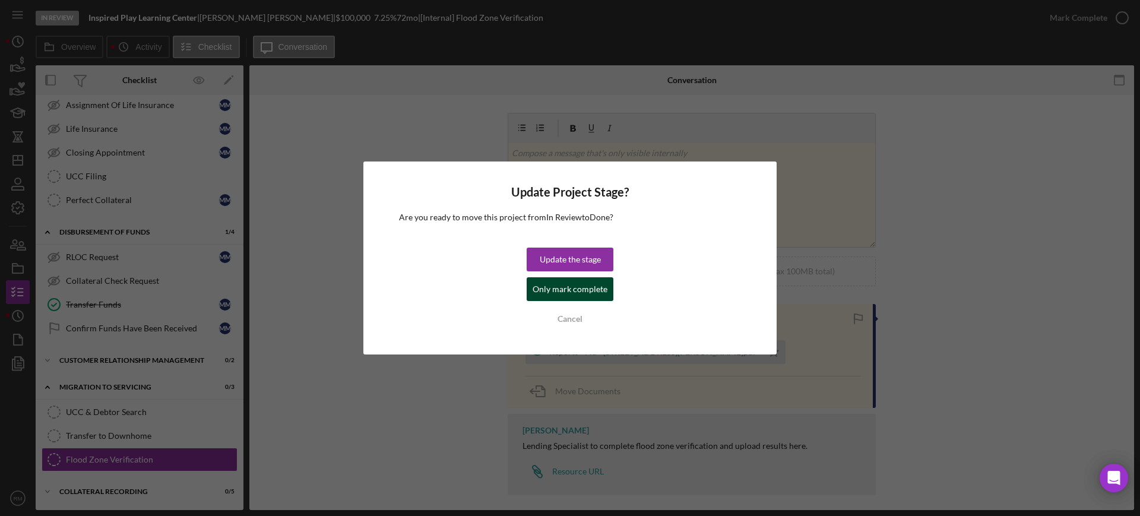
click at [599, 281] on div "Only mark complete" at bounding box center [570, 289] width 75 height 24
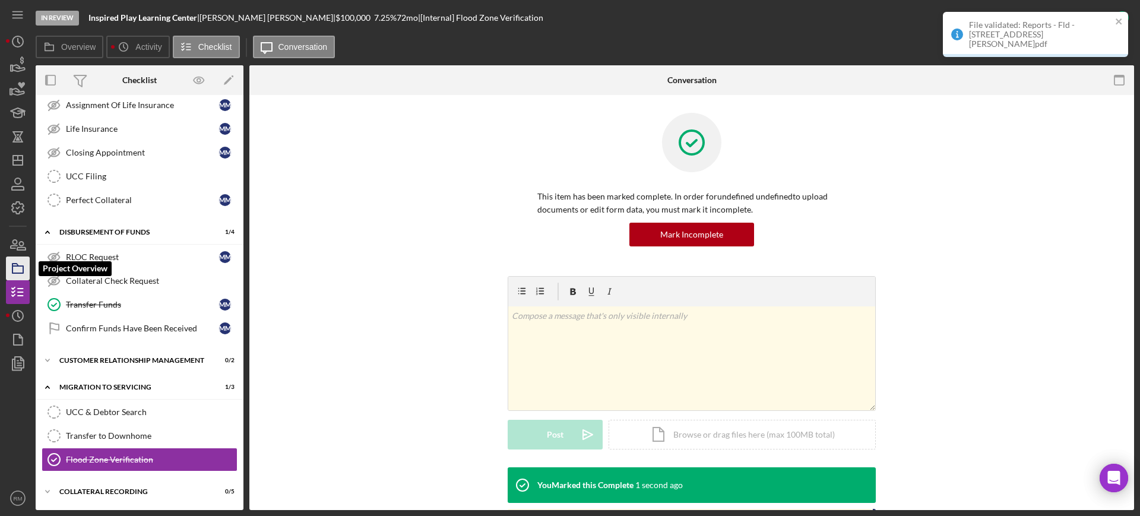
click at [14, 273] on rect "button" at bounding box center [17, 269] width 11 height 7
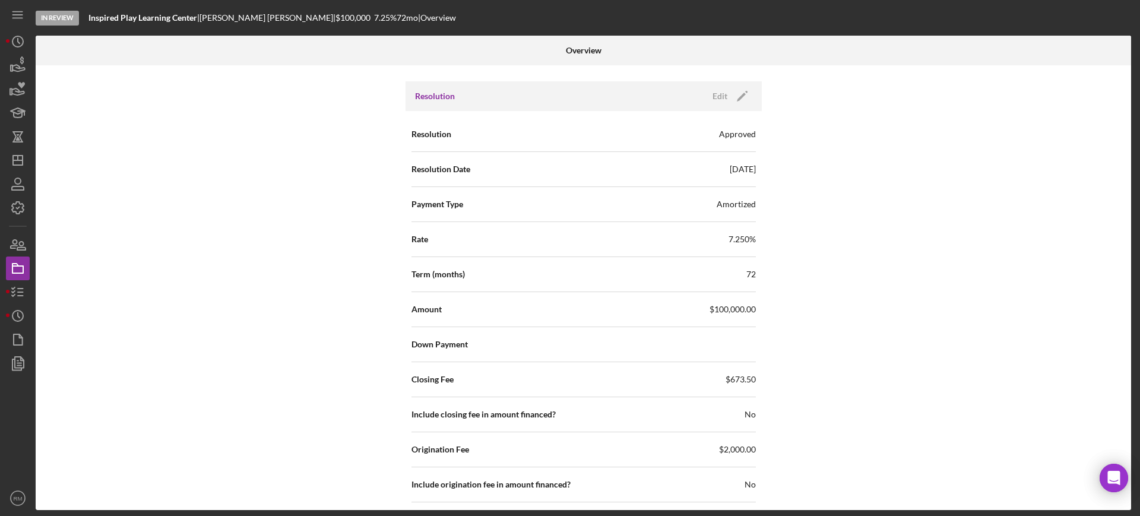
scroll to position [1497, 0]
click at [740, 97] on icon "Icon/Edit" at bounding box center [743, 95] width 30 height 30
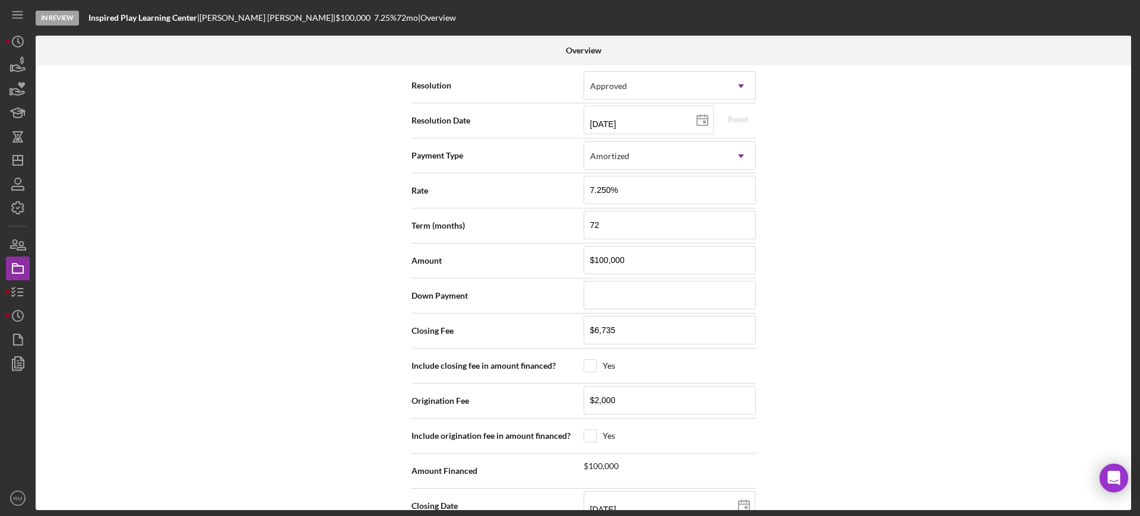
scroll to position [1545, 0]
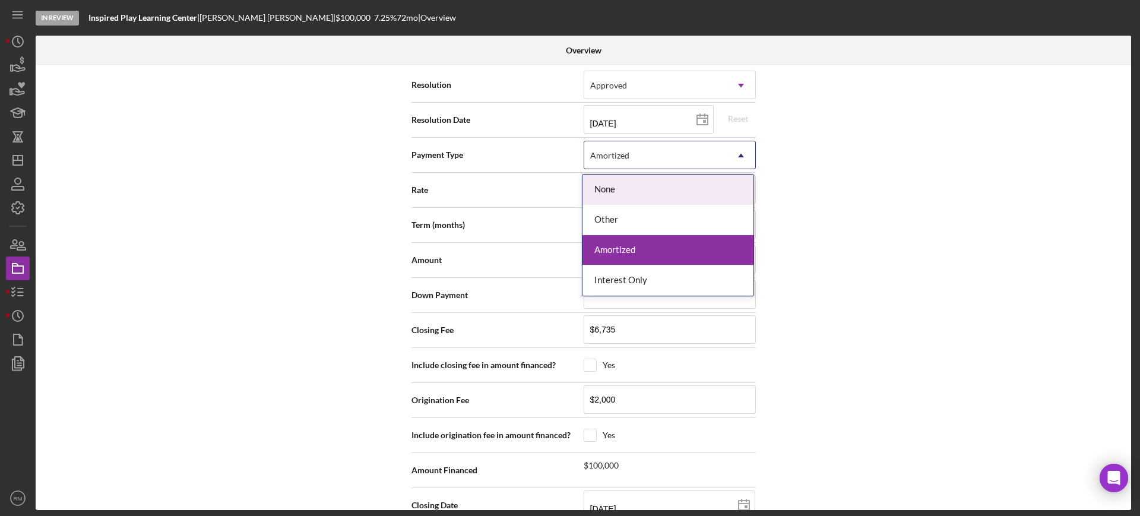
click at [747, 165] on icon "Icon/Dropdown Arrow" at bounding box center [741, 155] width 29 height 29
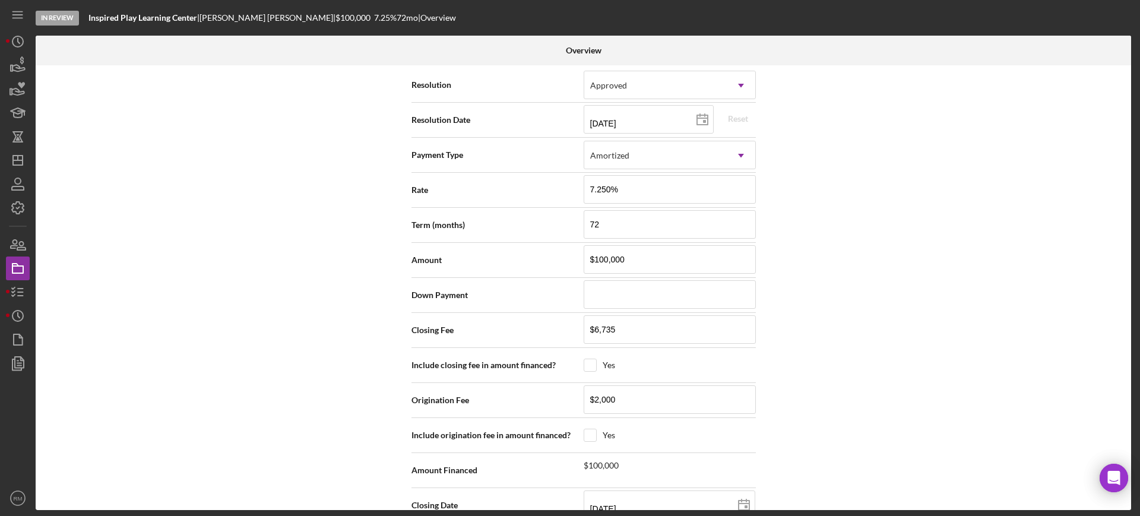
scroll to position [1601, 0]
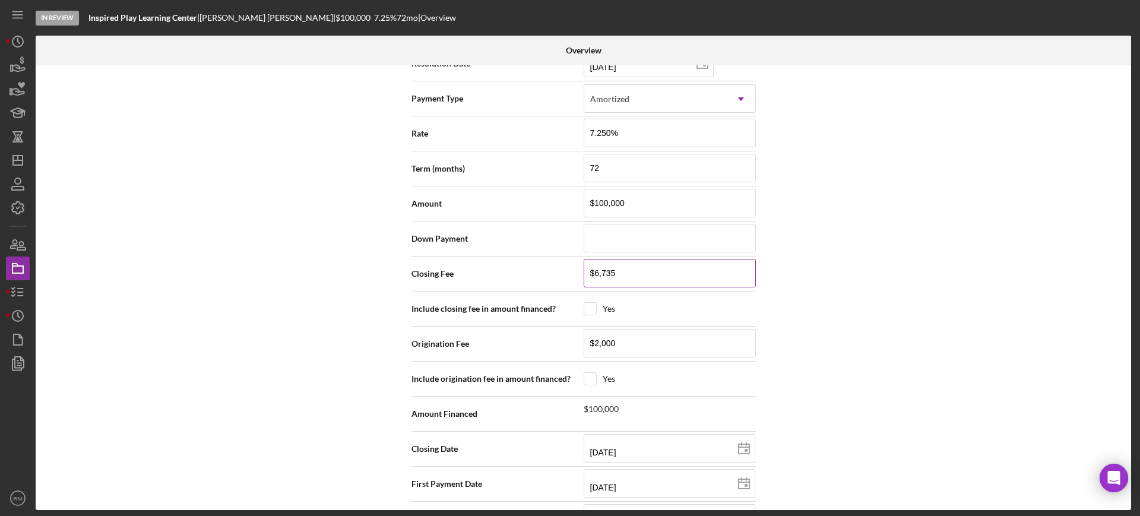
click at [635, 268] on input "$6,735" at bounding box center [670, 273] width 172 height 29
type input "$658"
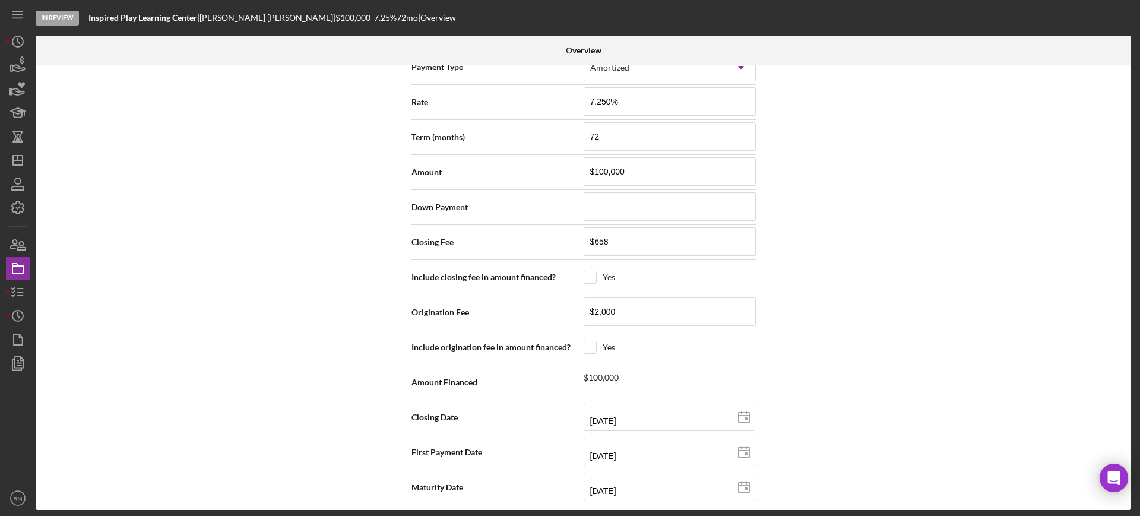
scroll to position [1639, 0]
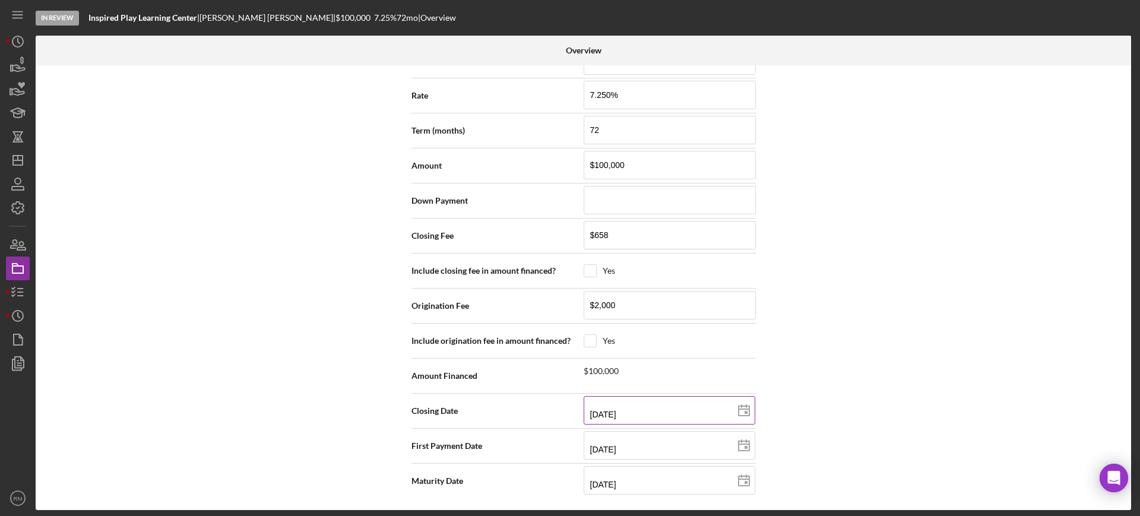
click at [735, 416] on icon at bounding box center [744, 411] width 30 height 30
type input "[DATE]"
click at [738, 438] on icon at bounding box center [744, 446] width 30 height 30
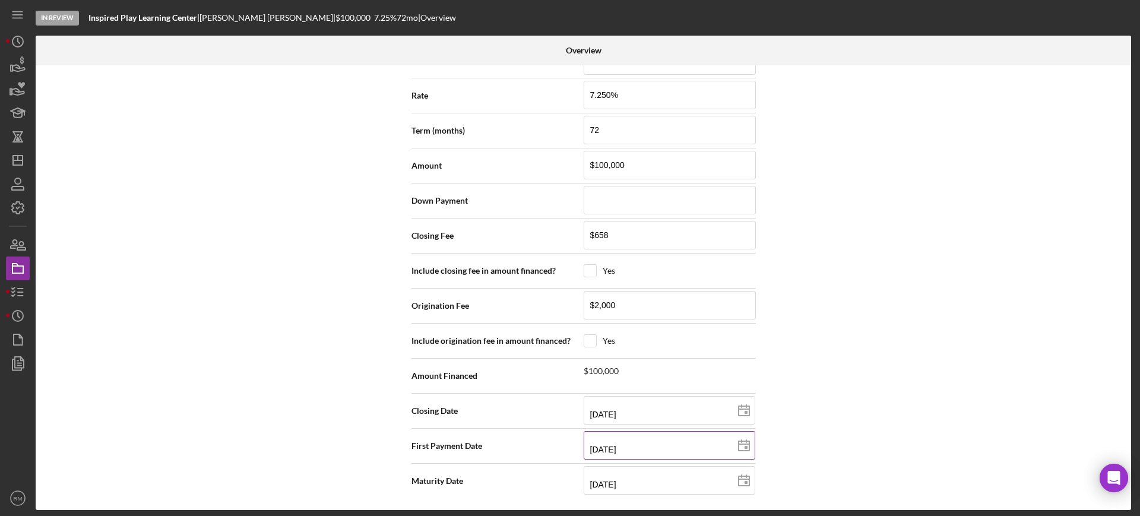
type input "[DATE]"
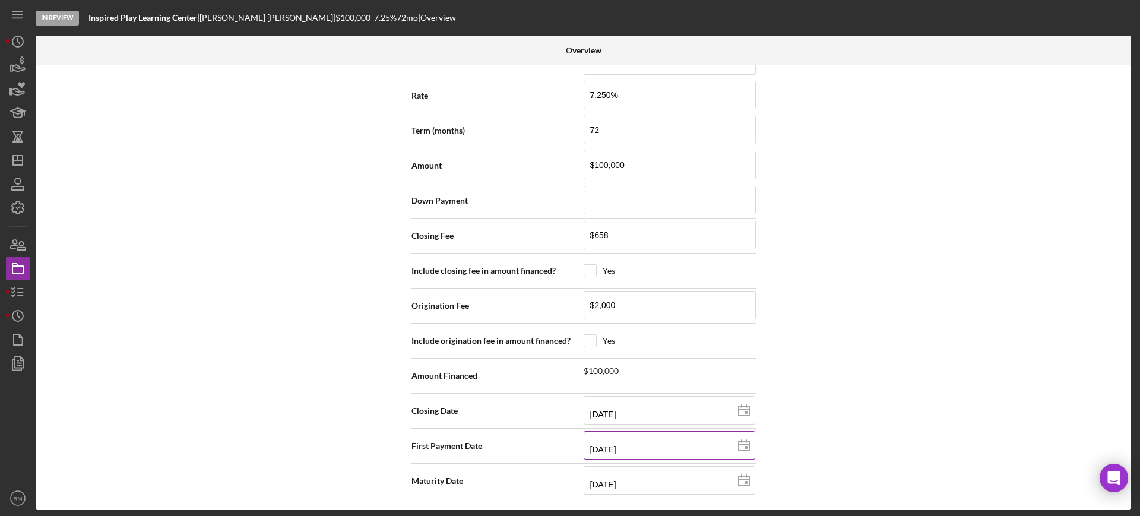
type input "[DATE]"
click at [596, 482] on input "[DATE]" at bounding box center [670, 480] width 172 height 29
type input "02/02/y031"
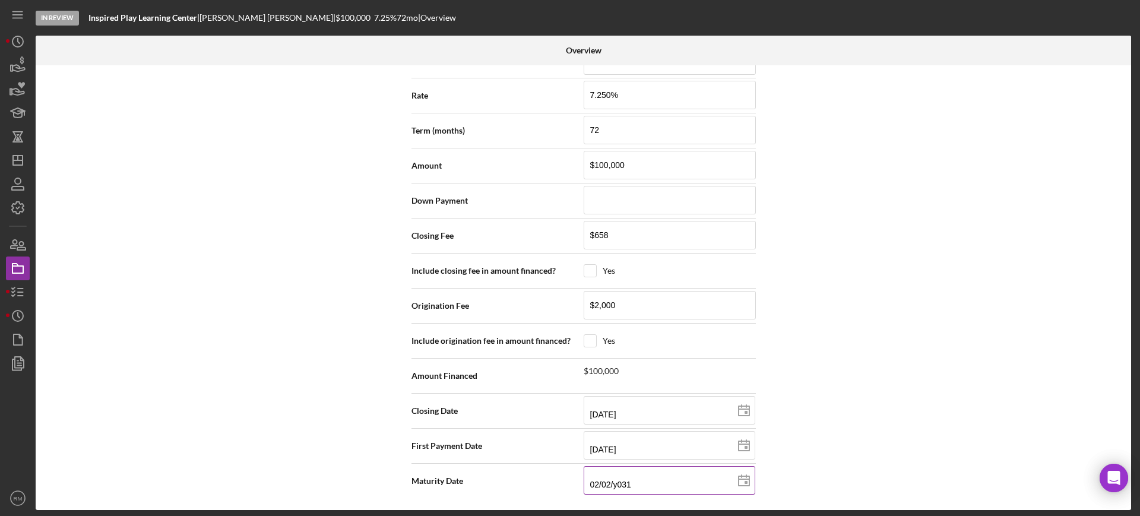
type input "[DATE]"
click at [869, 392] on div "Internal Workflow Stage In Review Icon/Dropdown Arrow Archive (can unarchive la…" at bounding box center [584, 287] width 1096 height 445
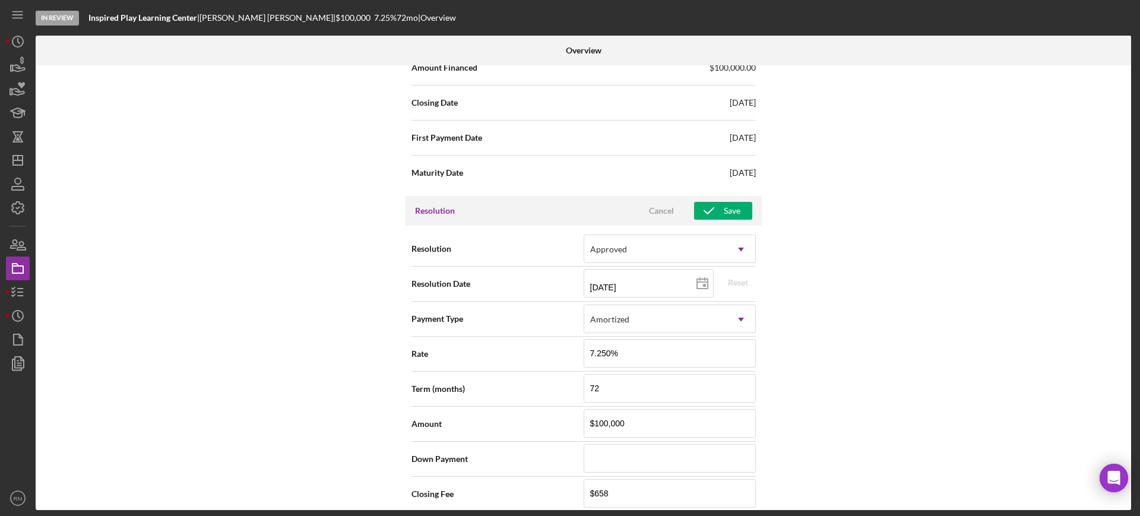
scroll to position [1377, 0]
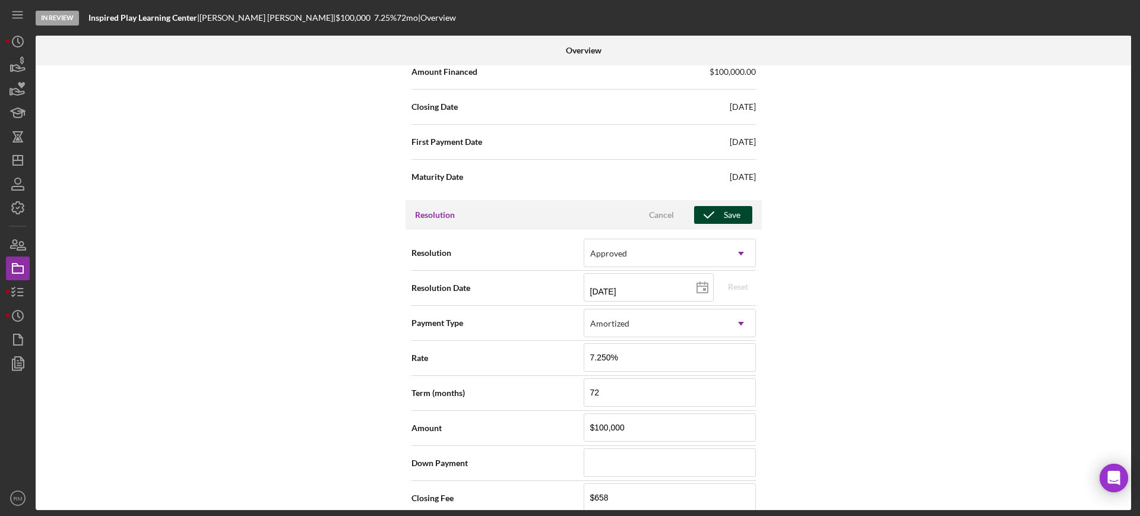
click at [713, 212] on icon "button" at bounding box center [709, 215] width 30 height 30
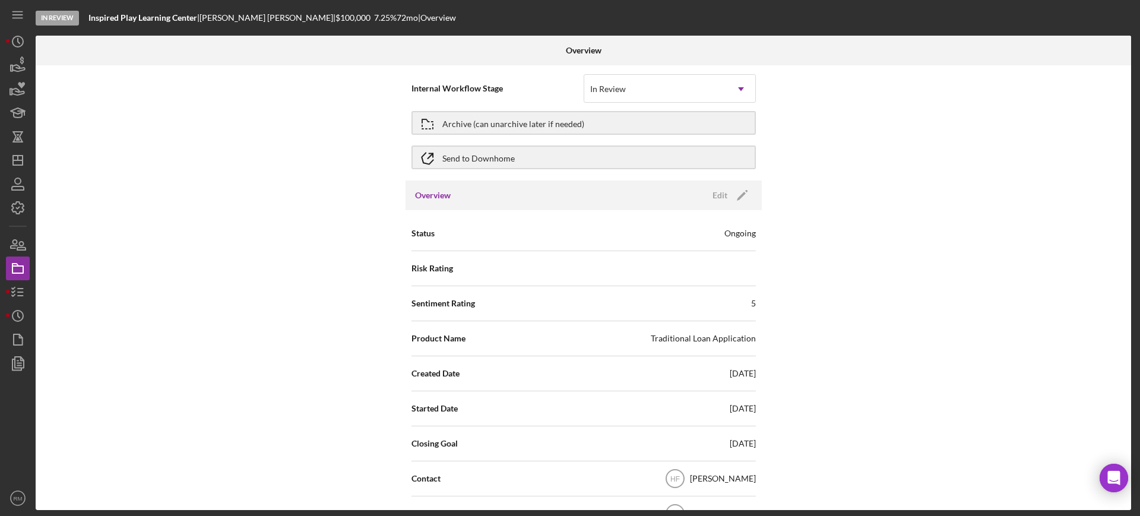
scroll to position [0, 0]
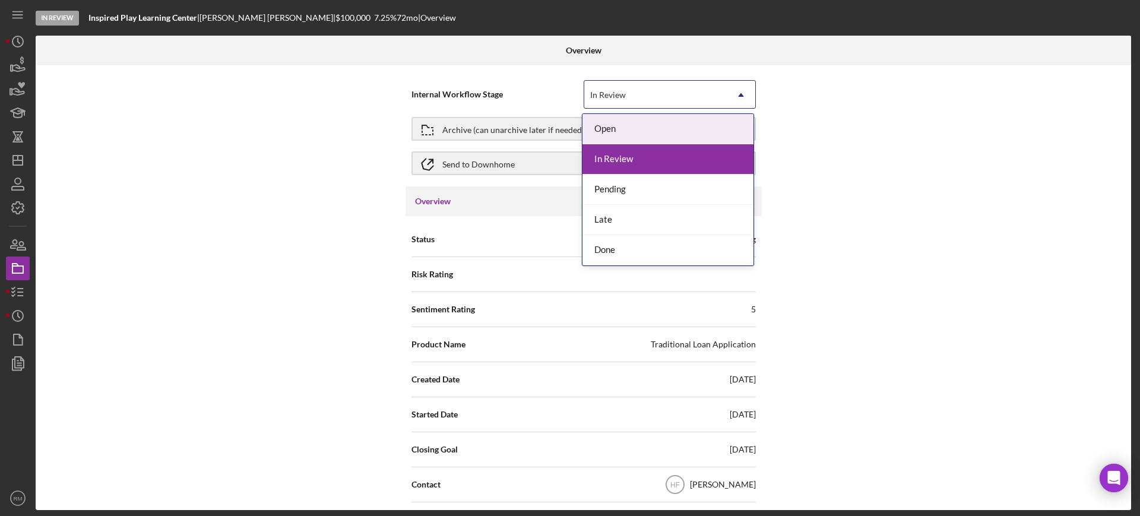
click at [721, 97] on div "In Review" at bounding box center [655, 94] width 143 height 27
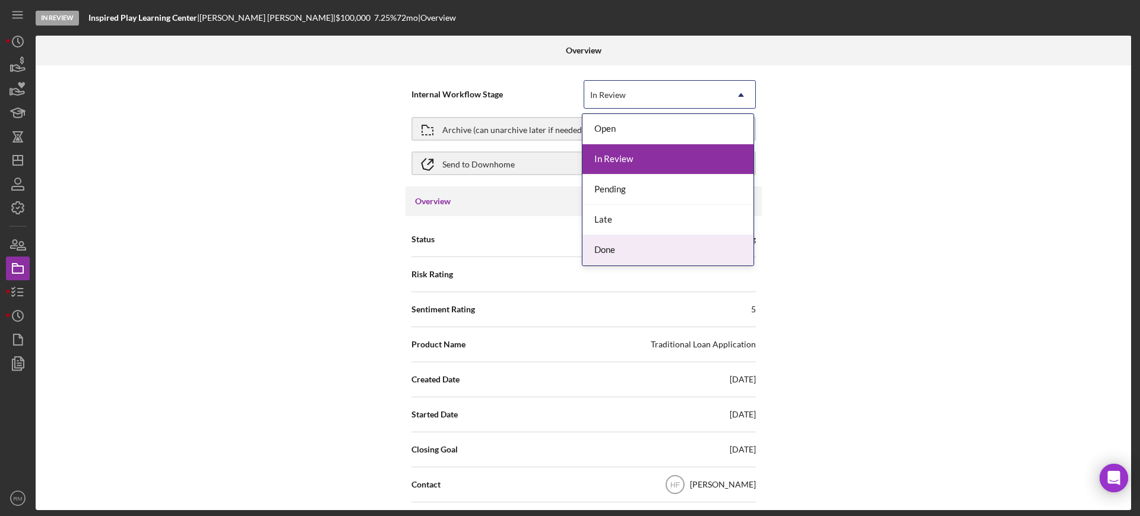
click at [628, 243] on div "Done" at bounding box center [668, 250] width 171 height 30
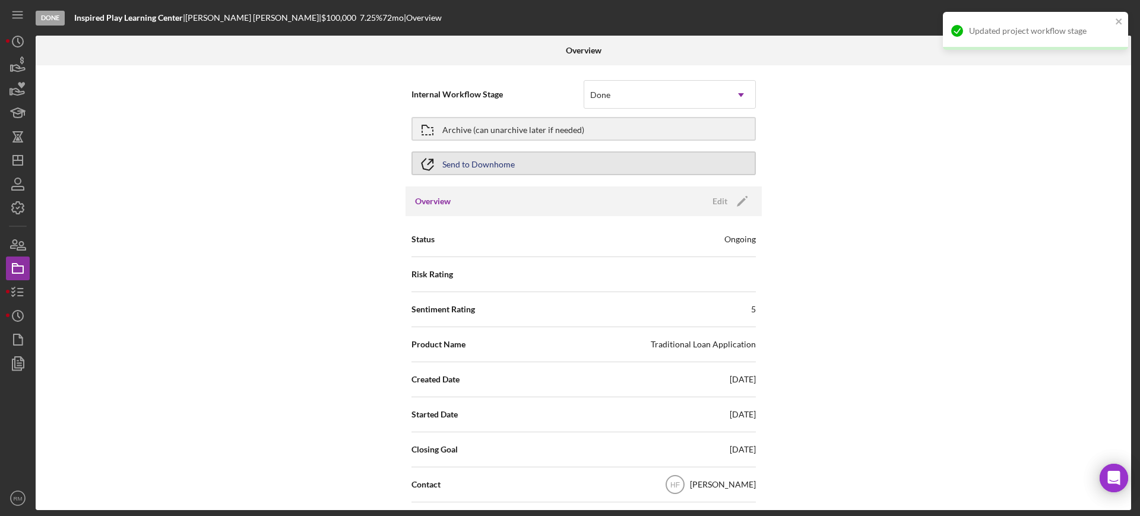
click at [490, 164] on div "Send to Downhome" at bounding box center [478, 163] width 72 height 21
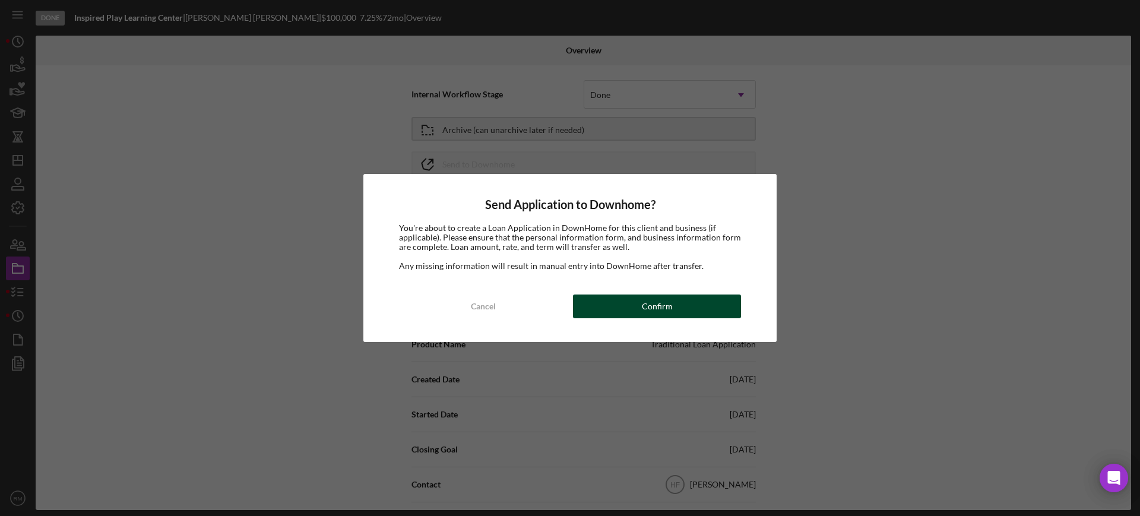
click at [612, 304] on button "Confirm" at bounding box center [657, 307] width 168 height 24
